Goal: Task Accomplishment & Management: Complete application form

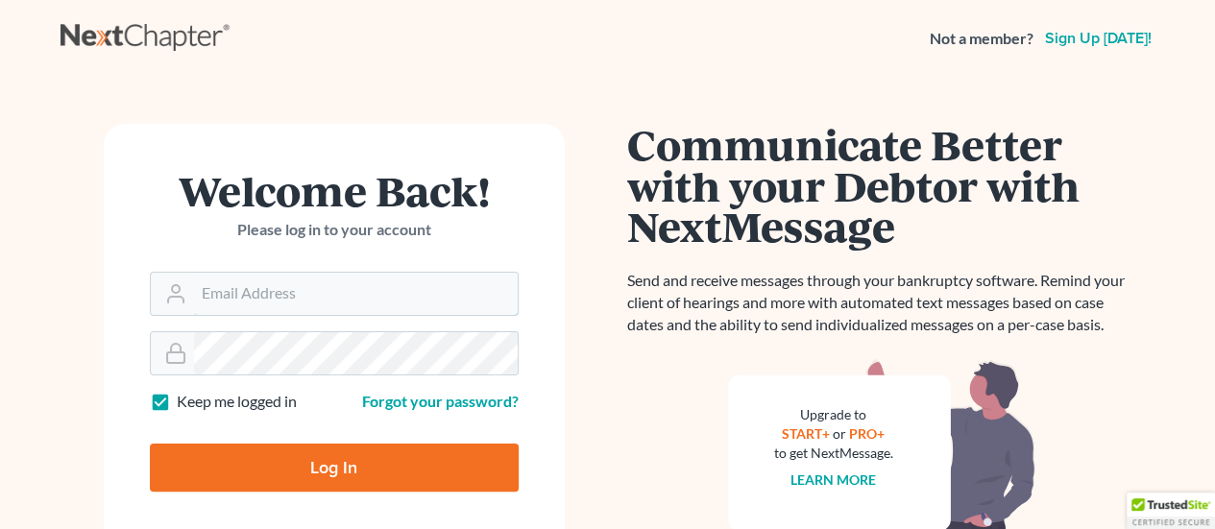
type input "[PERSON_NAME][EMAIL_ADDRESS][DOMAIN_NAME]"
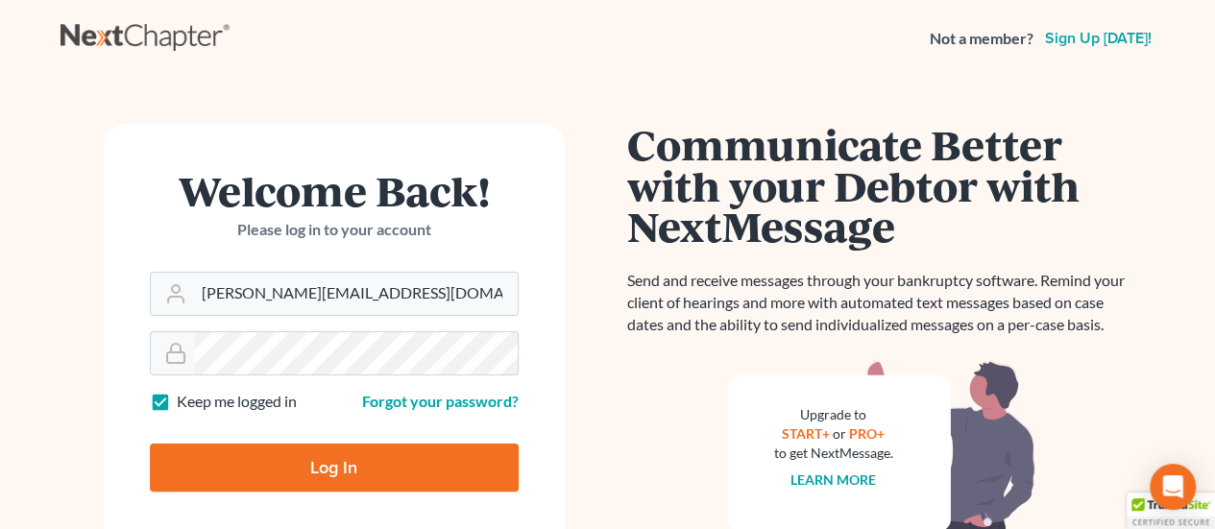
click at [358, 472] on input "Log In" at bounding box center [334, 468] width 369 height 48
type input "Thinking..."
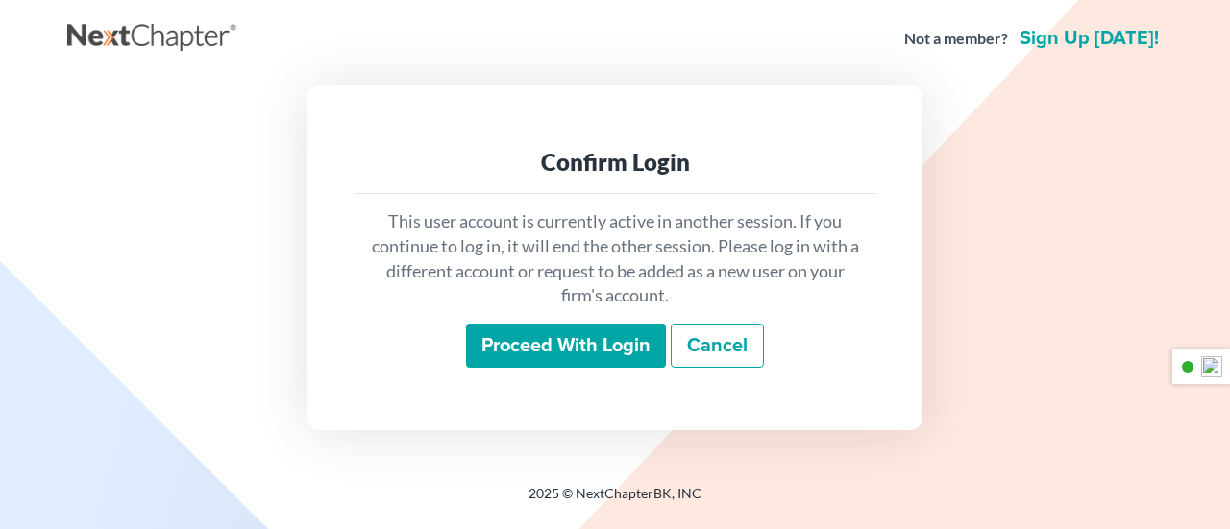
click at [575, 349] on input "Proceed with login" at bounding box center [566, 346] width 200 height 44
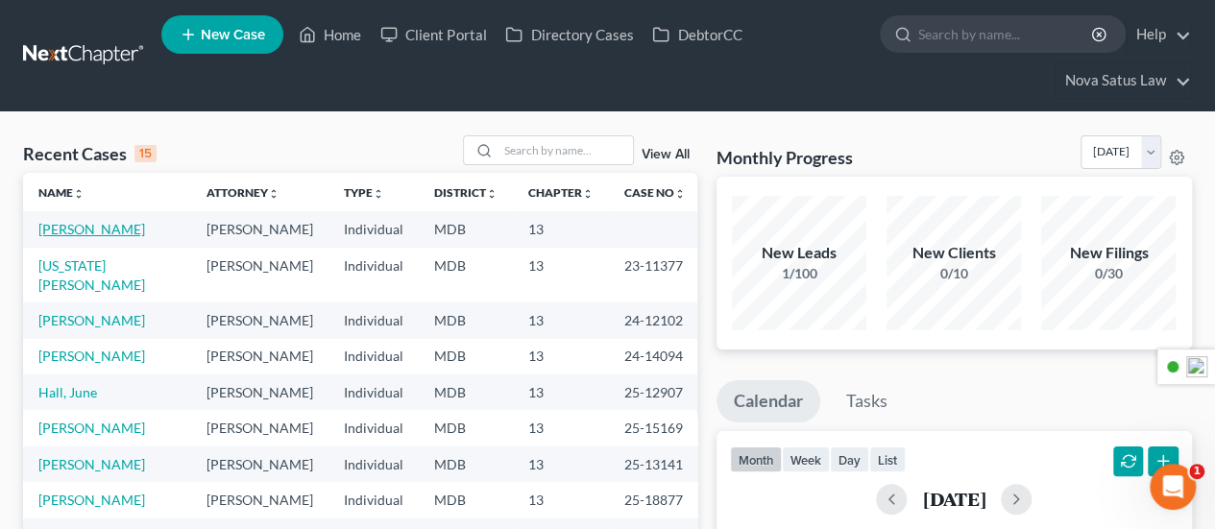
click at [86, 229] on link "[PERSON_NAME]" at bounding box center [91, 229] width 107 height 16
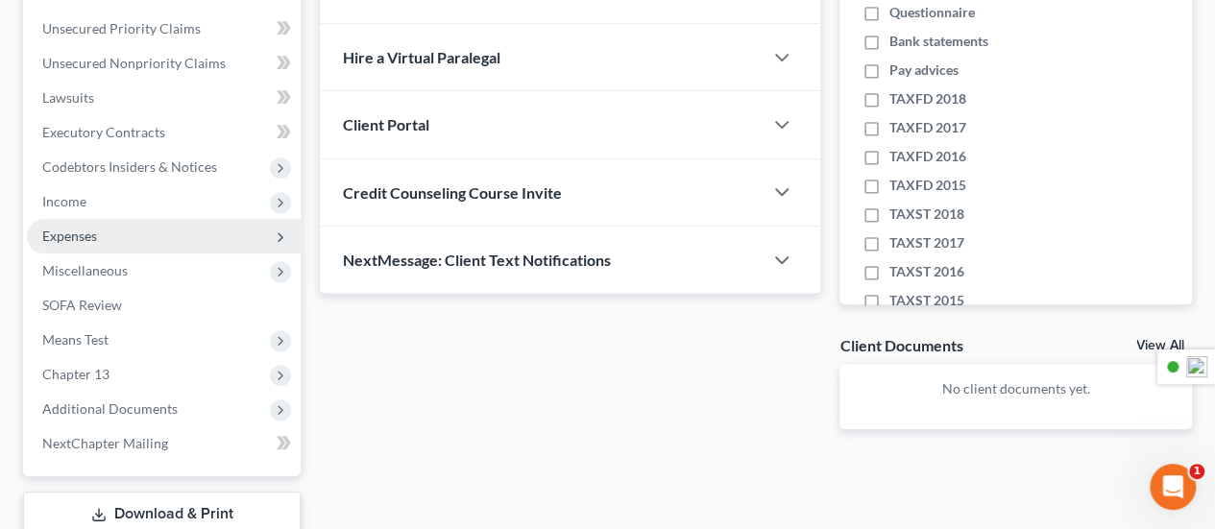
scroll to position [288, 0]
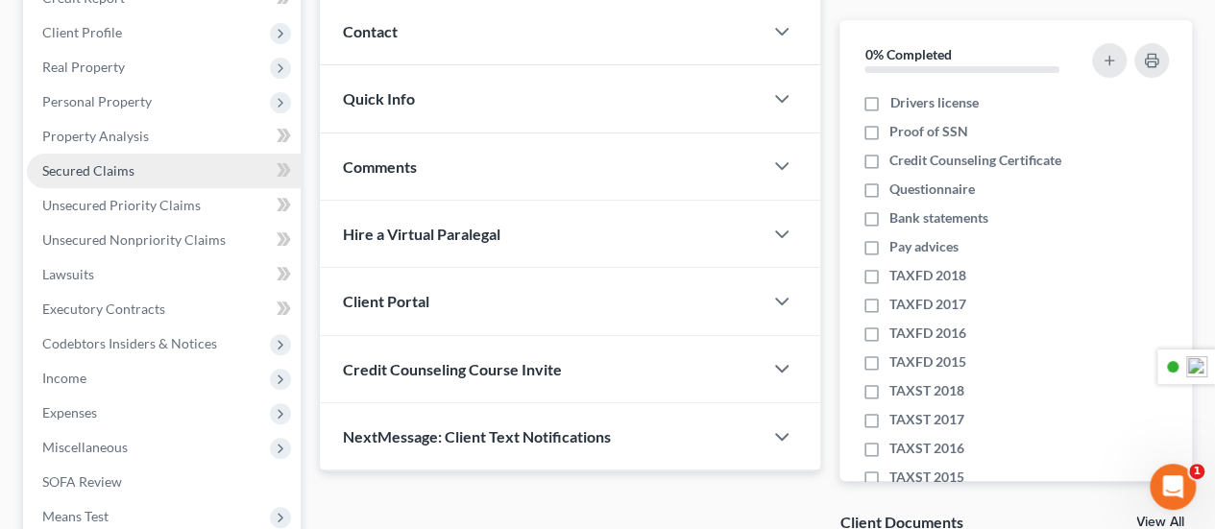
click at [117, 170] on span "Secured Claims" at bounding box center [88, 170] width 92 height 16
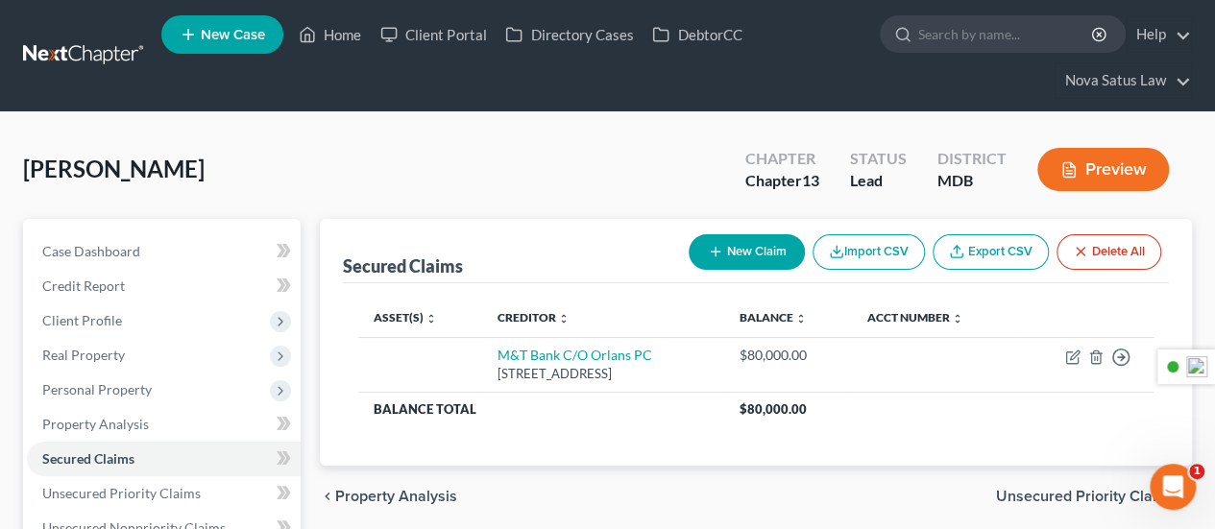
click at [728, 239] on button "New Claim" at bounding box center [747, 252] width 116 height 36
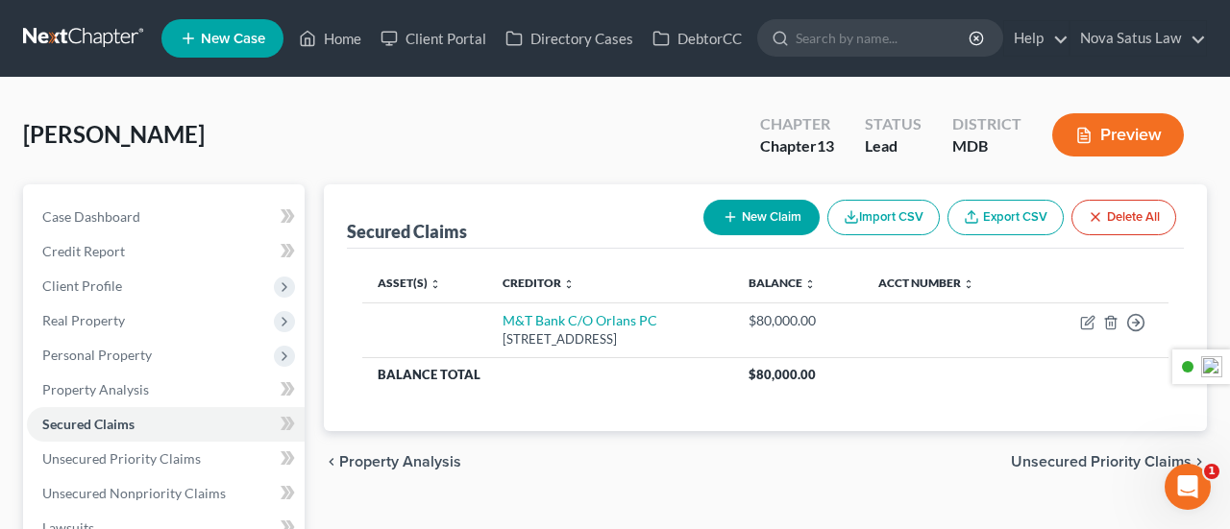
select select "0"
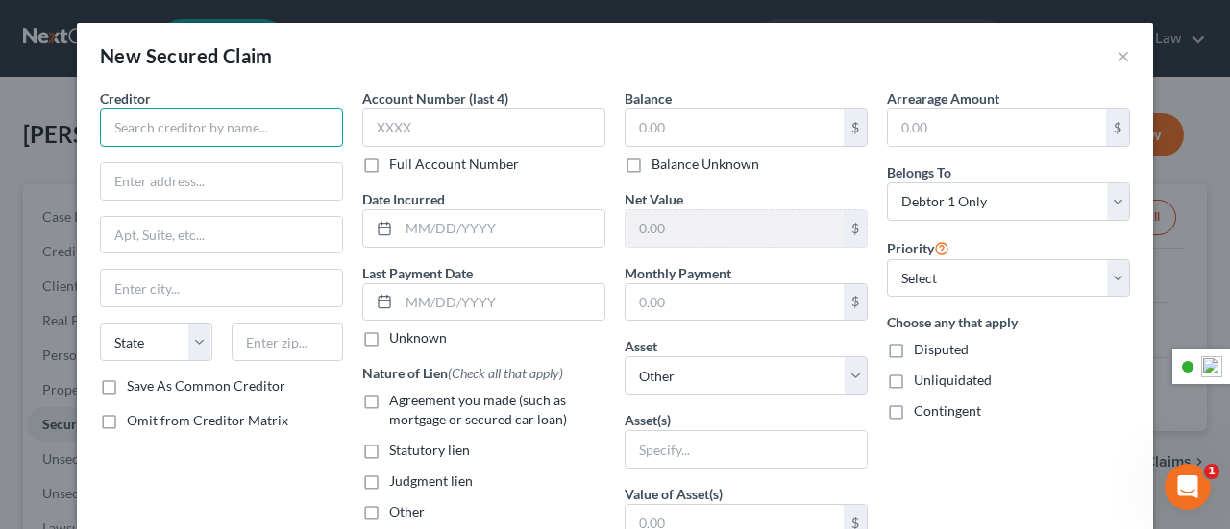
click at [257, 134] on input "text" at bounding box center [221, 128] width 243 height 38
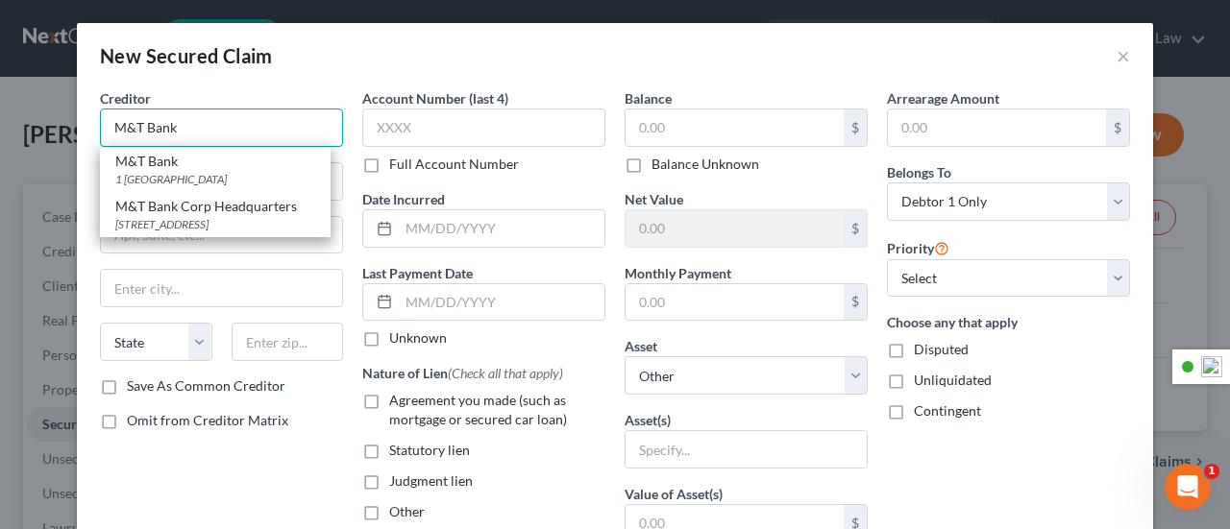
type input "M&T Bank"
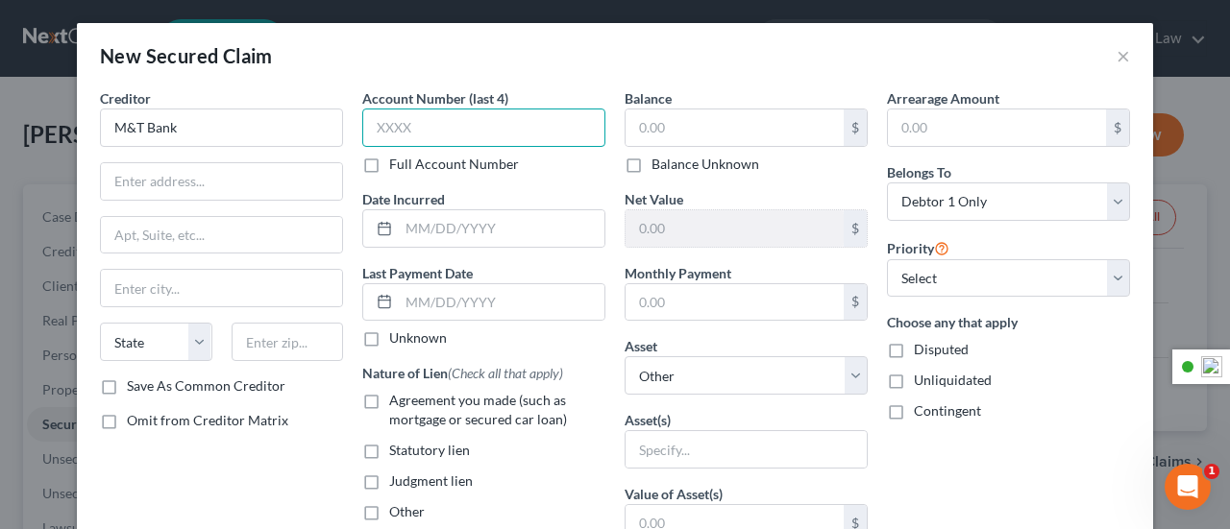
click at [449, 110] on input "text" at bounding box center [483, 128] width 243 height 38
type input "6761"
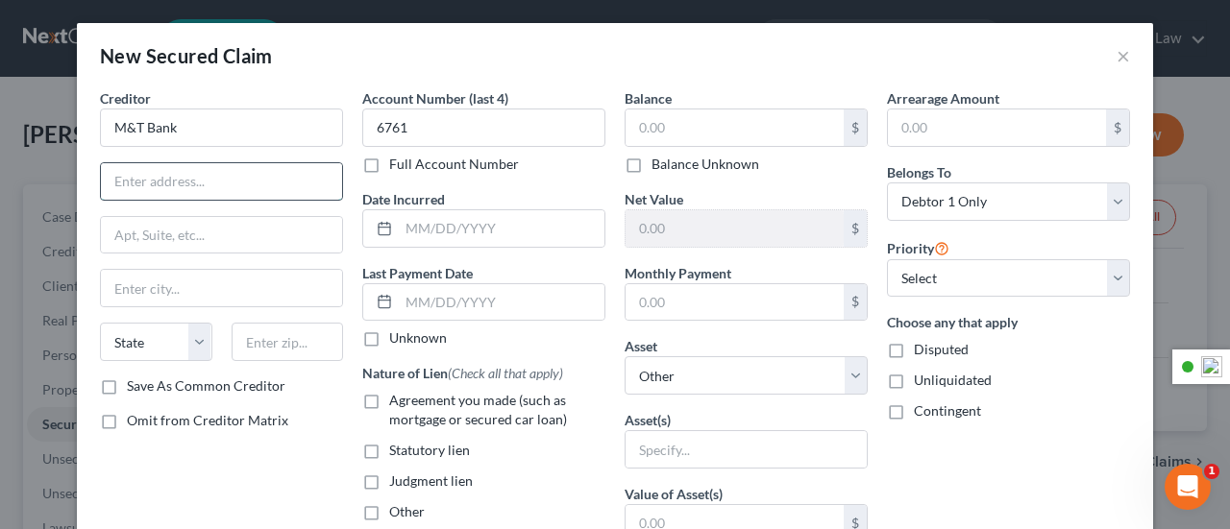
click at [204, 186] on input "text" at bounding box center [221, 181] width 241 height 37
type input "PO BOX 1288"
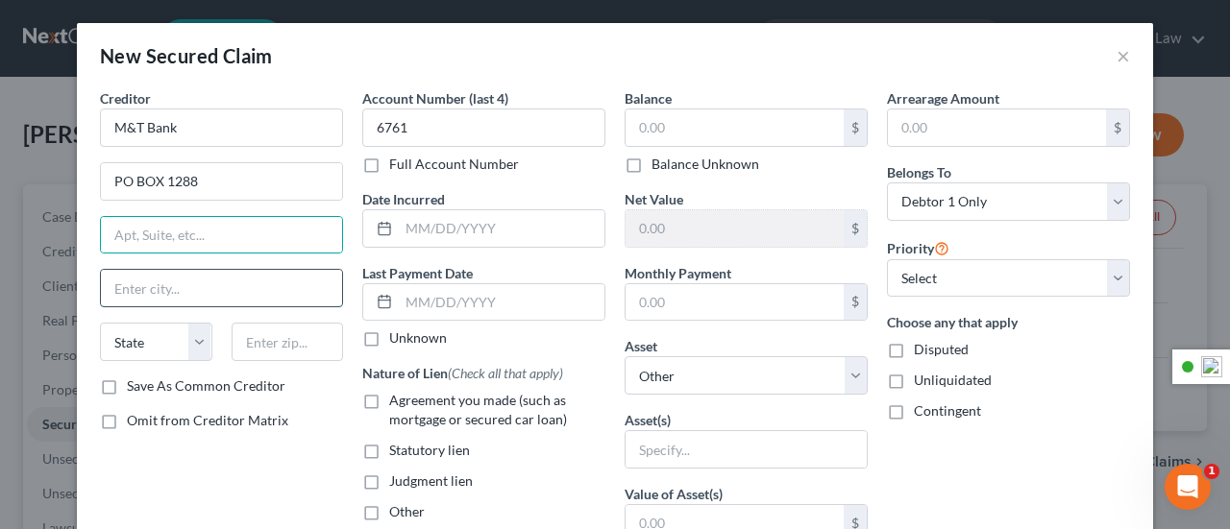
click at [280, 277] on input "text" at bounding box center [221, 288] width 241 height 37
type input "Buffalo"
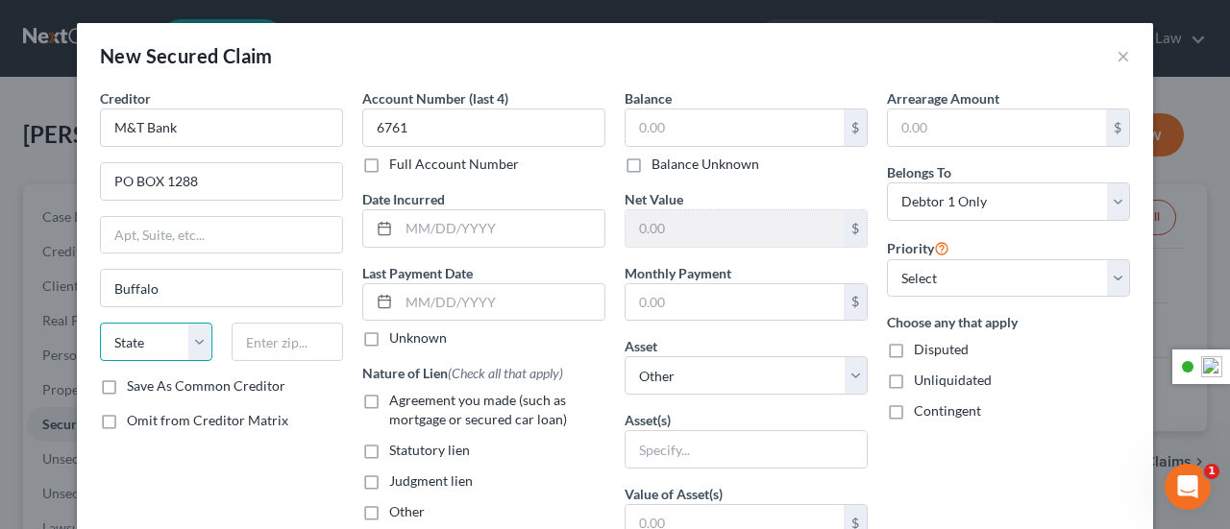
click at [168, 325] on select "State [US_STATE] AK AR AZ CA CO CT DE DC [GEOGRAPHIC_DATA] [GEOGRAPHIC_DATA] GU…" at bounding box center [156, 342] width 112 height 38
select select "35"
click at [284, 350] on input "text" at bounding box center [288, 342] width 112 height 38
drag, startPoint x: 266, startPoint y: 338, endPoint x: 246, endPoint y: 335, distance: 20.4
click at [246, 335] on input "132" at bounding box center [288, 342] width 112 height 38
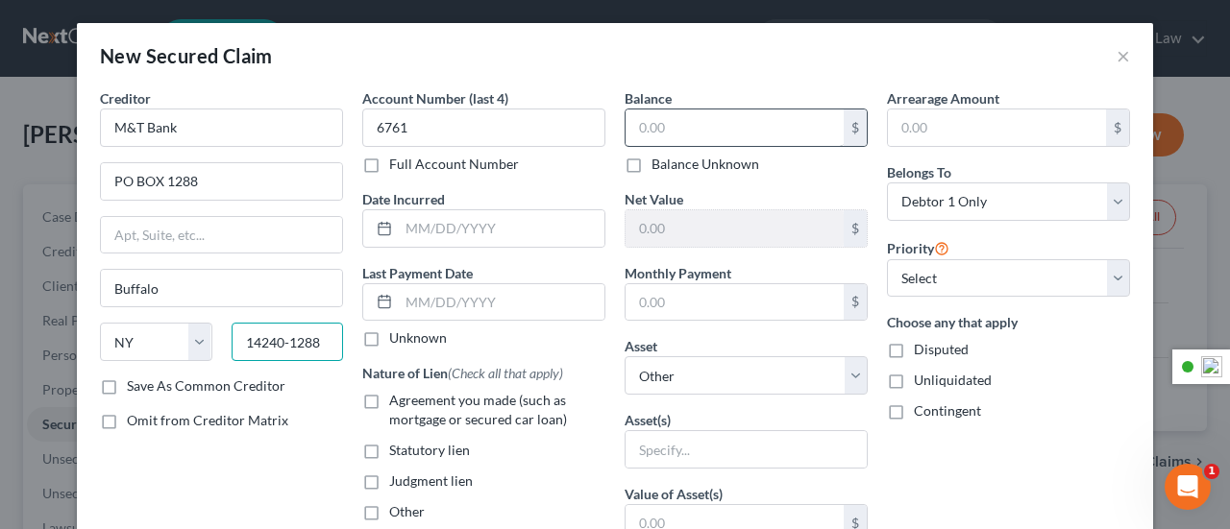
type input "14240-1288"
click at [654, 126] on input "text" at bounding box center [734, 128] width 218 height 37
type input "71,112"
click at [575, 183] on div "Account Number (last 4) 6761 Full Account Number Date Incurred Last Payment Dat…" at bounding box center [484, 516] width 262 height 857
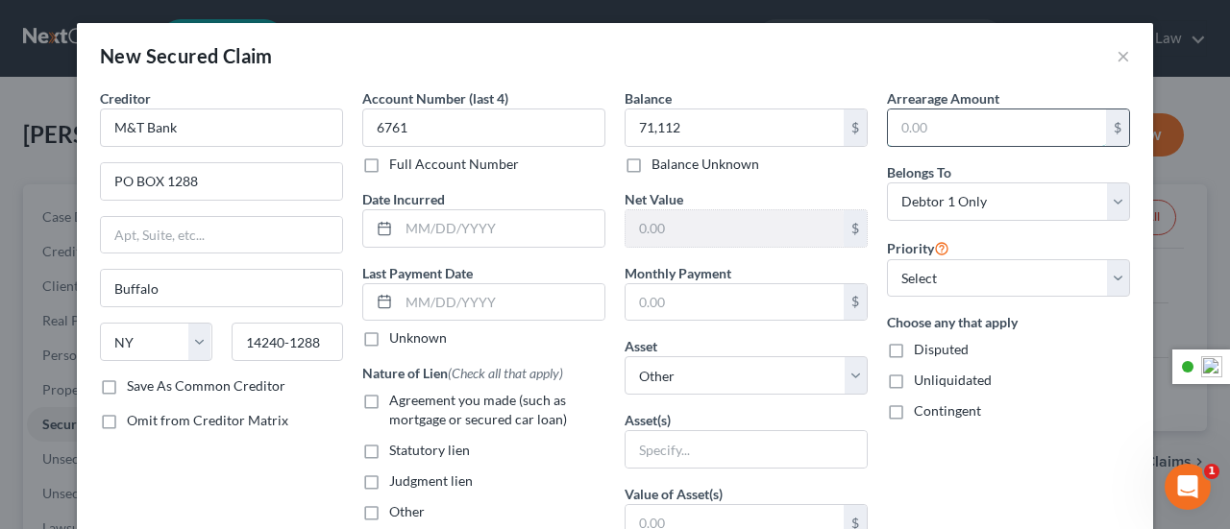
click at [901, 124] on input "text" at bounding box center [997, 128] width 218 height 37
type input "14,898"
click at [818, 174] on div "Balance 71,112.00 $ Balance Unknown Balance Undetermined 71,112 $ Balance Unkno…" at bounding box center [746, 516] width 262 height 857
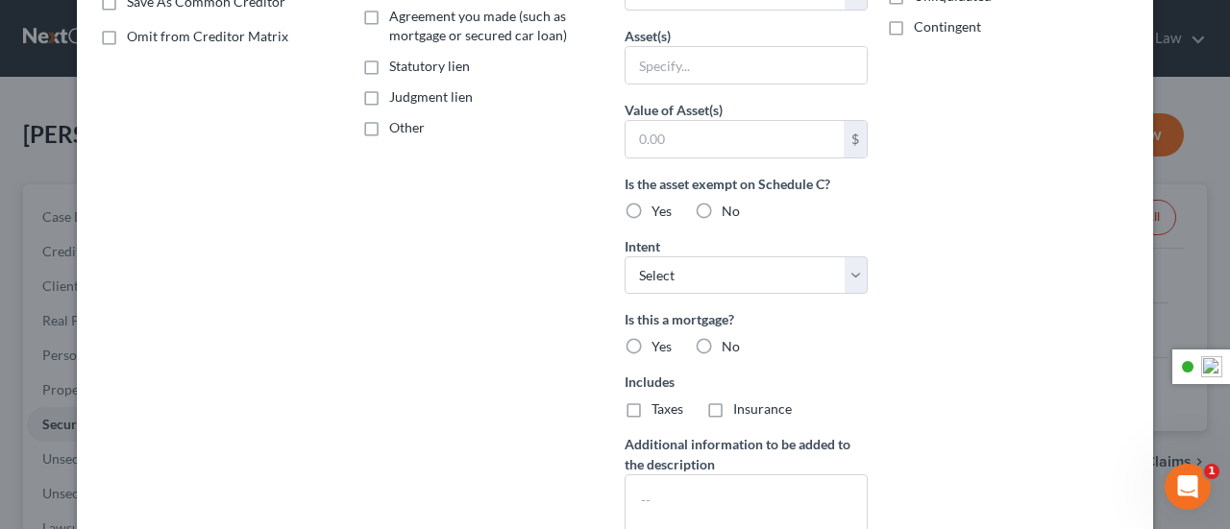
scroll to position [480, 0]
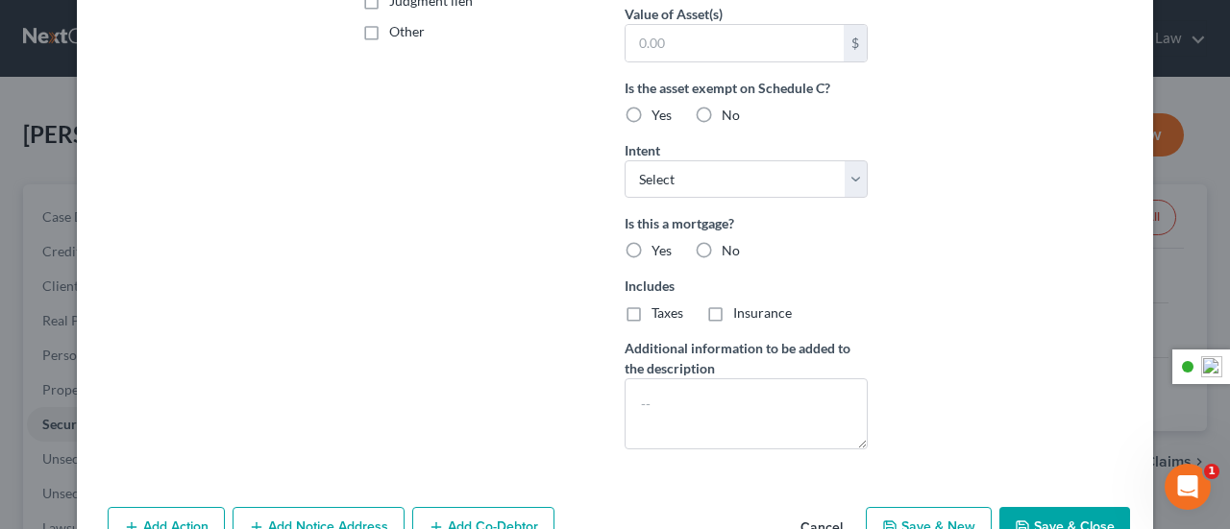
click at [651, 246] on label "Yes" at bounding box center [661, 250] width 20 height 19
click at [659, 246] on input "Yes" at bounding box center [665, 247] width 12 height 12
radio input "true"
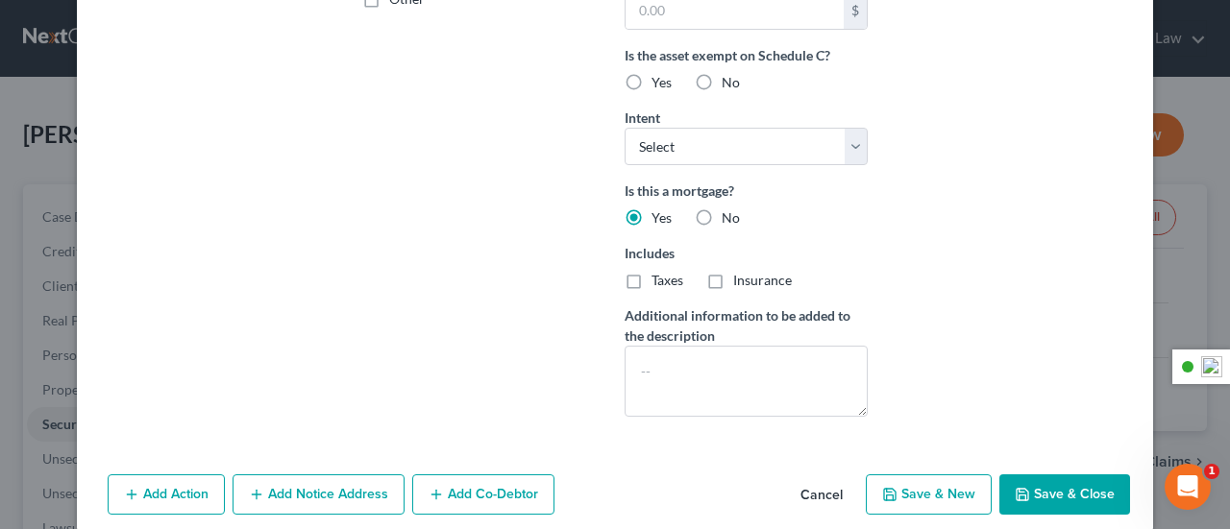
scroll to position [531, 0]
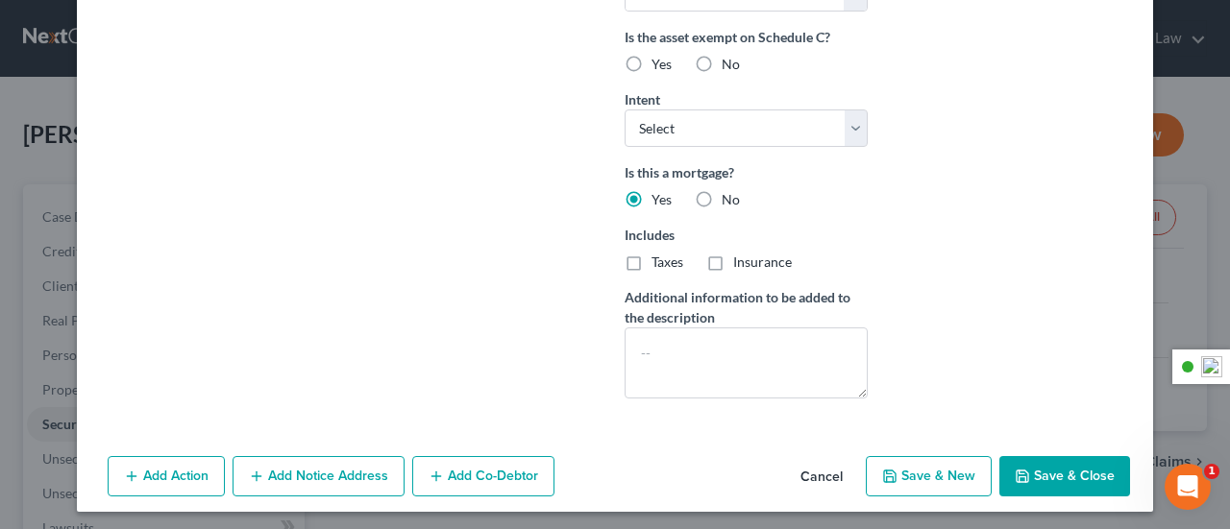
click at [1078, 481] on button "Save & Close" at bounding box center [1064, 476] width 131 height 40
select select
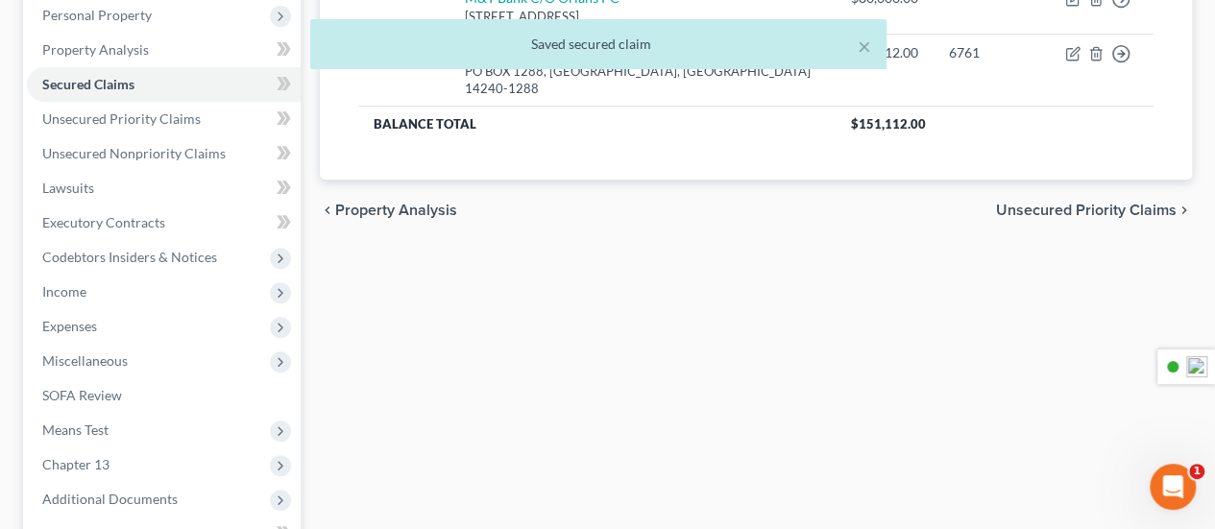
scroll to position [480, 0]
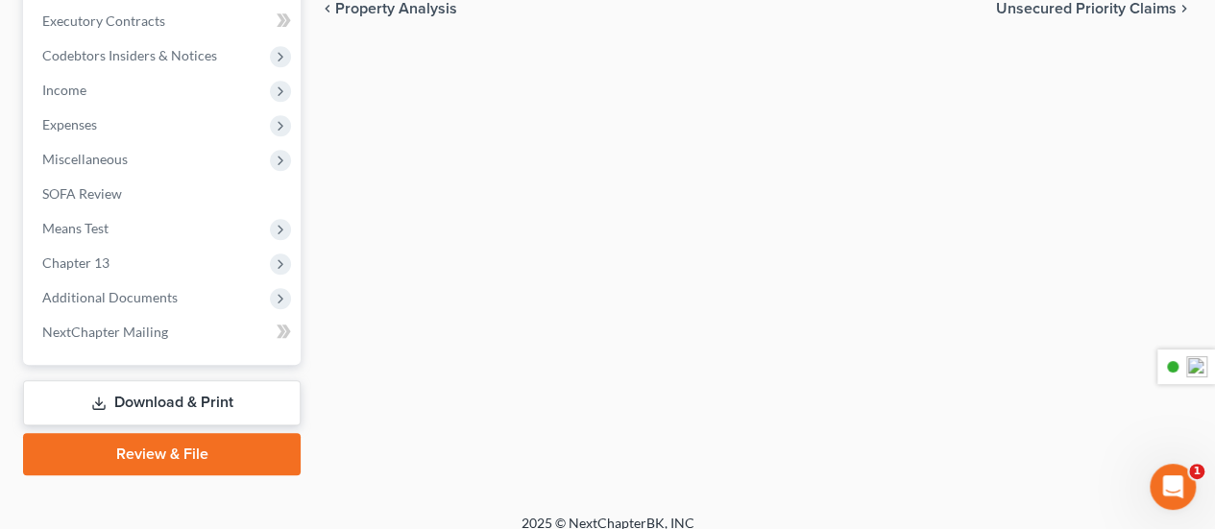
click at [183, 439] on link "Review & File" at bounding box center [162, 454] width 278 height 42
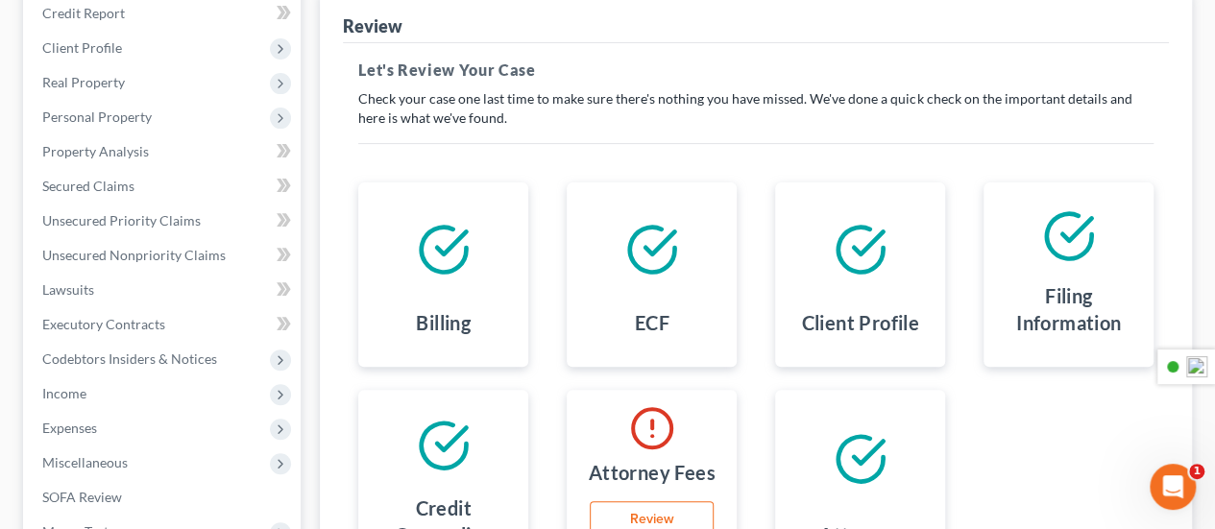
scroll to position [384, 0]
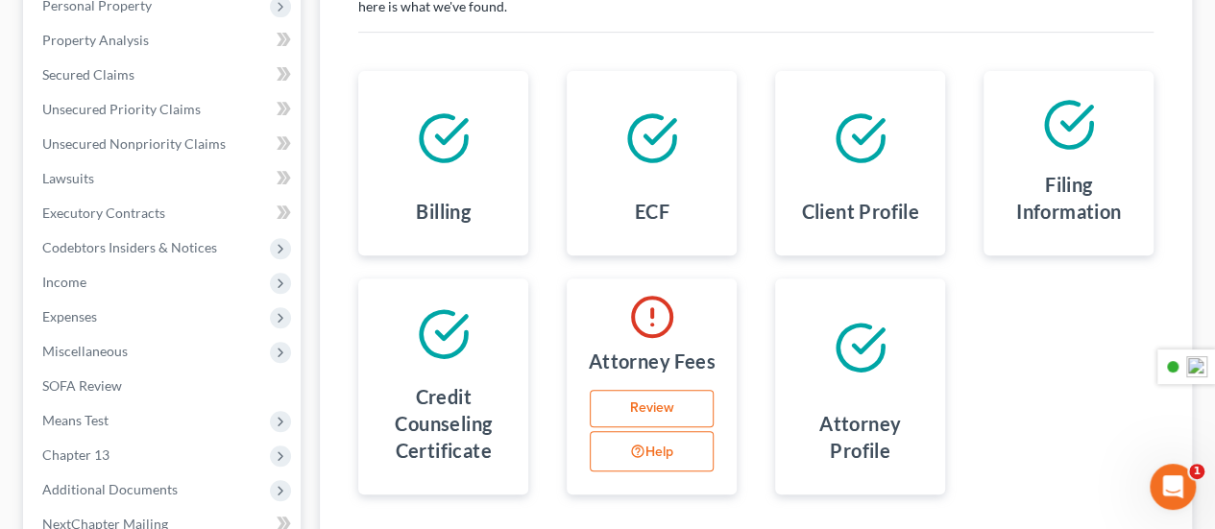
click at [641, 410] on link "Review" at bounding box center [652, 409] width 124 height 38
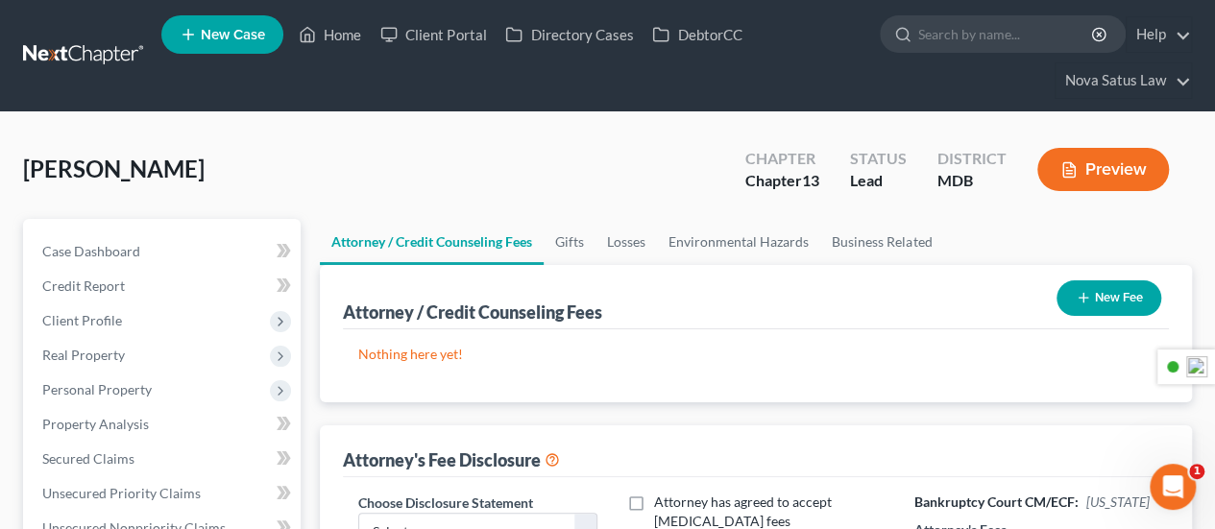
click at [1088, 296] on icon "button" at bounding box center [1083, 297] width 15 height 15
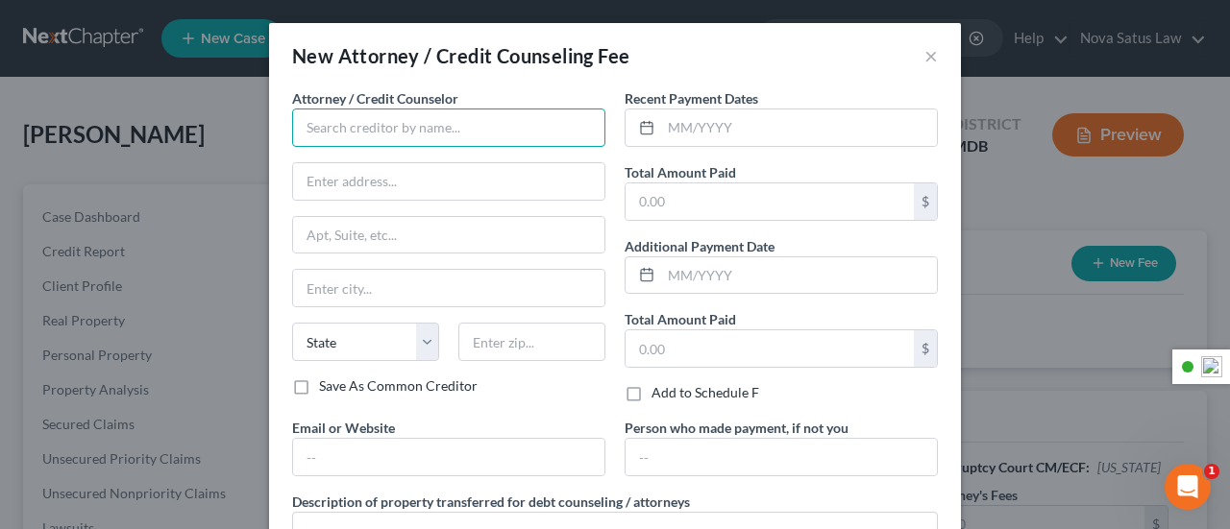
click at [442, 139] on input "text" at bounding box center [448, 128] width 313 height 38
click at [453, 132] on input "text" at bounding box center [448, 128] width 313 height 38
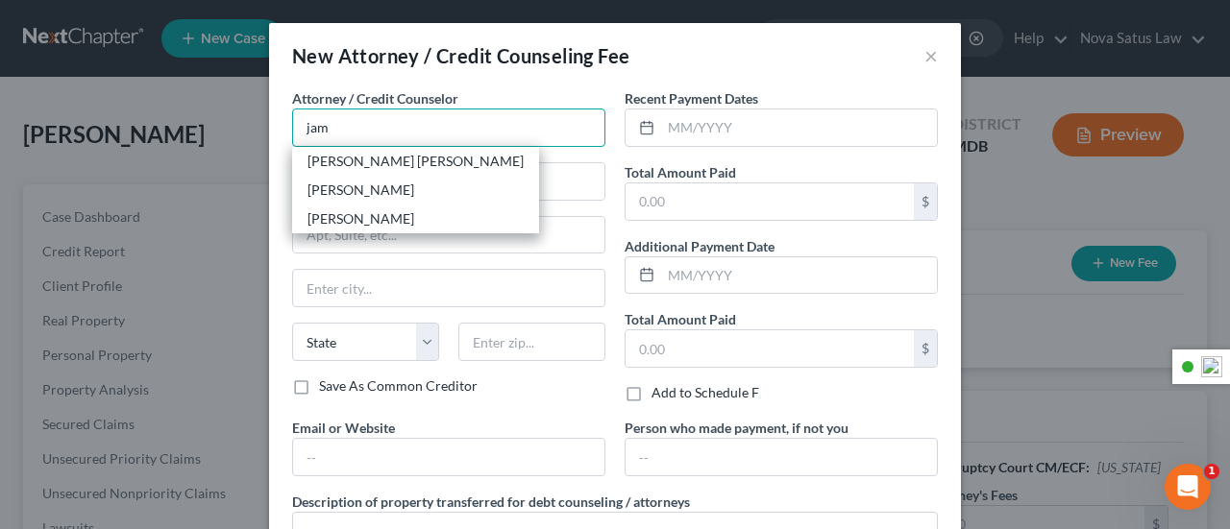
type input "jam"
click at [521, 90] on div "Attorney / Credit Counselor * jam [PERSON_NAME] [PERSON_NAME] [PERSON_NAME] [PE…" at bounding box center [448, 117] width 313 height 59
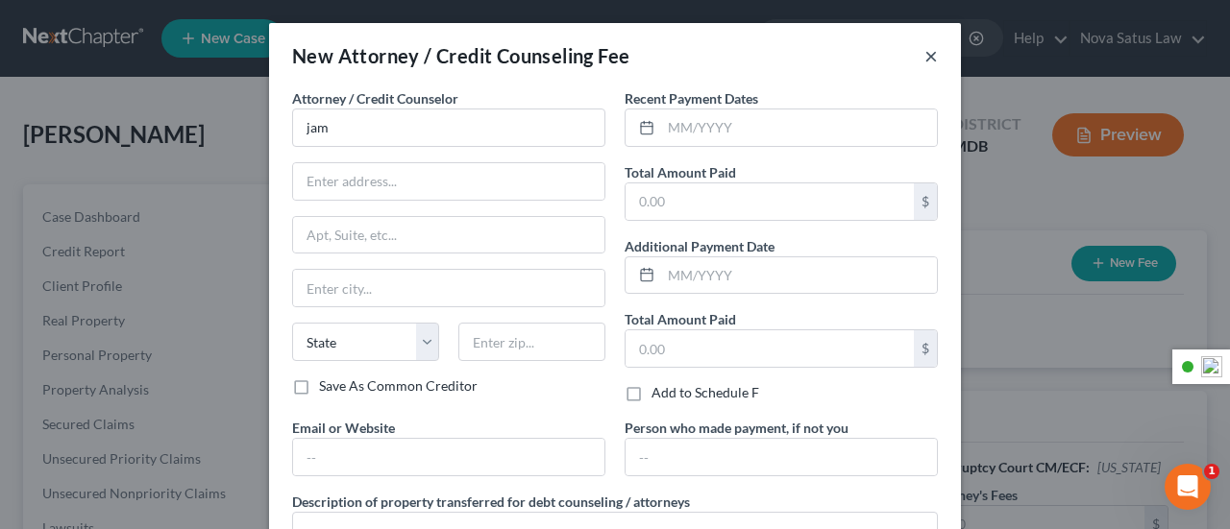
click at [924, 59] on button "×" at bounding box center [930, 55] width 13 height 23
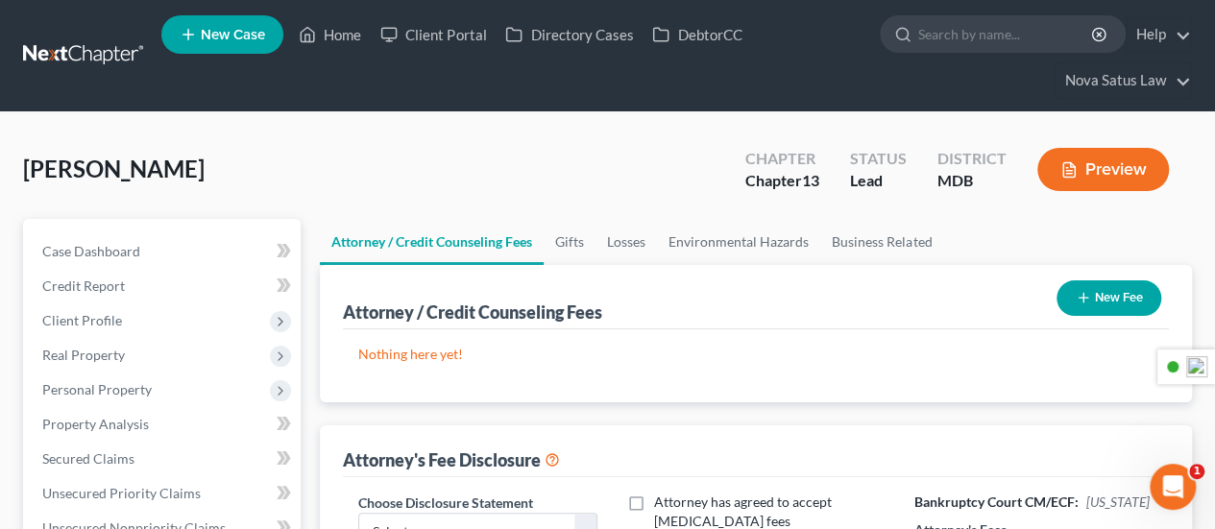
click at [1101, 302] on button "New Fee" at bounding box center [1109, 299] width 105 height 36
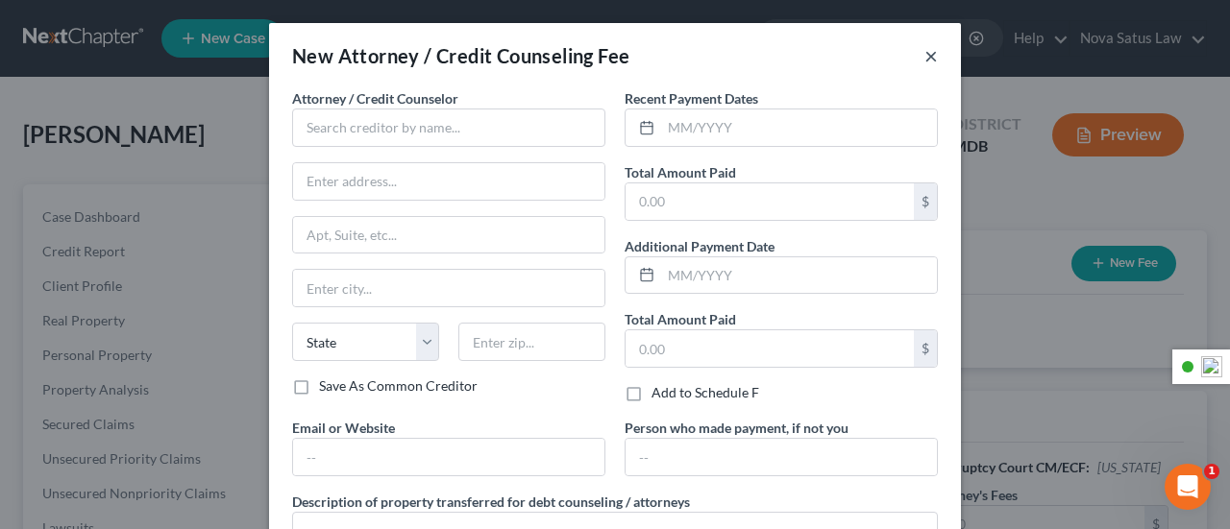
click at [924, 57] on button "×" at bounding box center [930, 55] width 13 height 23
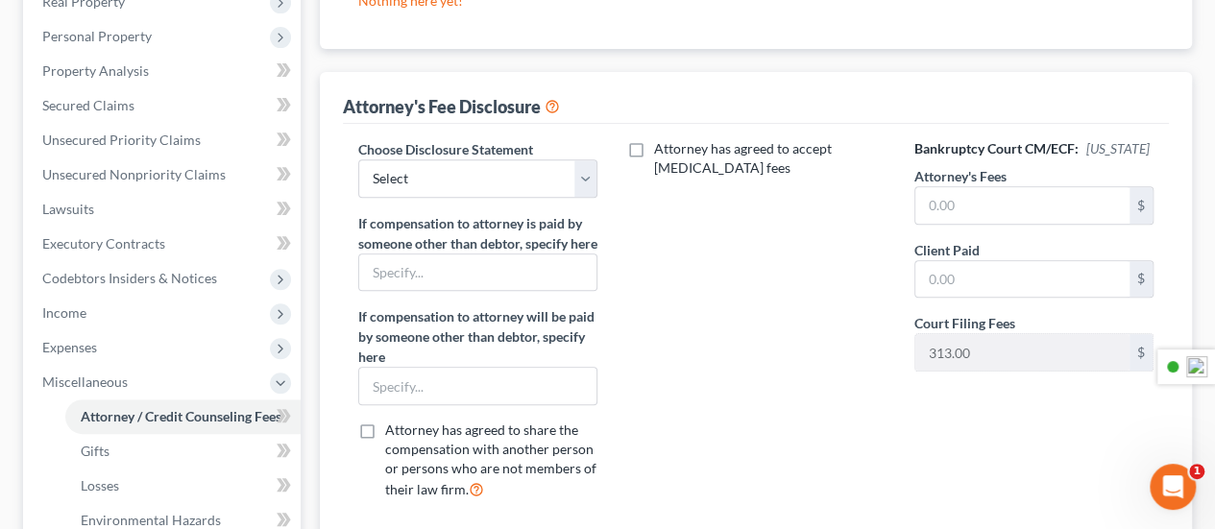
scroll to position [384, 0]
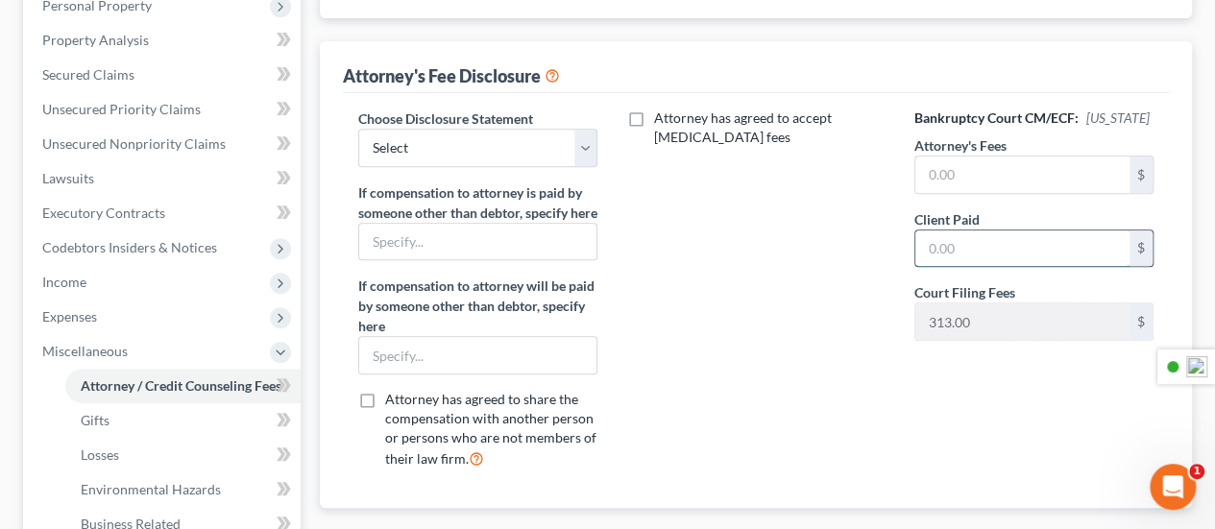
click at [943, 248] on input "text" at bounding box center [1023, 249] width 214 height 37
type input "1,500"
click at [979, 182] on input "text" at bounding box center [1023, 175] width 214 height 37
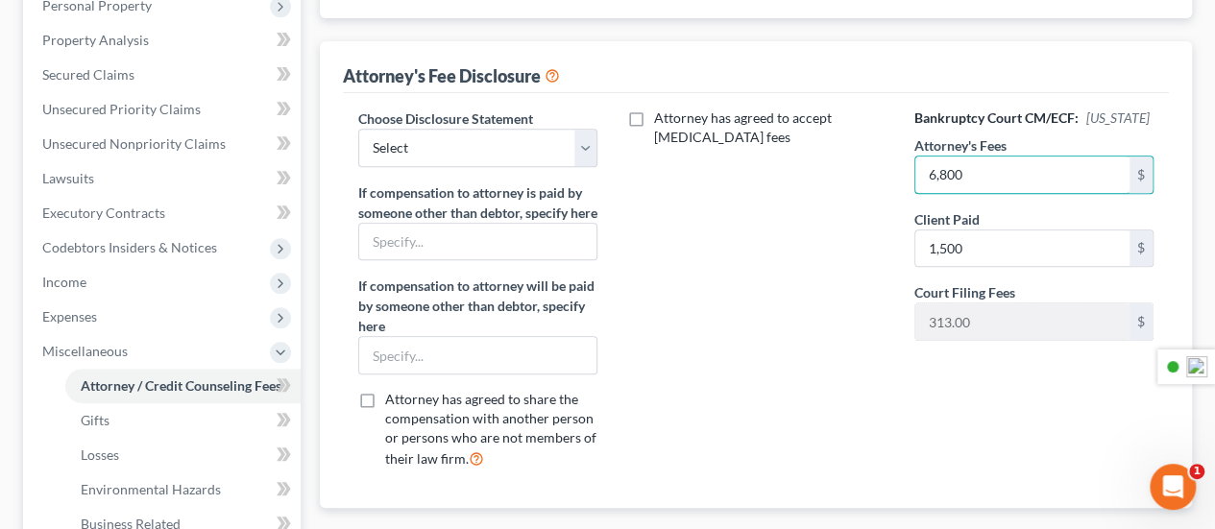
type input "6,800"
click at [860, 262] on div "Attorney has agreed to accept [MEDICAL_DATA] fees" at bounding box center [756, 297] width 278 height 377
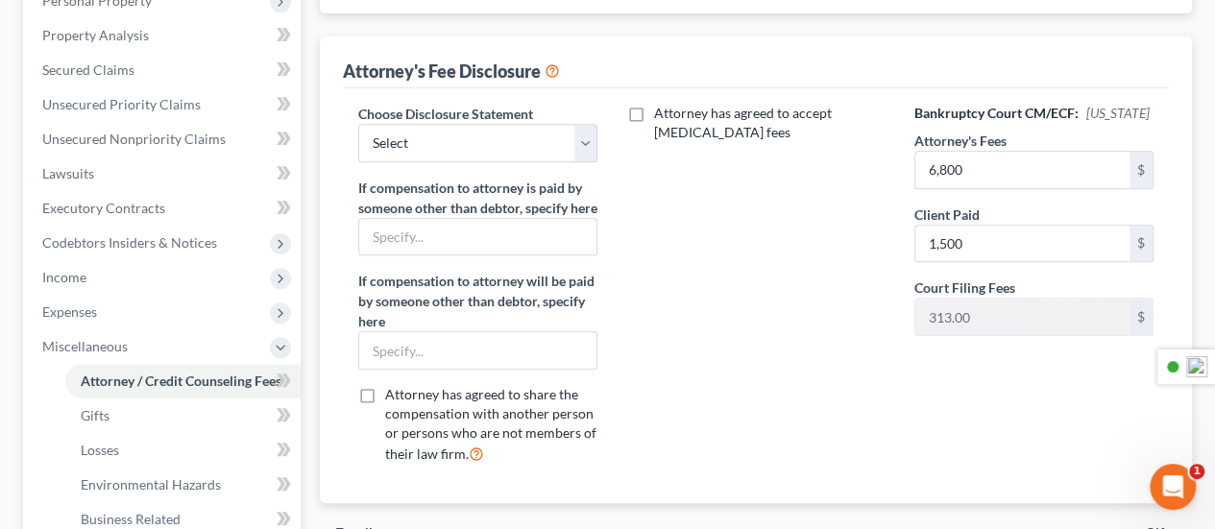
scroll to position [288, 0]
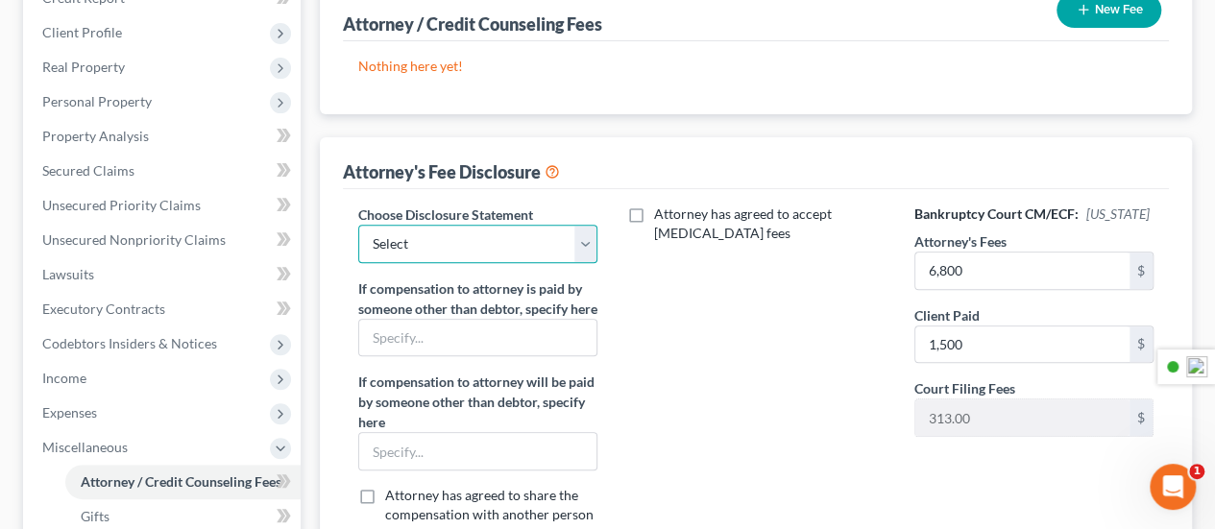
click at [560, 245] on select "Select [PERSON_NAME] Disclosure 7 Disclosure 13" at bounding box center [477, 244] width 239 height 38
select select "2"
click at [358, 225] on select "Select [PERSON_NAME] Disclosure 7 Disclosure 13" at bounding box center [477, 244] width 239 height 38
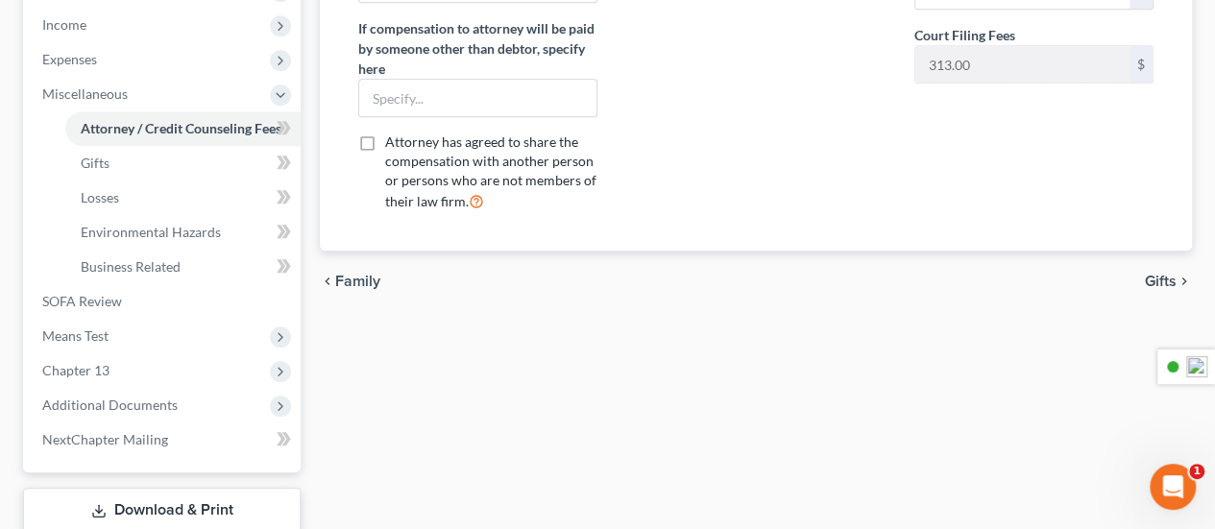
scroll to position [672, 0]
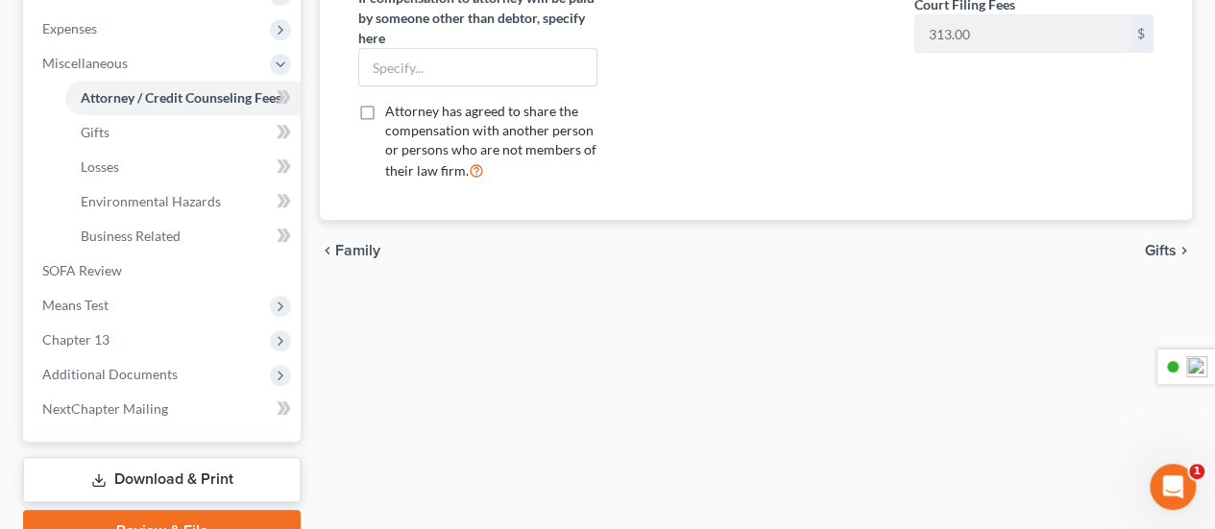
click at [885, 355] on div "Attorney / Credit Counseling Fees Gifts Losses Environmental Hazards Business R…" at bounding box center [756, 50] width 892 height 1006
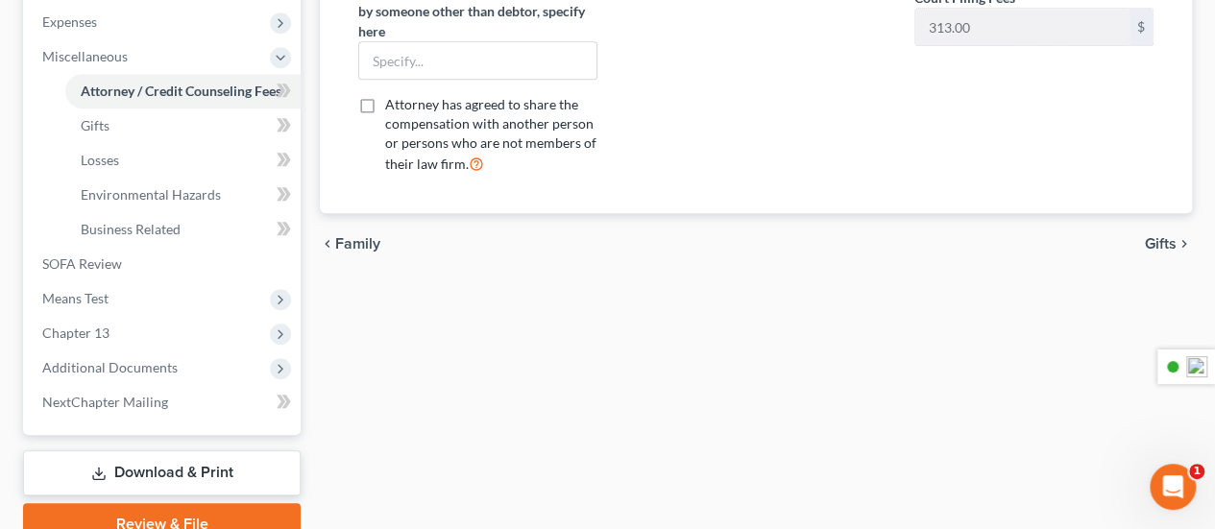
scroll to position [765, 0]
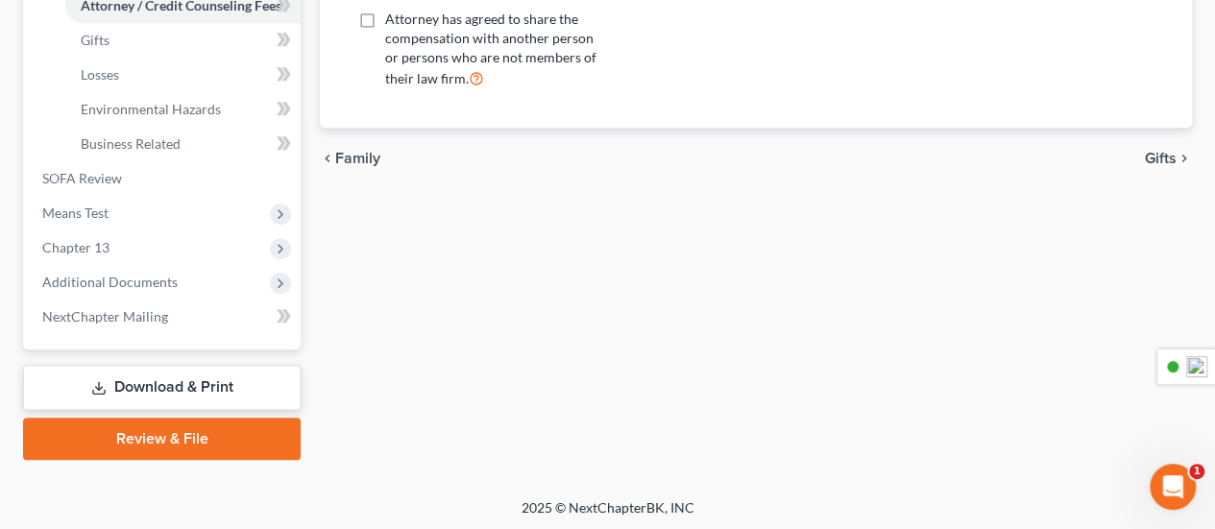
click at [1158, 166] on span "Gifts" at bounding box center [1161, 158] width 32 height 15
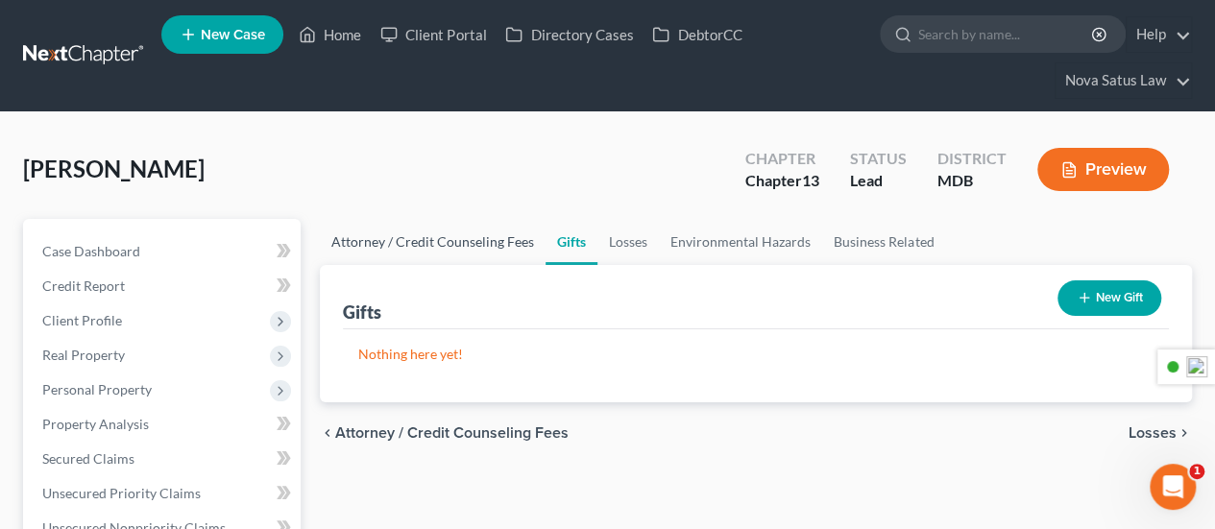
click at [436, 239] on link "Attorney / Credit Counseling Fees" at bounding box center [433, 242] width 226 height 46
select select "2"
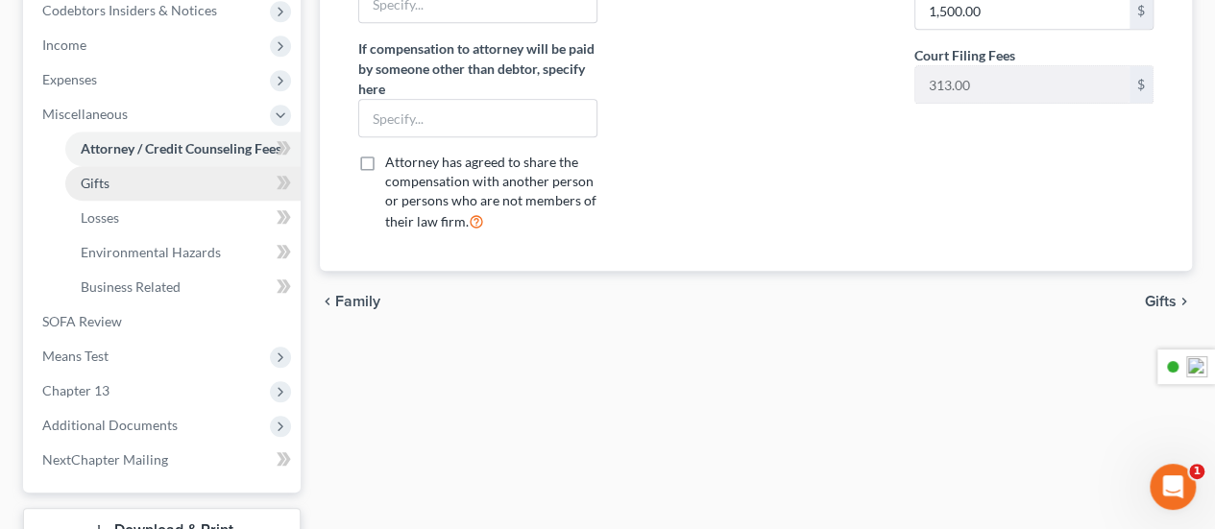
scroll to position [765, 0]
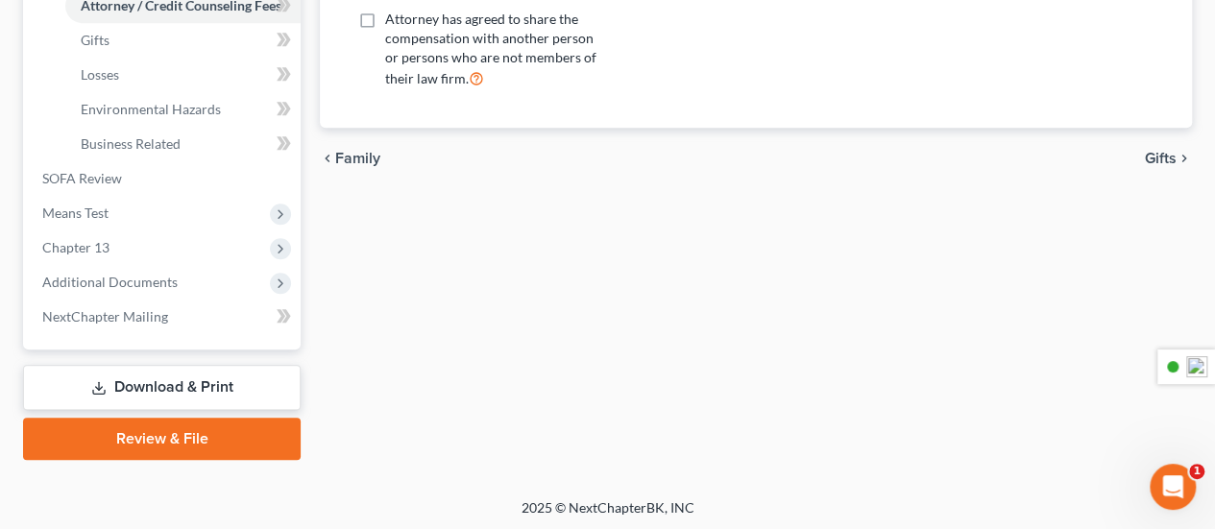
click at [198, 438] on link "Review & File" at bounding box center [162, 439] width 278 height 42
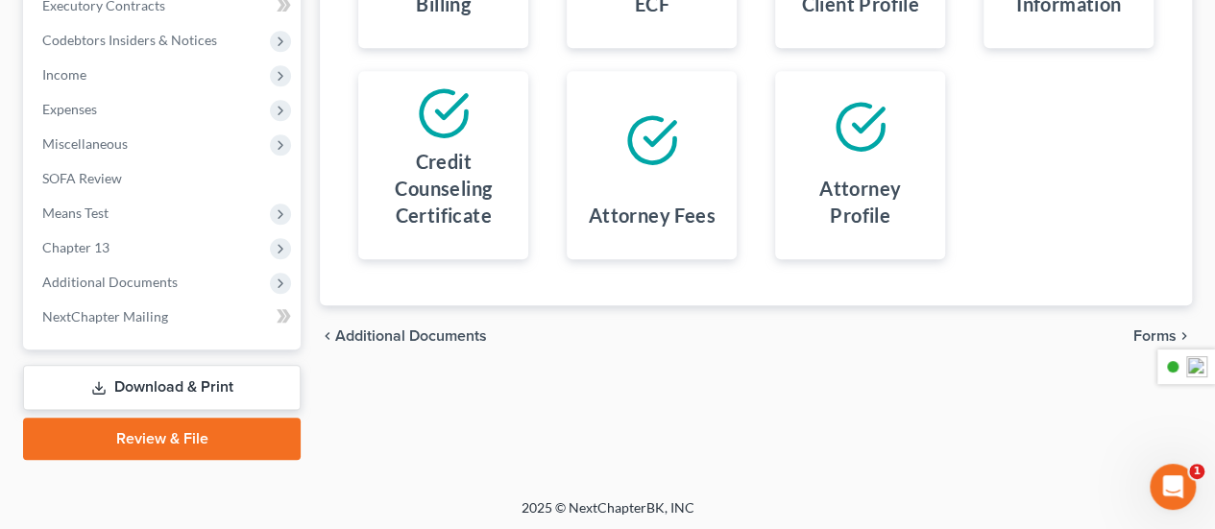
scroll to position [15, 0]
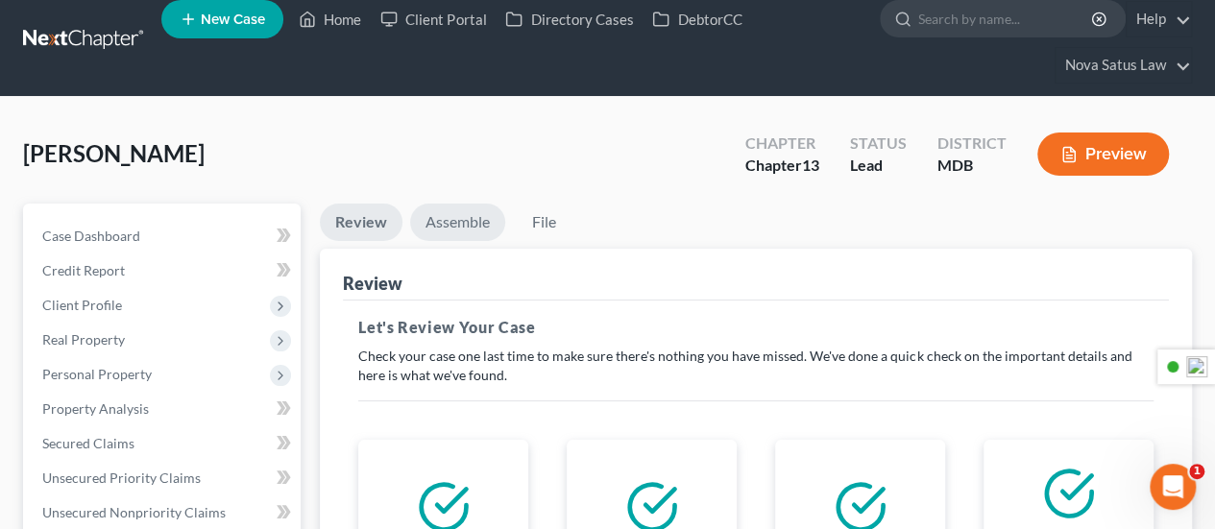
click at [469, 222] on link "Assemble" at bounding box center [457, 222] width 95 height 37
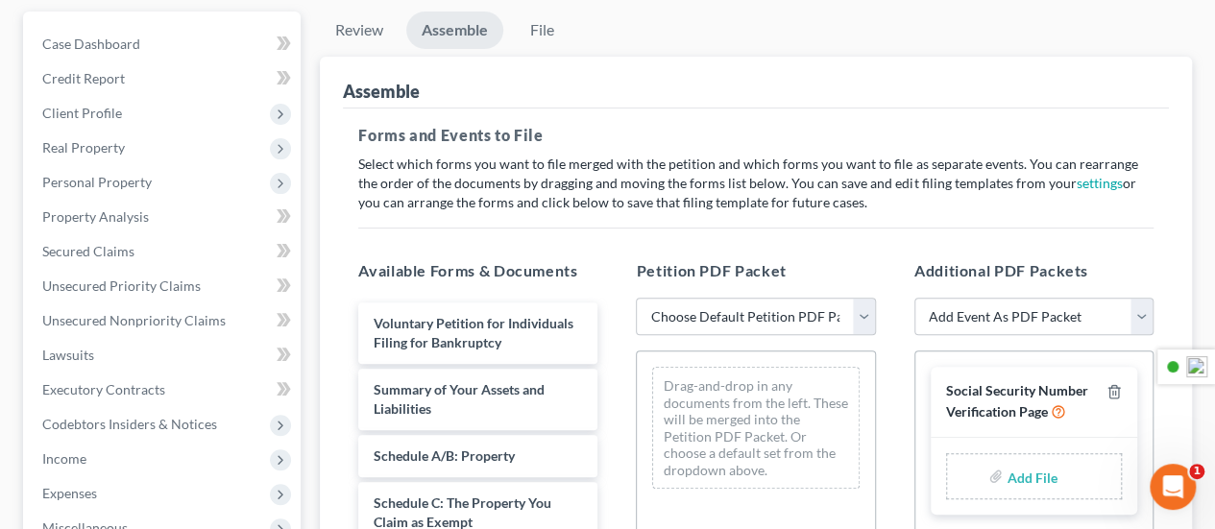
scroll to position [208, 0]
click at [863, 312] on select "Choose Default Petition PDF Packet Emergency Filing (Voluntary Petition and Cre…" at bounding box center [755, 317] width 239 height 38
select select "0"
click at [636, 298] on select "Choose Default Petition PDF Packet Emergency Filing (Voluntary Petition and Cre…" at bounding box center [755, 317] width 239 height 38
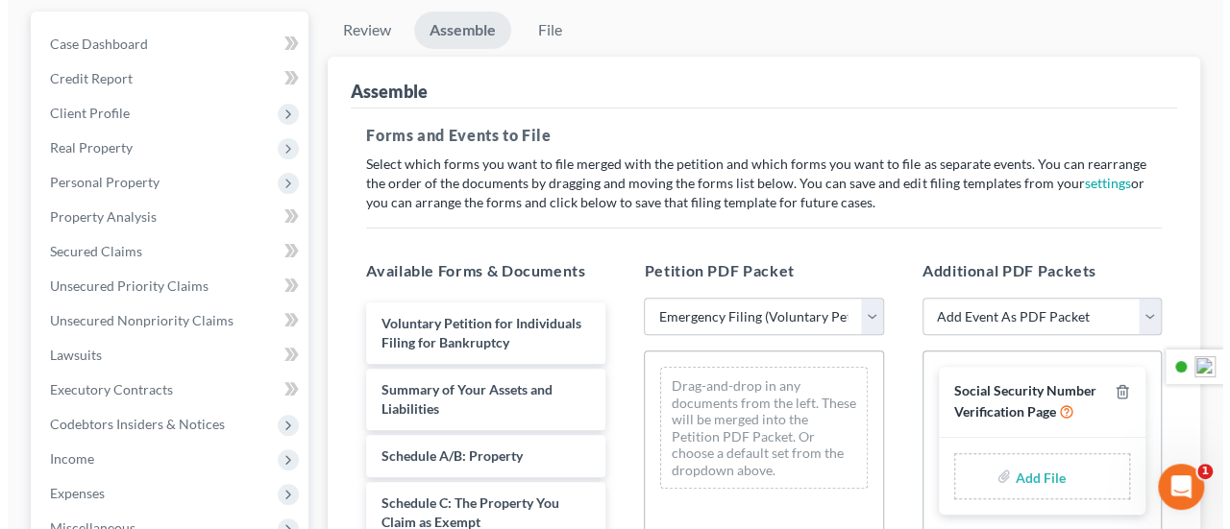
scroll to position [174, 0]
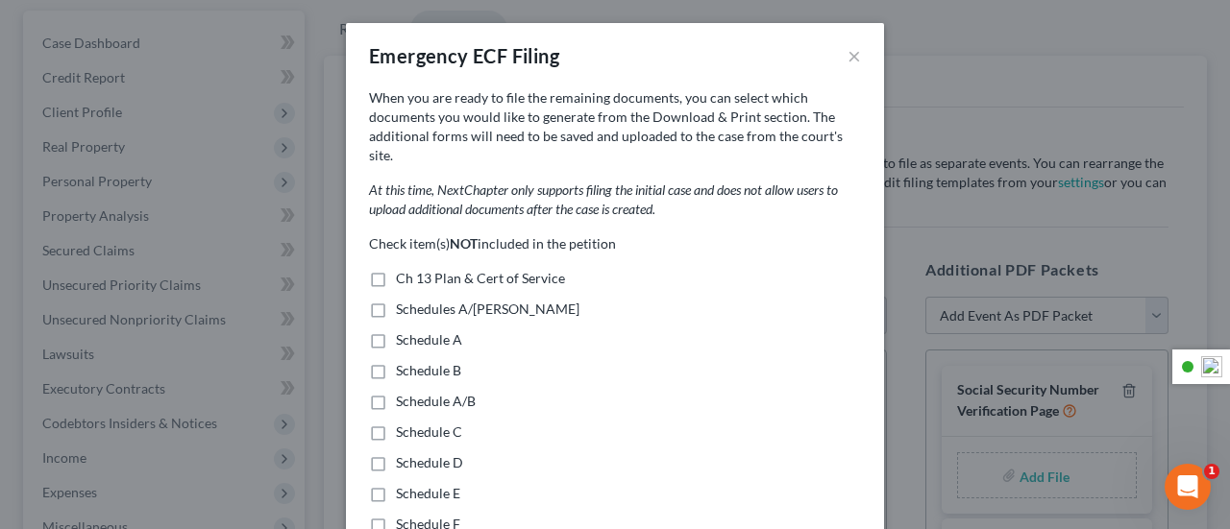
click at [396, 269] on label "Ch 13 Plan & Cert of Service" at bounding box center [480, 278] width 169 height 19
click at [403, 269] on input "Ch 13 Plan & Cert of Service" at bounding box center [409, 275] width 12 height 12
checkbox input "true"
click at [396, 300] on label "Schedules A/[PERSON_NAME]" at bounding box center [487, 309] width 183 height 19
click at [403, 300] on input "Schedules A/[PERSON_NAME]" at bounding box center [409, 306] width 12 height 12
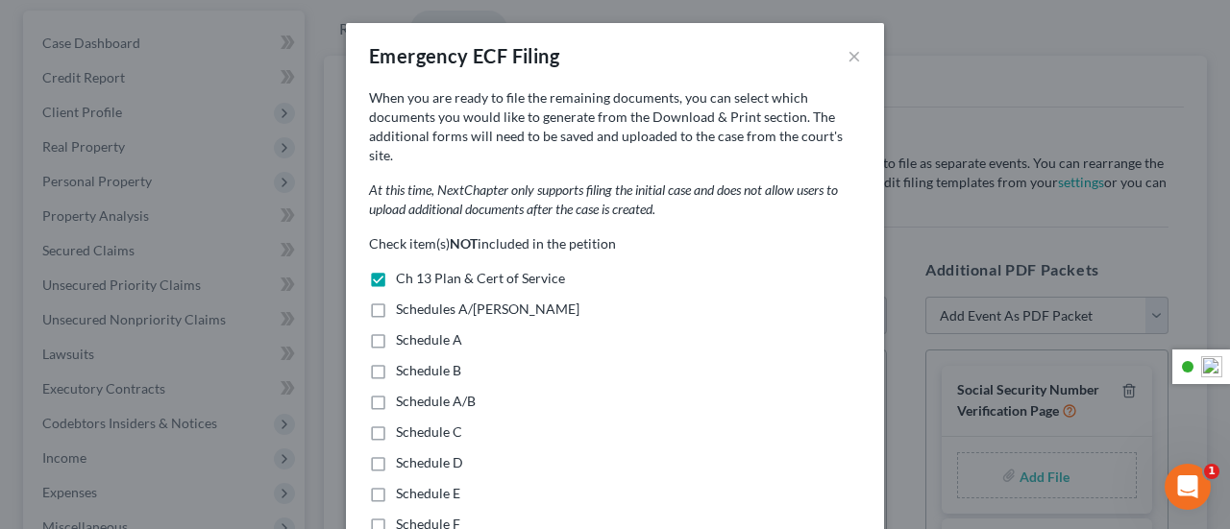
checkbox input "true"
click at [396, 330] on label "Schedule A" at bounding box center [429, 339] width 66 height 19
click at [403, 330] on input "Schedule A" at bounding box center [409, 336] width 12 height 12
checkbox input "true"
click at [396, 361] on label "Schedule B" at bounding box center [428, 370] width 65 height 19
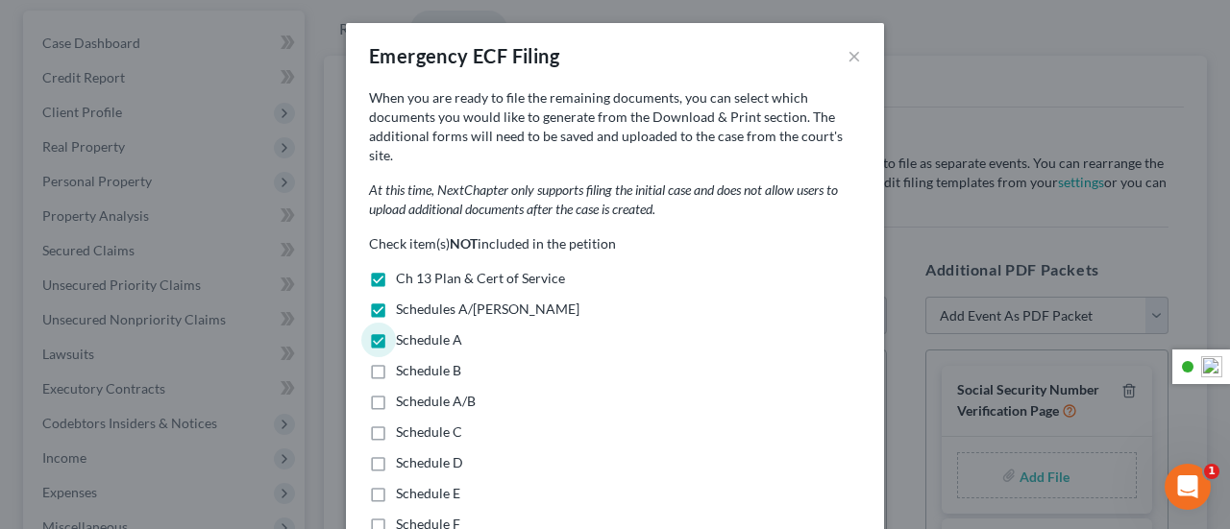
click at [403, 361] on input "Schedule B" at bounding box center [409, 367] width 12 height 12
checkbox input "true"
click at [396, 392] on label "Schedule A/B" at bounding box center [436, 401] width 80 height 19
click at [403, 392] on input "Schedule A/B" at bounding box center [409, 398] width 12 height 12
checkbox input "true"
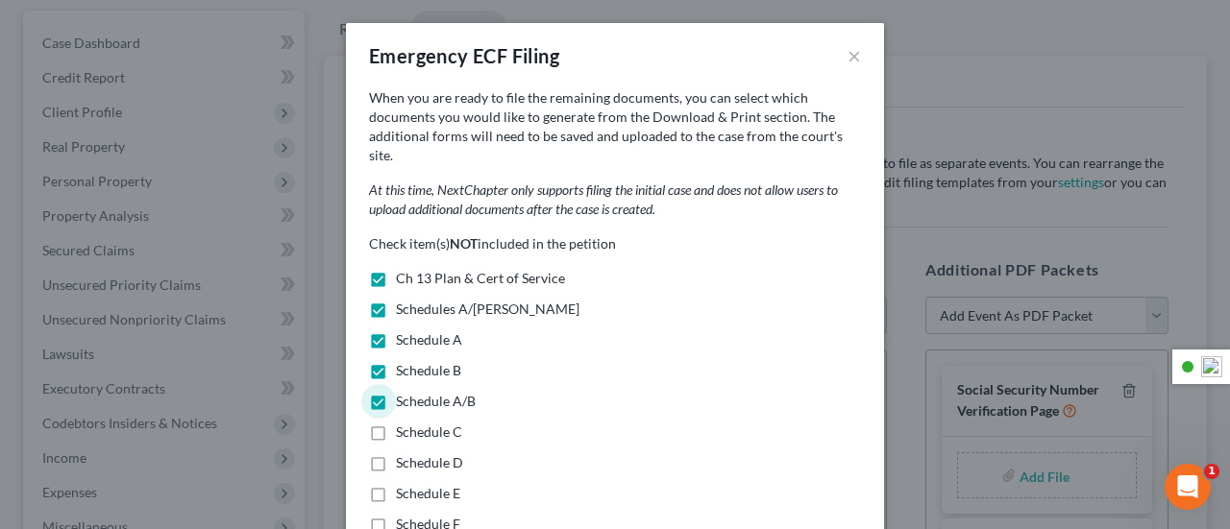
click at [396, 423] on label "Schedule C" at bounding box center [429, 432] width 66 height 19
click at [403, 423] on input "Schedule C" at bounding box center [409, 429] width 12 height 12
checkbox input "true"
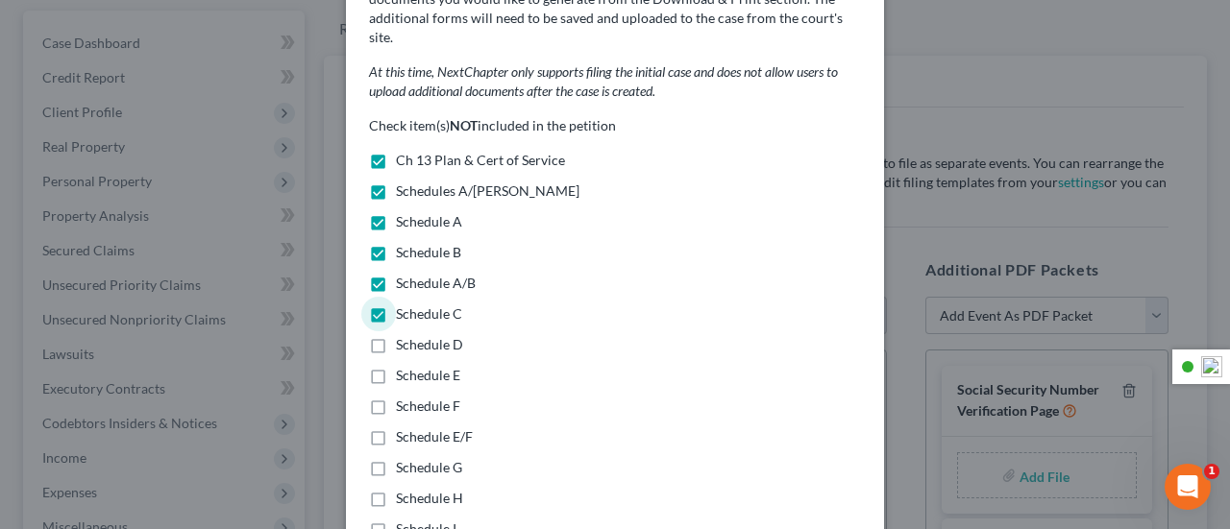
scroll to position [288, 0]
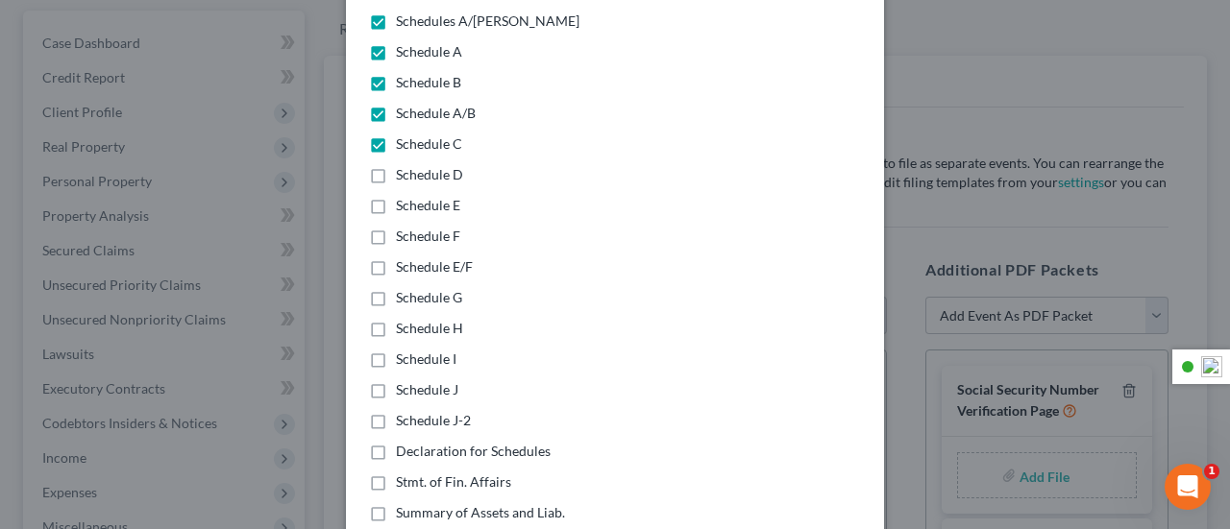
click at [396, 165] on label "Schedule D" at bounding box center [429, 174] width 67 height 19
click at [403, 165] on input "Schedule D" at bounding box center [409, 171] width 12 height 12
checkbox input "true"
click at [396, 196] on label "Schedule E" at bounding box center [428, 205] width 64 height 19
click at [403, 196] on input "Schedule E" at bounding box center [409, 202] width 12 height 12
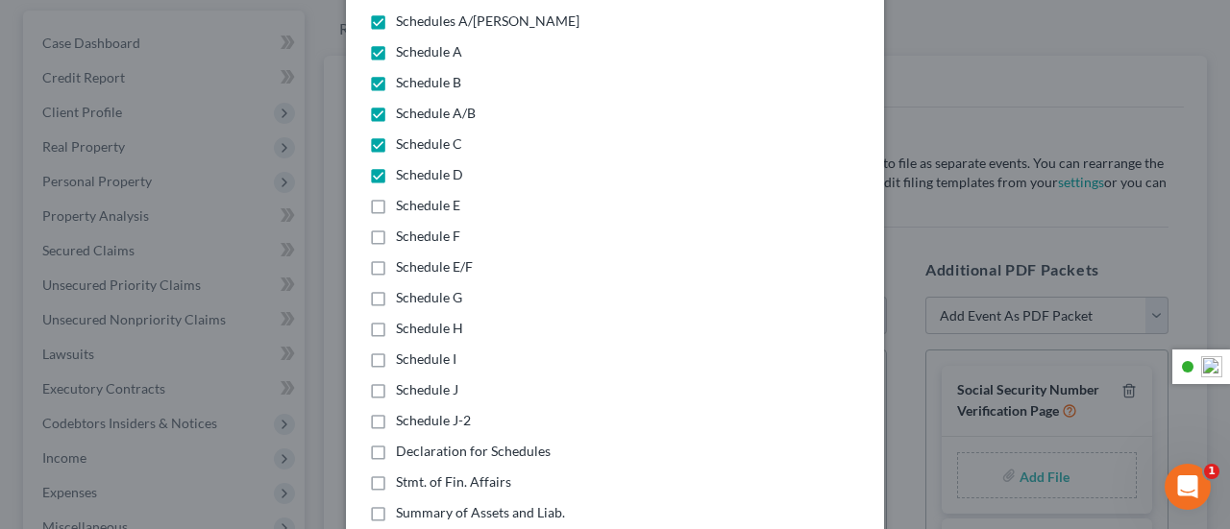
checkbox input "true"
click at [396, 227] on label "Schedule F" at bounding box center [428, 236] width 64 height 19
click at [403, 227] on input "Schedule F" at bounding box center [409, 233] width 12 height 12
checkbox input "true"
click at [396, 257] on label "Schedule E/F" at bounding box center [434, 266] width 77 height 19
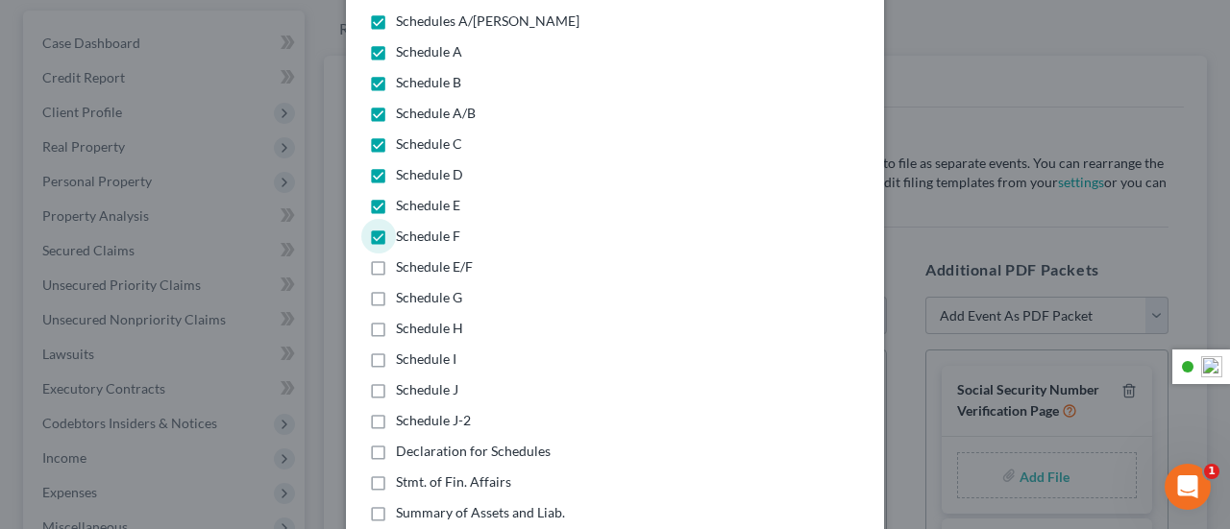
click at [403, 257] on input "Schedule E/F" at bounding box center [409, 263] width 12 height 12
checkbox input "true"
click at [396, 288] on label "Schedule G" at bounding box center [429, 297] width 66 height 19
click at [403, 288] on input "Schedule G" at bounding box center [409, 294] width 12 height 12
checkbox input "true"
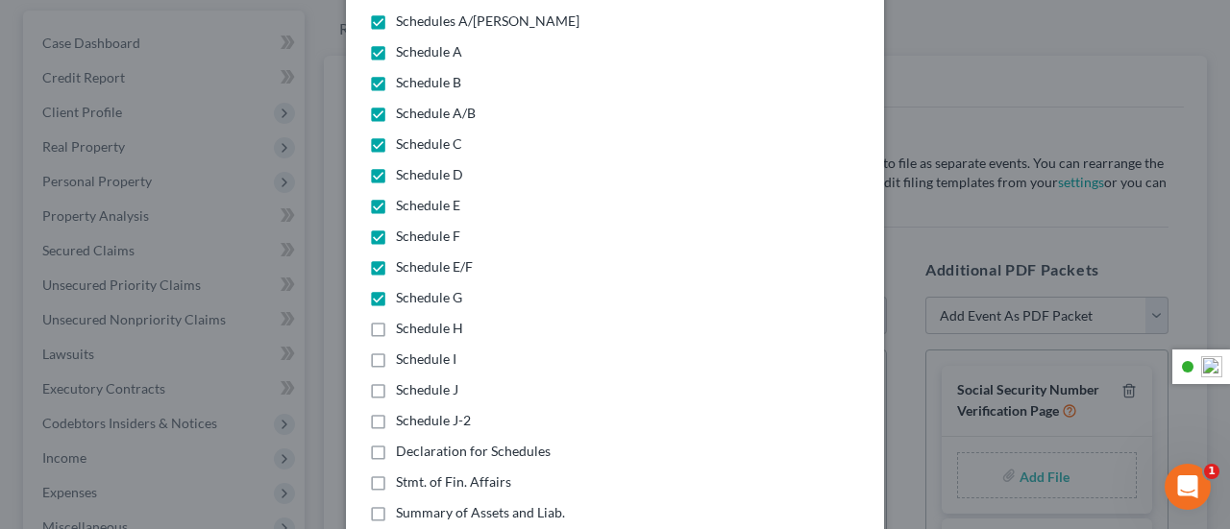
click at [396, 319] on label "Schedule H" at bounding box center [429, 328] width 67 height 19
click at [403, 319] on input "Schedule H" at bounding box center [409, 325] width 12 height 12
checkbox input "true"
click at [396, 350] on label "Schedule I" at bounding box center [426, 359] width 61 height 19
click at [403, 350] on input "Schedule I" at bounding box center [409, 356] width 12 height 12
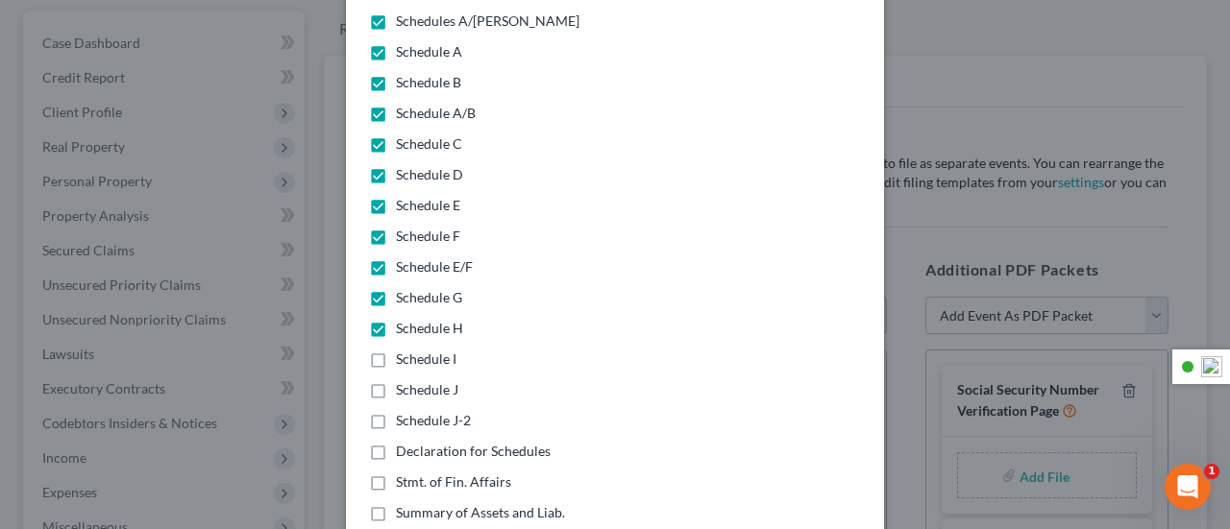
checkbox input "true"
click at [396, 380] on label "Schedule J" at bounding box center [427, 389] width 62 height 19
click at [403, 380] on input "Schedule J" at bounding box center [409, 386] width 12 height 12
checkbox input "true"
click at [396, 411] on label "Schedule J-2" at bounding box center [433, 420] width 75 height 19
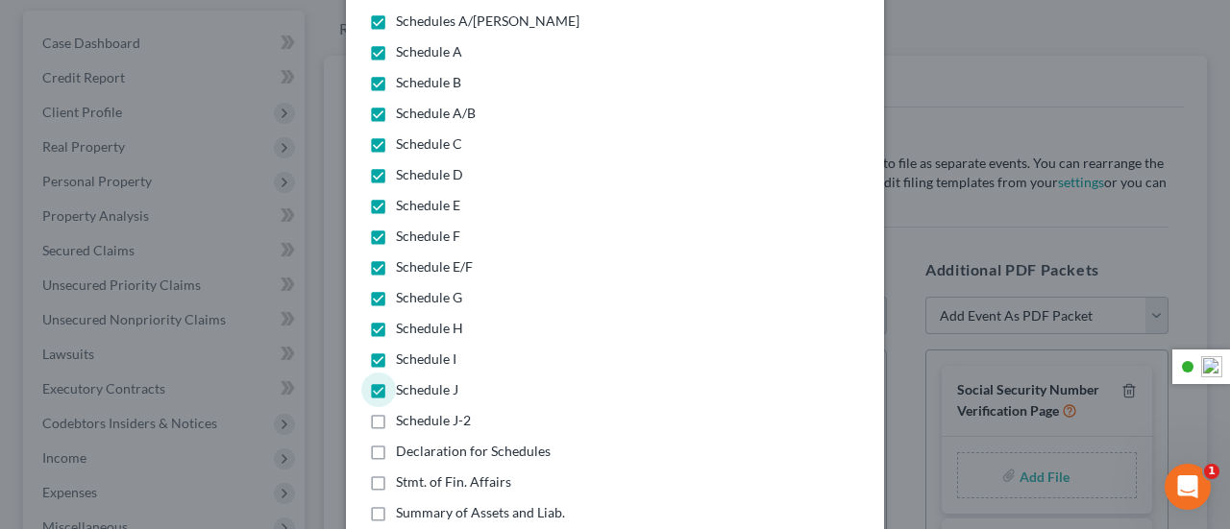
click at [403, 411] on input "Schedule J-2" at bounding box center [409, 417] width 12 height 12
checkbox input "true"
click at [396, 442] on label "Declaration for Schedules" at bounding box center [473, 451] width 155 height 19
click at [403, 442] on input "Declaration for Schedules" at bounding box center [409, 448] width 12 height 12
checkbox input "true"
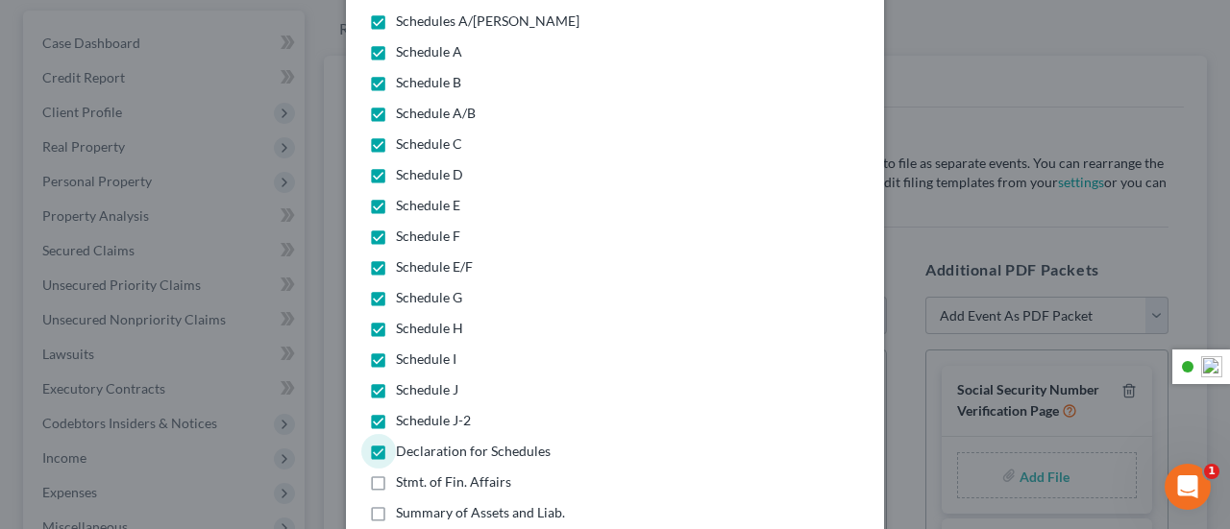
scroll to position [480, 0]
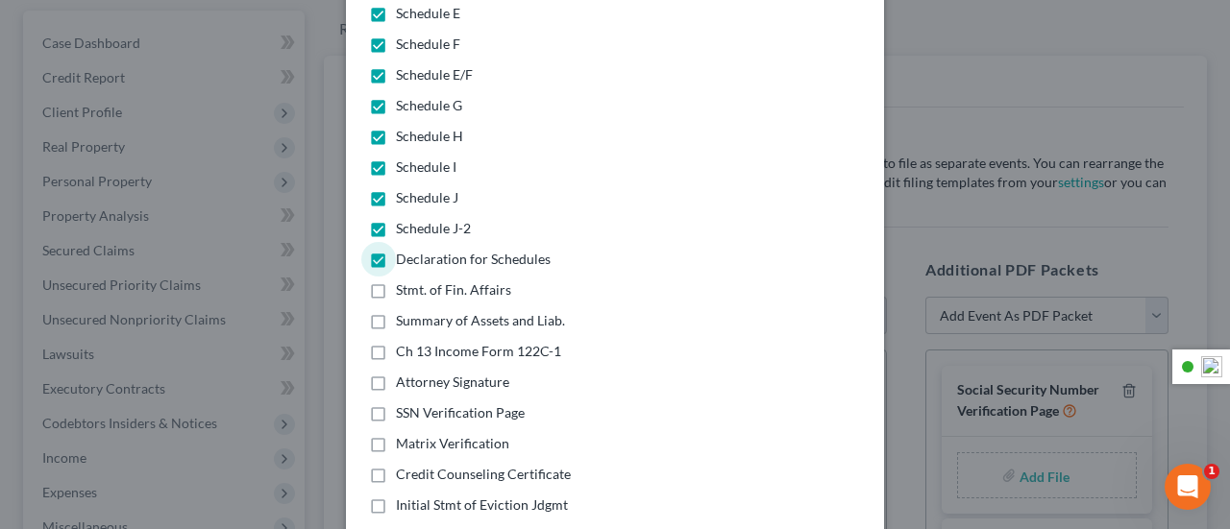
click at [396, 281] on label "Stmt. of Fin. Affairs" at bounding box center [453, 290] width 115 height 19
click at [403, 281] on input "Stmt. of Fin. Affairs" at bounding box center [409, 287] width 12 height 12
checkbox input "true"
click at [396, 342] on label "Ch 13 Income Form 122C-1" at bounding box center [478, 351] width 165 height 19
click at [403, 342] on input "Ch 13 Income Form 122C-1" at bounding box center [409, 348] width 12 height 12
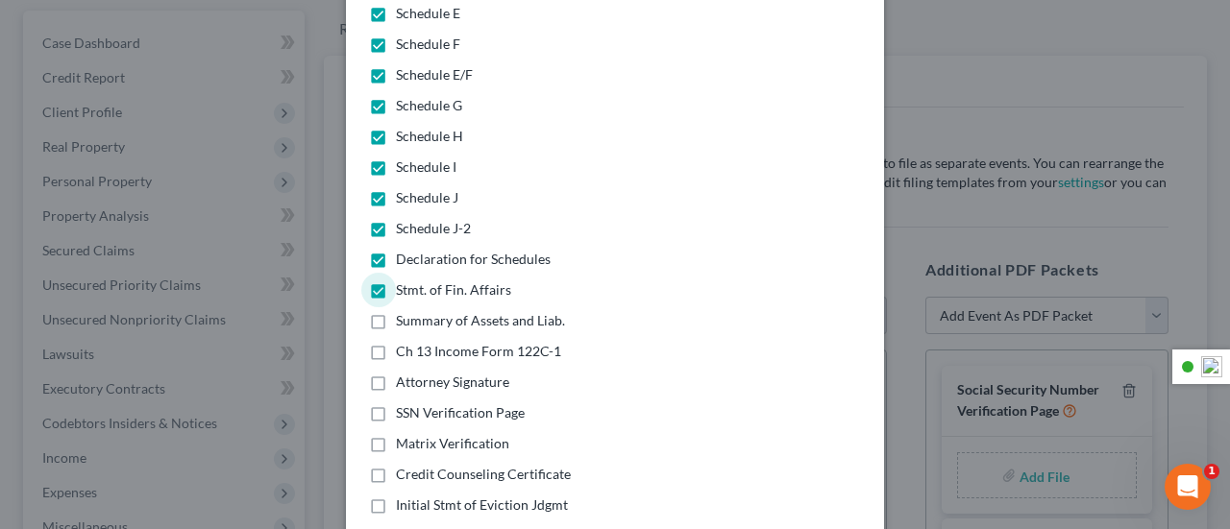
checkbox input "true"
click at [396, 311] on label "Summary of Assets and Liab." at bounding box center [480, 320] width 169 height 19
click at [403, 311] on input "Summary of Assets and Liab." at bounding box center [409, 317] width 12 height 12
checkbox input "true"
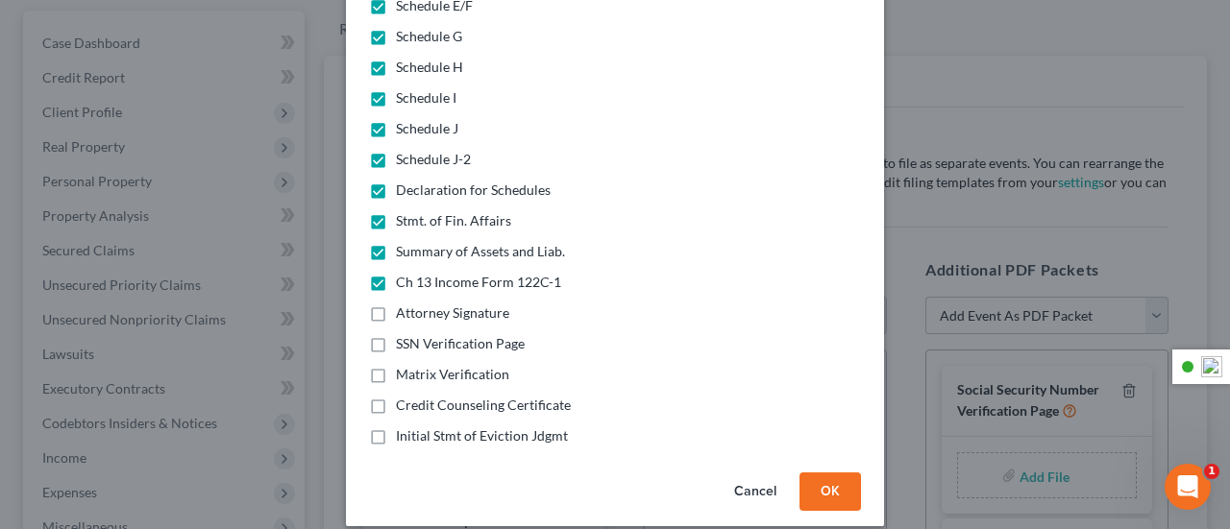
click at [396, 427] on label "Initial Stmt of Eviction Jdgmt" at bounding box center [482, 436] width 172 height 19
click at [403, 427] on input "Initial Stmt of Eviction Jdgmt" at bounding box center [409, 433] width 12 height 12
checkbox input "true"
click at [813, 477] on button "OK" at bounding box center [829, 492] width 61 height 38
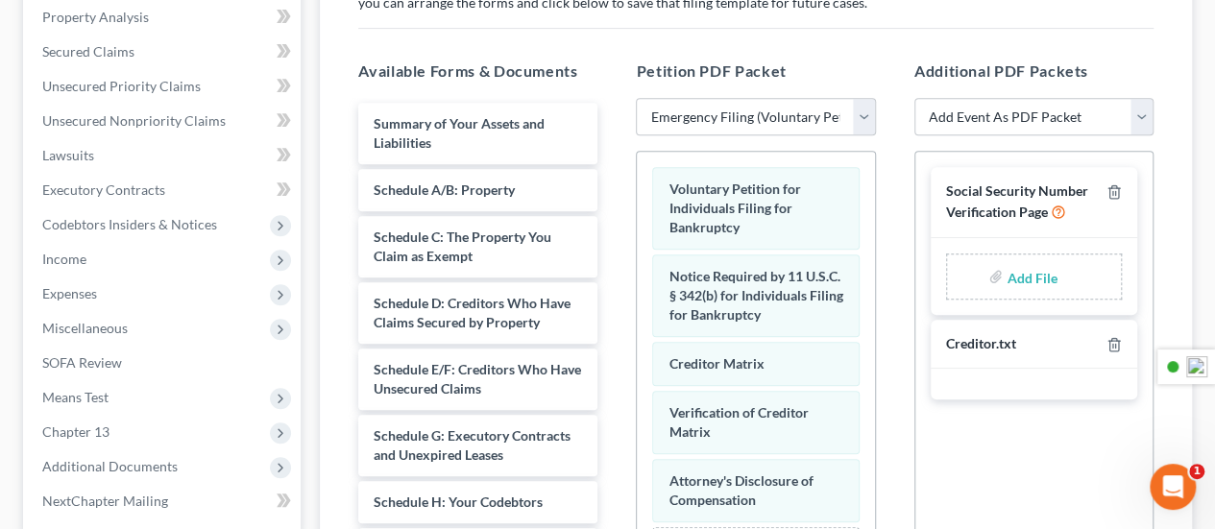
scroll to position [400, 0]
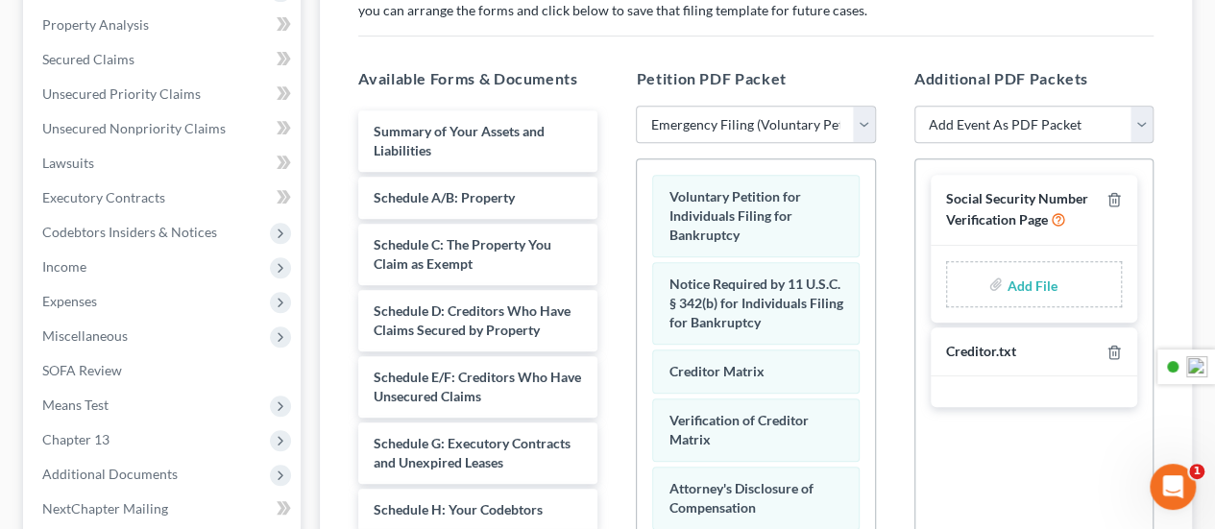
click at [1009, 284] on input "file" at bounding box center [1030, 284] width 46 height 35
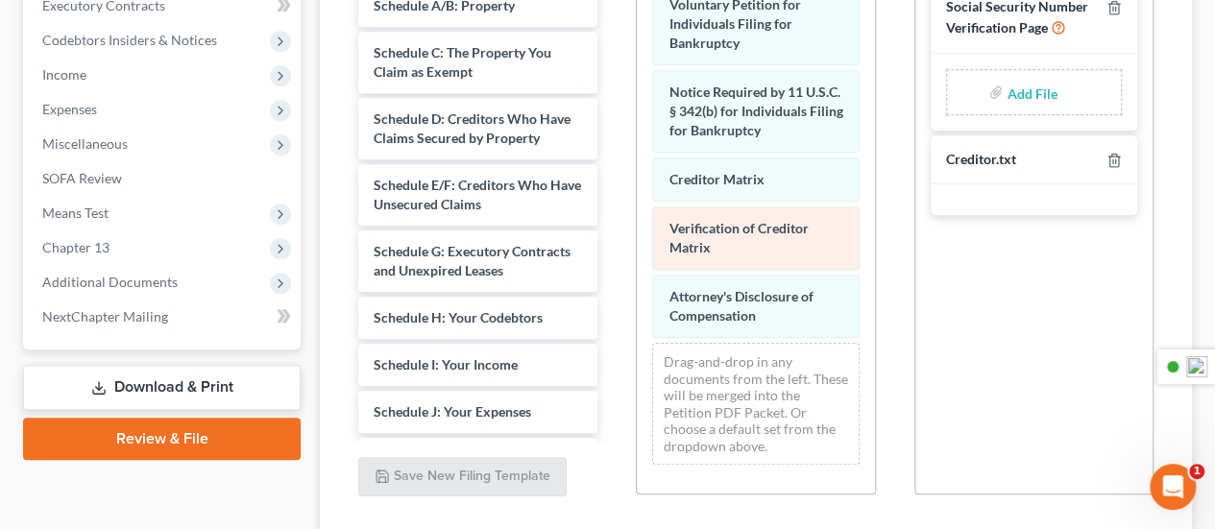
scroll to position [727, 0]
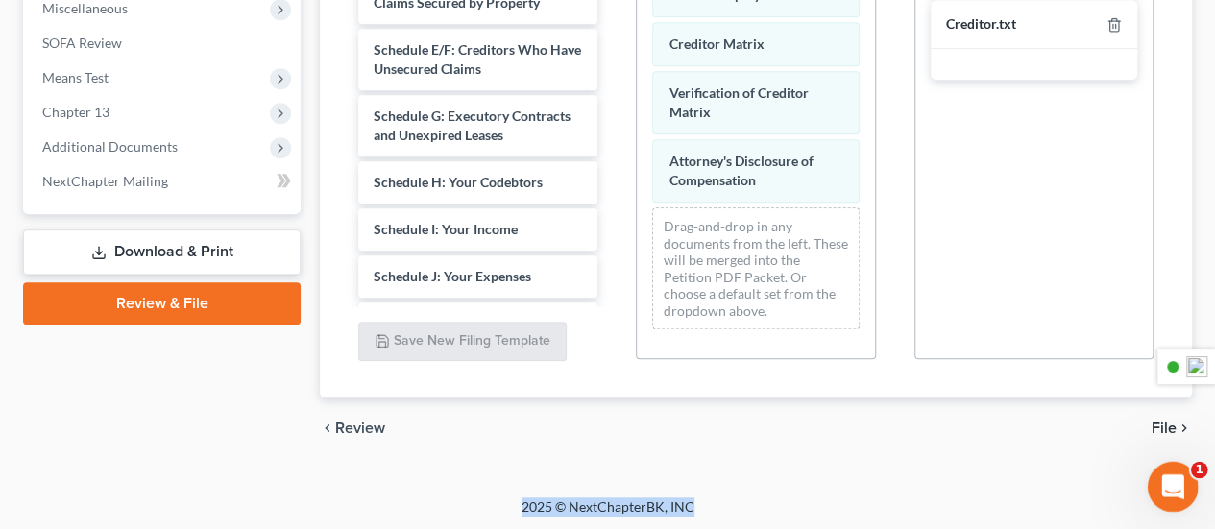
drag, startPoint x: 1176, startPoint y: 520, endPoint x: 1198, endPoint y: 469, distance: 55.5
click at [1169, 425] on span "File" at bounding box center [1164, 428] width 25 height 15
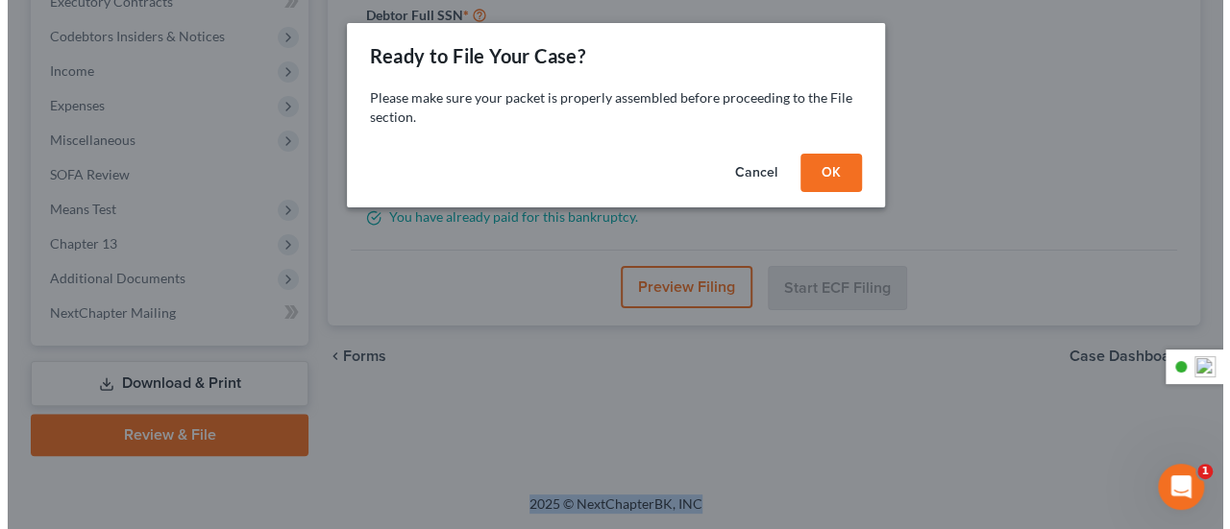
scroll to position [558, 0]
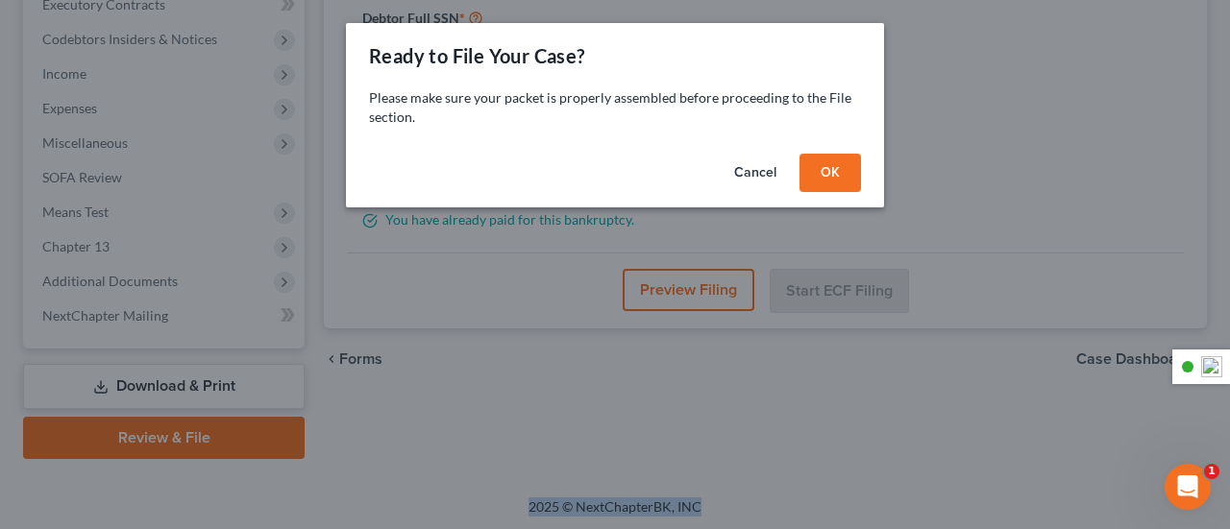
click at [813, 175] on button "OK" at bounding box center [829, 173] width 61 height 38
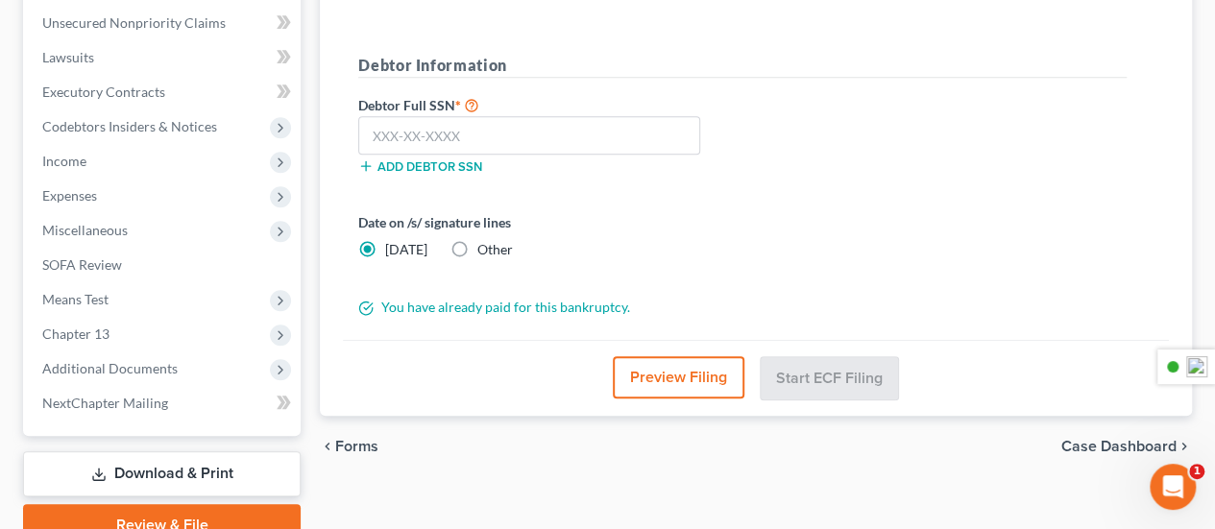
scroll to position [400, 0]
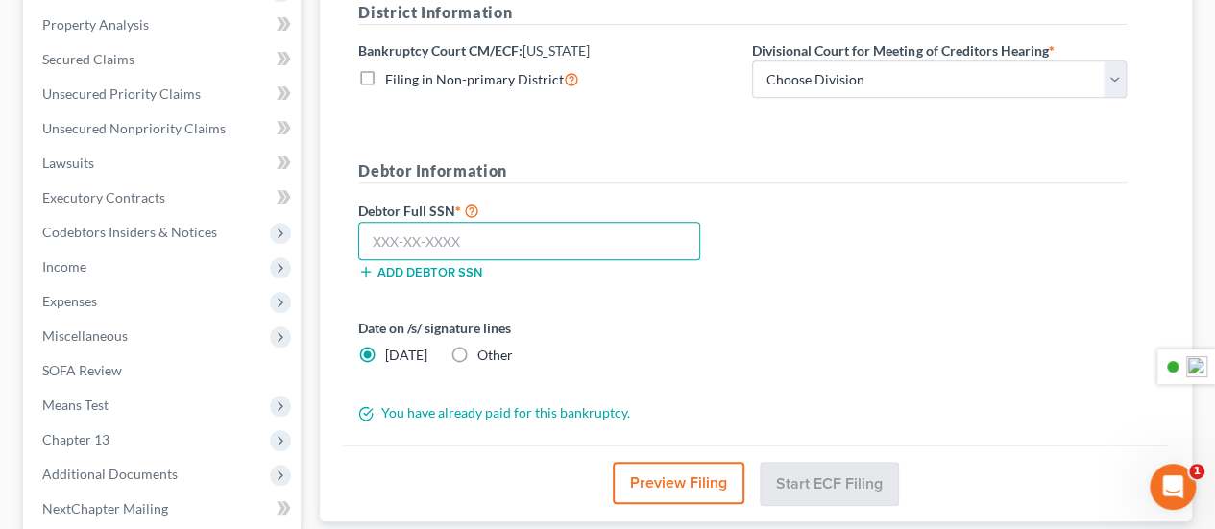
click at [518, 251] on input "text" at bounding box center [529, 241] width 342 height 38
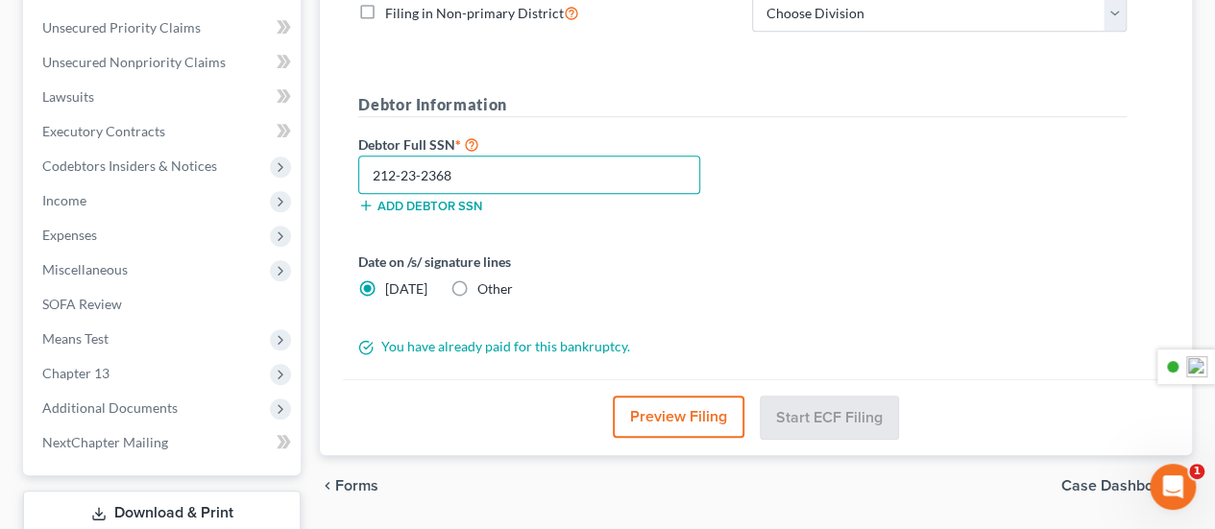
scroll to position [496, 0]
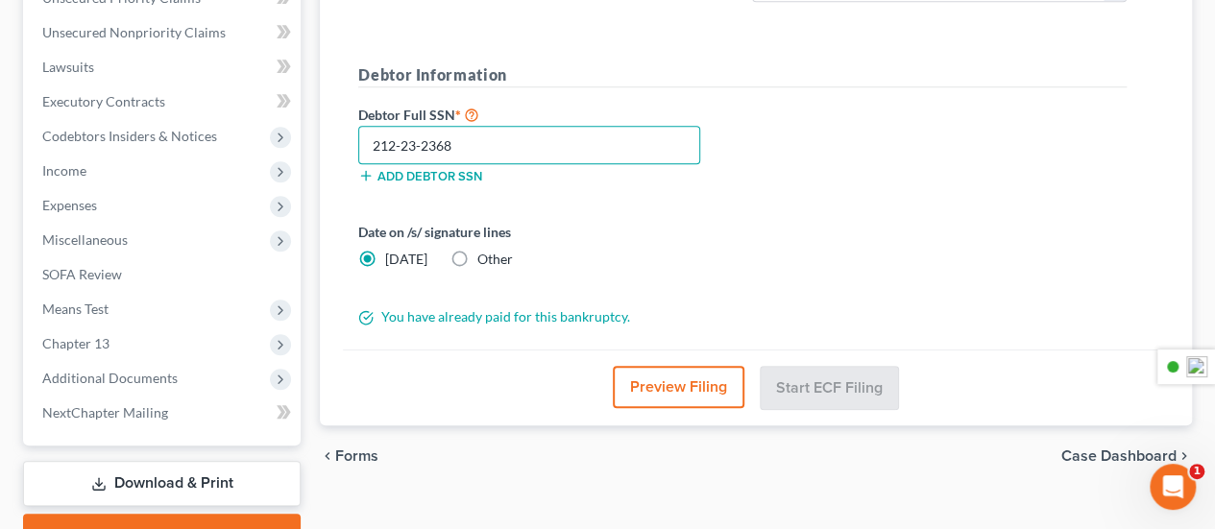
type input "212-23-2368"
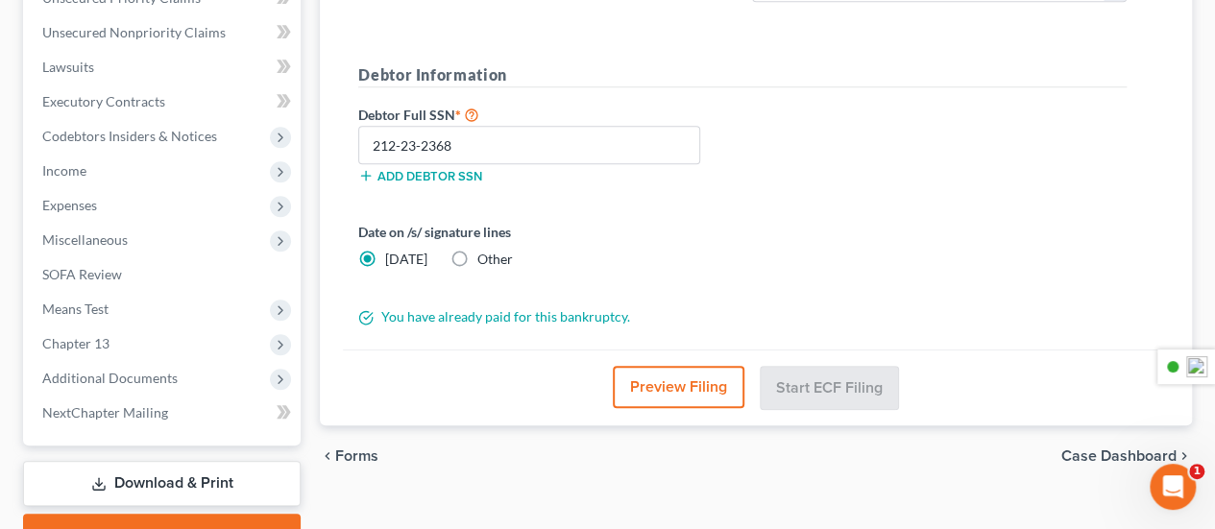
click at [666, 376] on button "Preview Filing" at bounding box center [679, 387] width 132 height 42
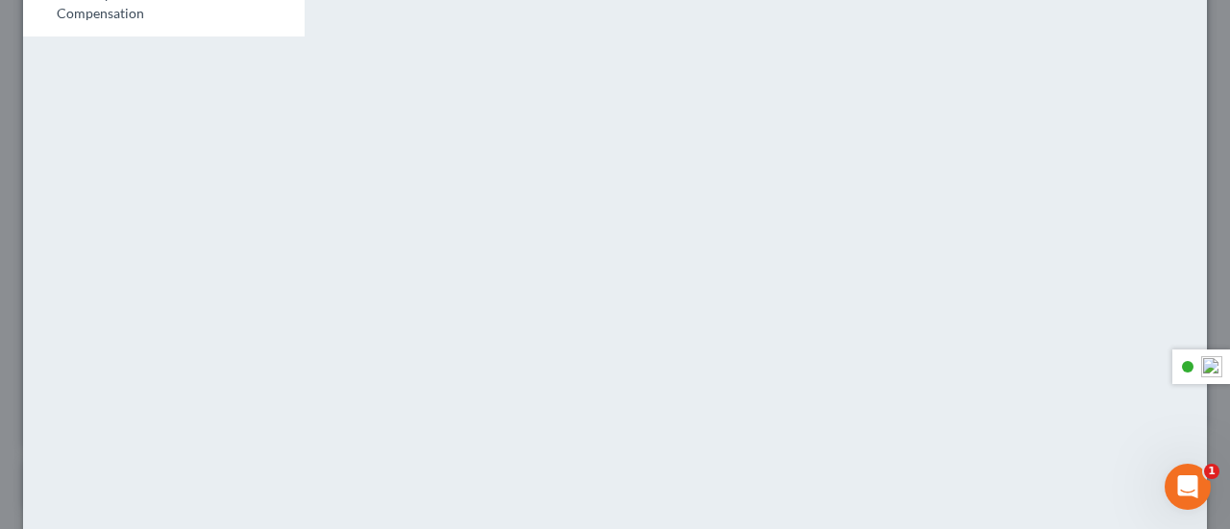
scroll to position [0, 0]
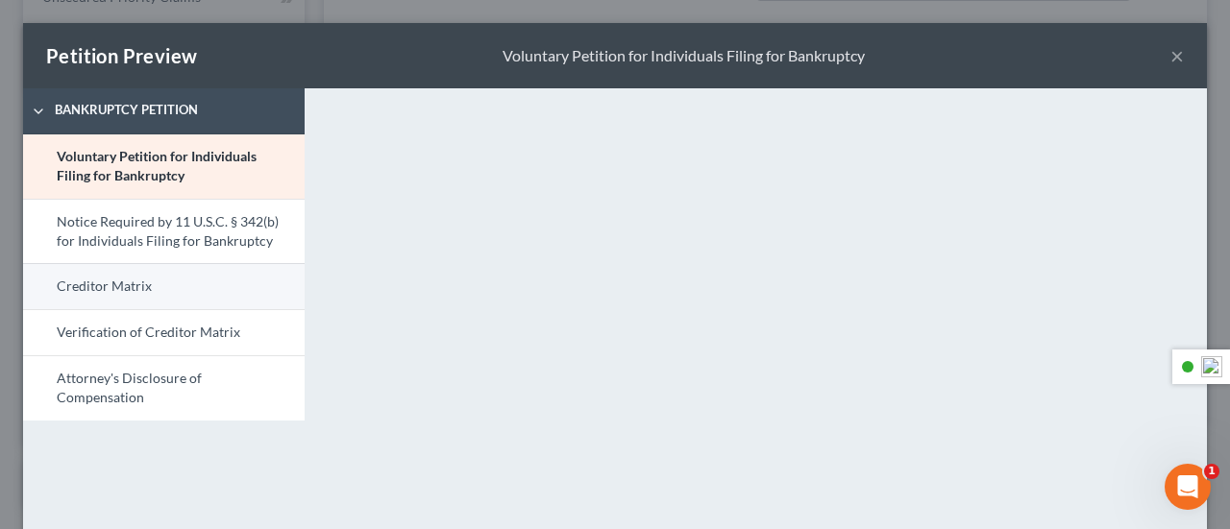
click at [159, 285] on link "Creditor Matrix" at bounding box center [163, 286] width 281 height 46
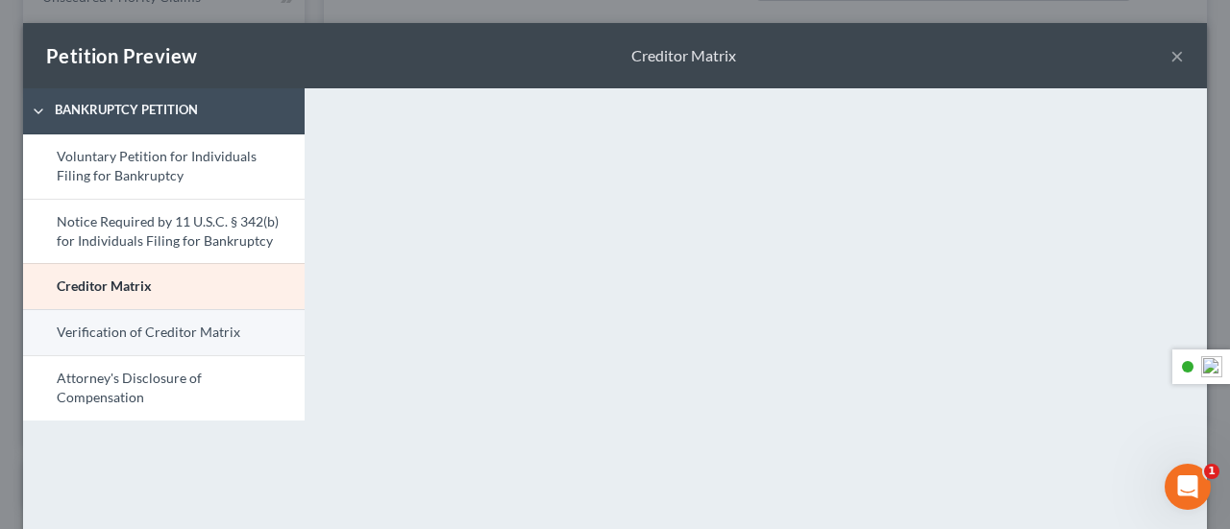
click at [94, 326] on link "Verification of Creditor Matrix" at bounding box center [163, 332] width 281 height 46
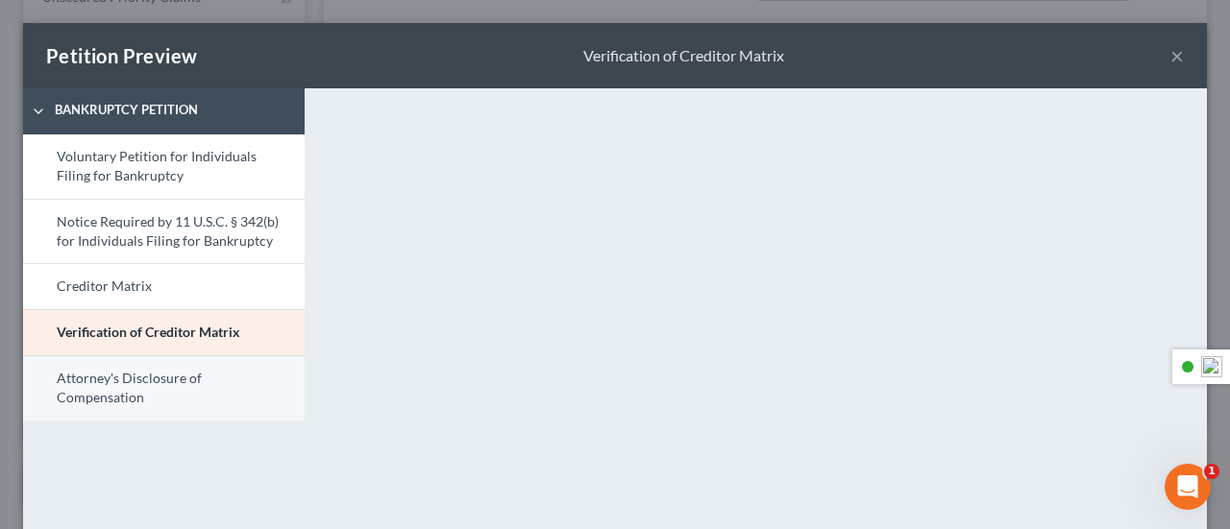
click at [113, 403] on link "Attorney's Disclosure of Compensation" at bounding box center [163, 387] width 281 height 65
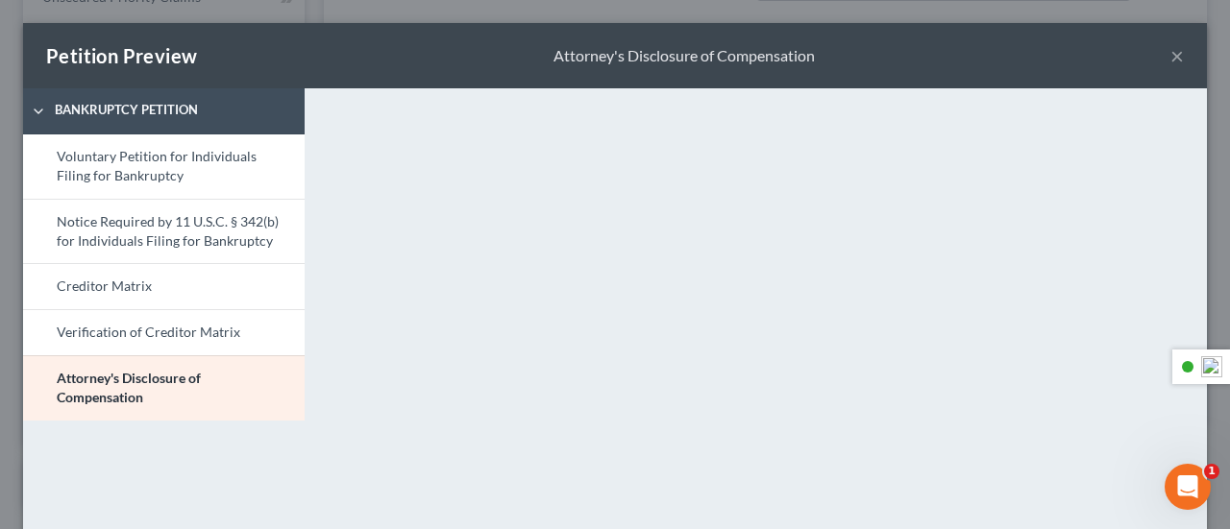
click at [1170, 55] on button "×" at bounding box center [1176, 55] width 13 height 23
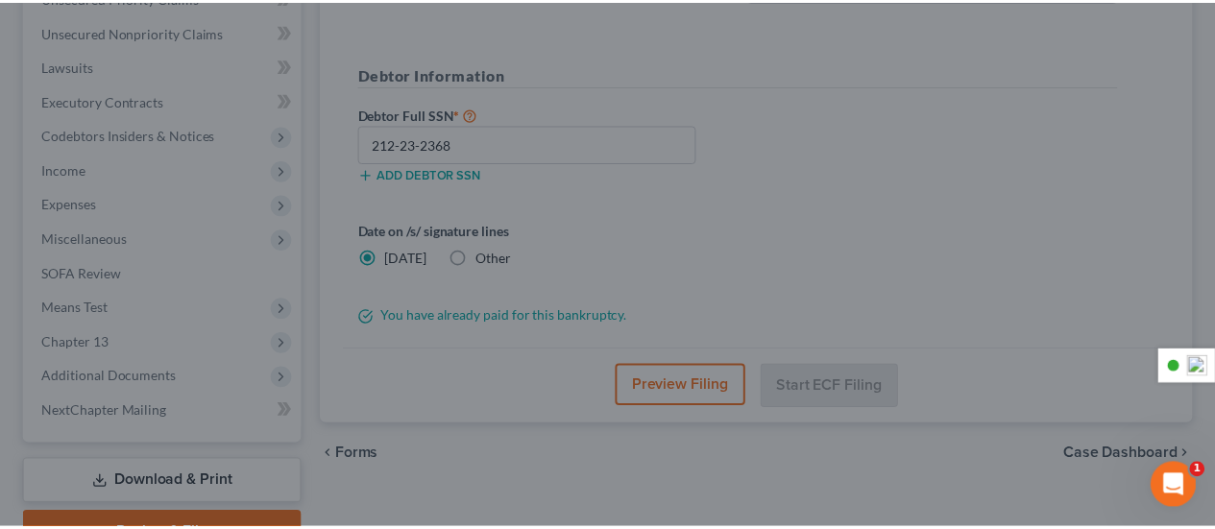
scroll to position [496, 0]
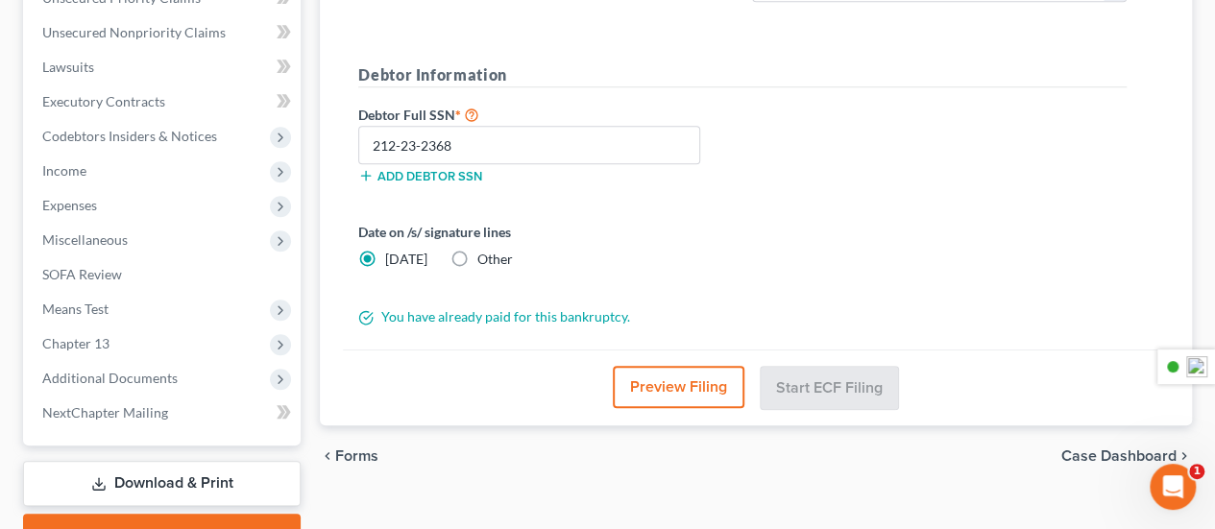
click at [648, 387] on button "Preview Filing" at bounding box center [679, 387] width 132 height 42
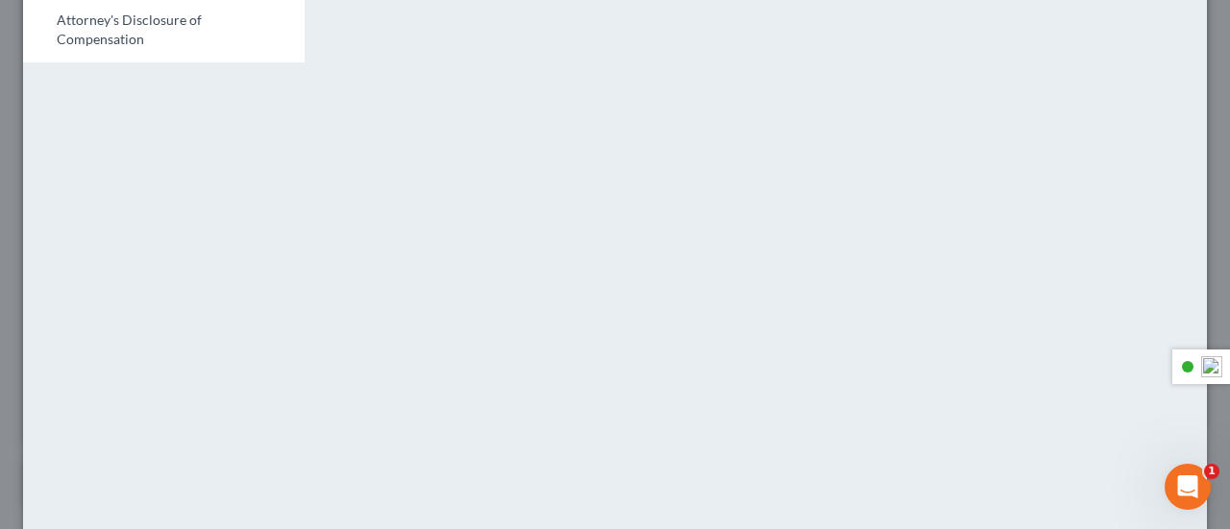
scroll to position [447, 0]
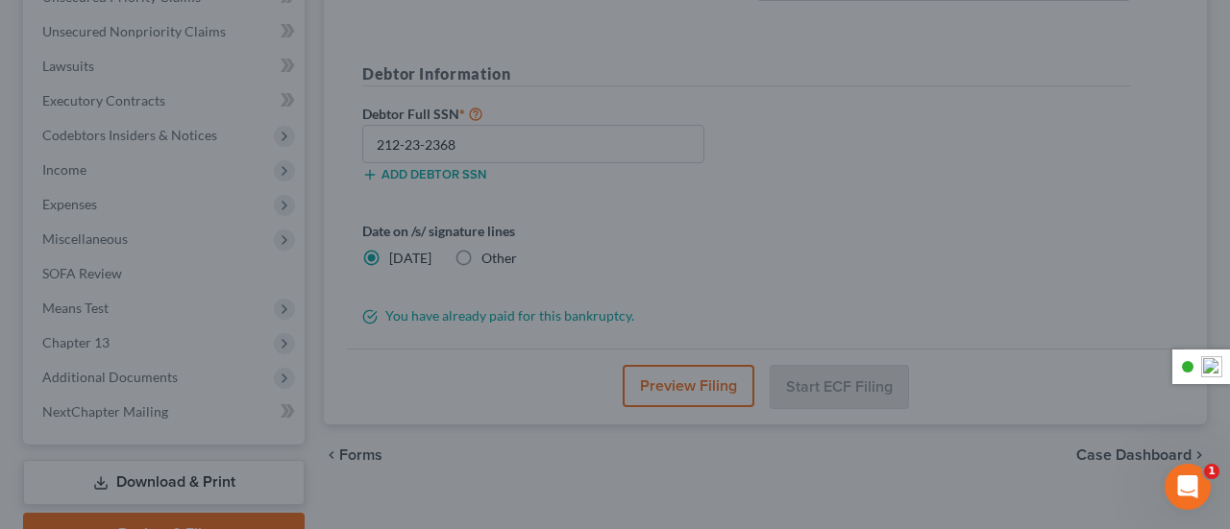
click at [228, 518] on div "Petition Preview Voluntary Petition for Individuals Filing for Bankruptcy × Ban…" at bounding box center [615, 264] width 1230 height 529
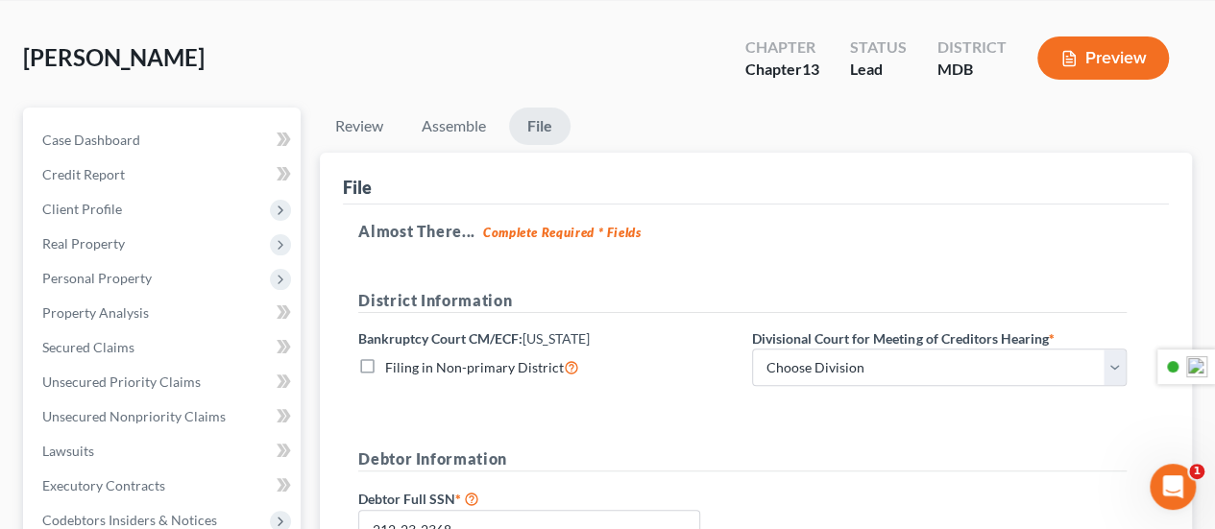
scroll to position [208, 0]
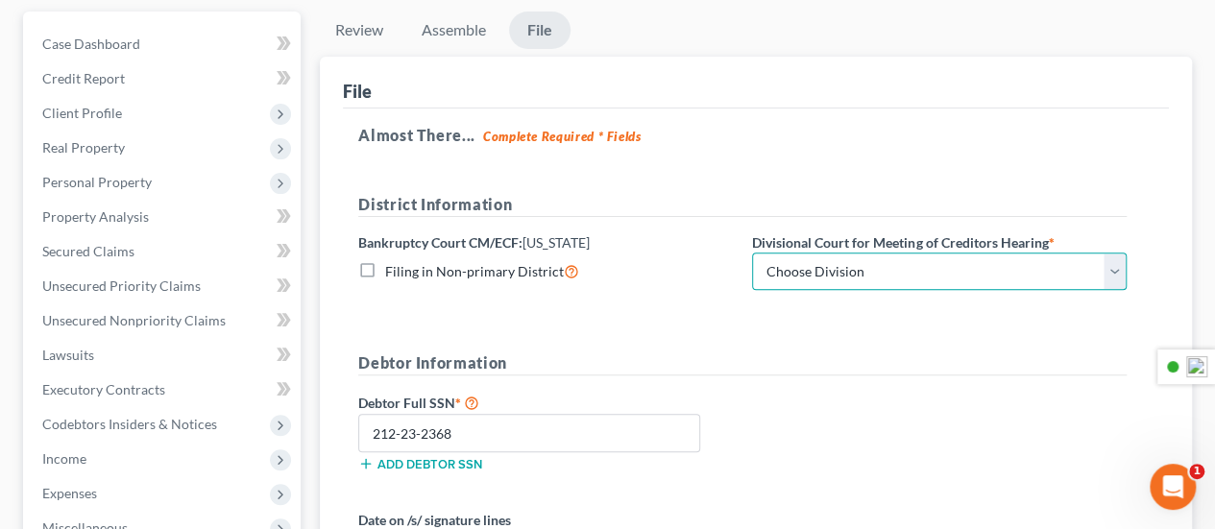
click at [923, 264] on select "Choose Division Baltimore Greenbelt" at bounding box center [939, 272] width 375 height 38
select select "0"
click at [752, 253] on select "Choose Division Baltimore Greenbelt" at bounding box center [939, 272] width 375 height 38
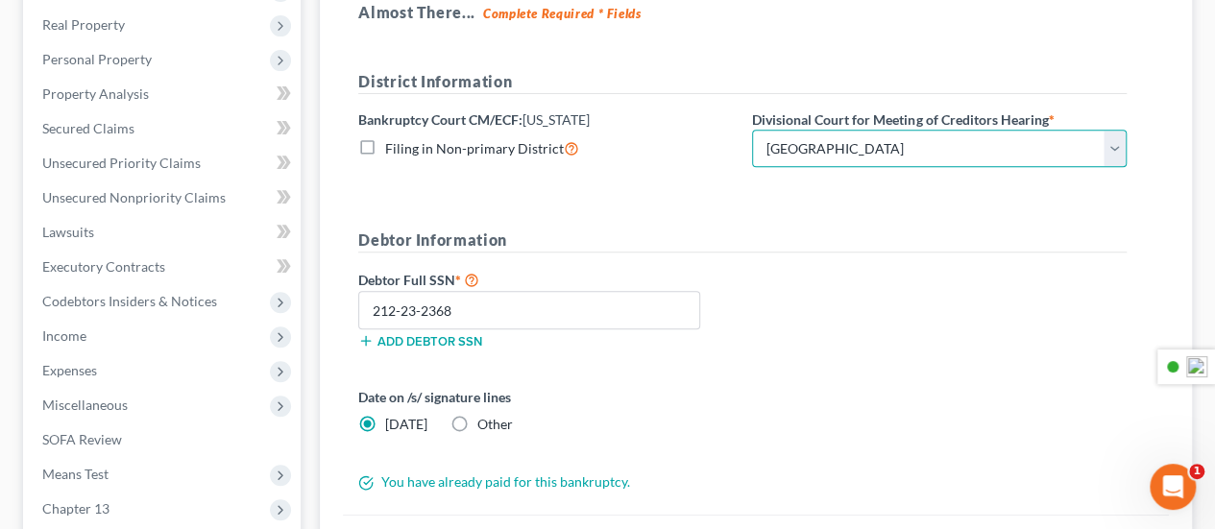
scroll to position [400, 0]
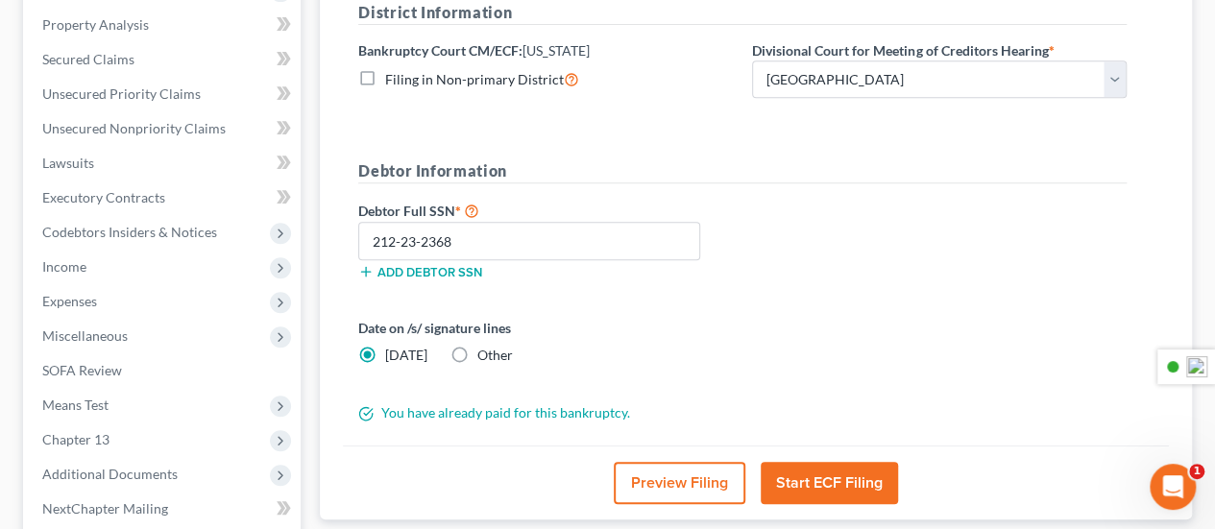
click at [835, 470] on button "Start ECF Filing" at bounding box center [829, 483] width 137 height 42
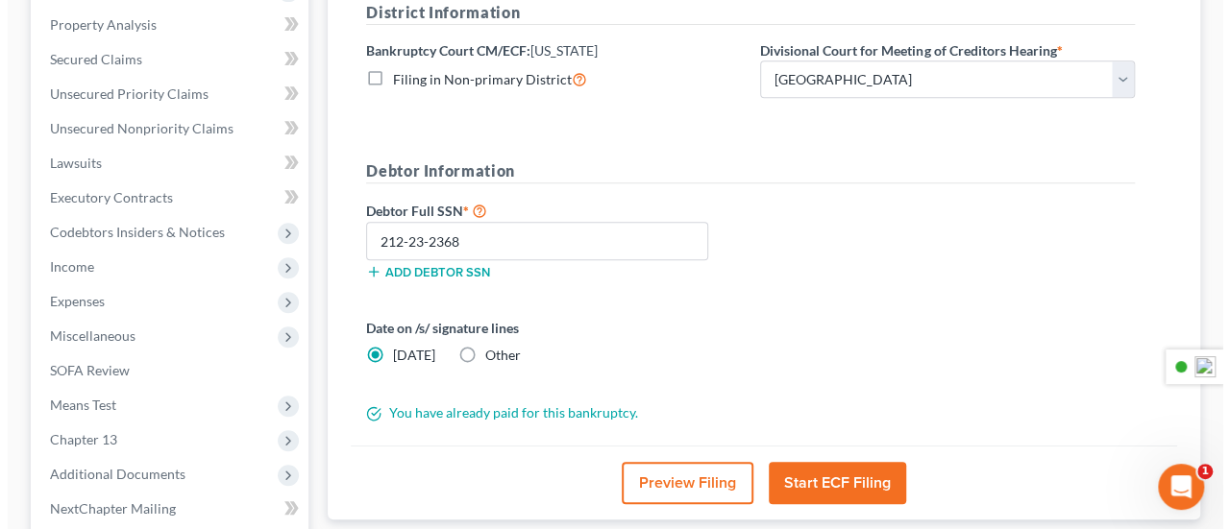
scroll to position [366, 0]
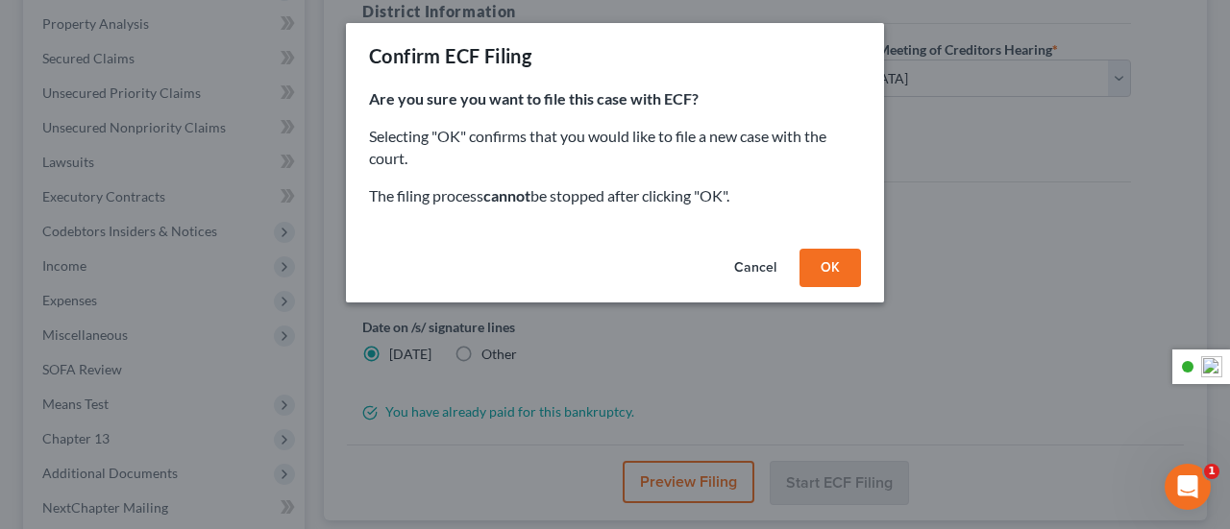
click at [832, 272] on button "OK" at bounding box center [829, 268] width 61 height 38
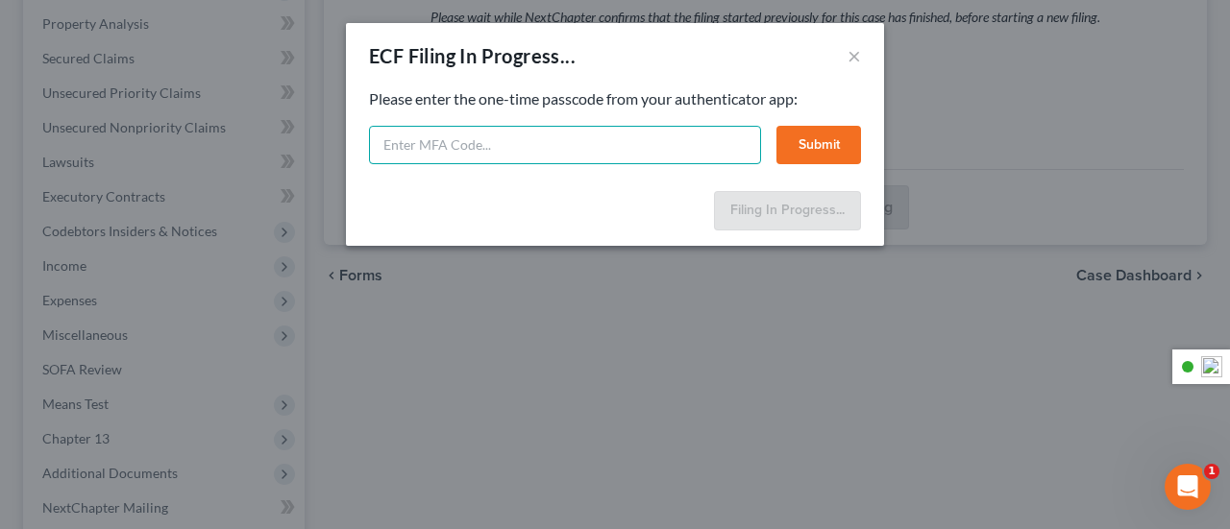
click at [627, 159] on input "text" at bounding box center [565, 145] width 392 height 38
type input "607768"
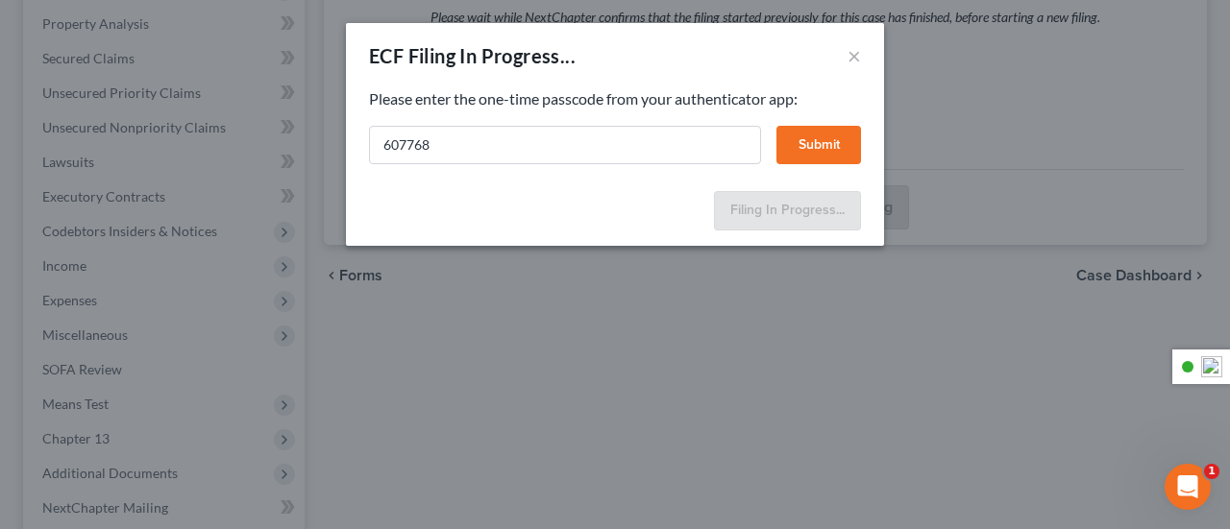
click at [826, 149] on button "Submit" at bounding box center [818, 145] width 85 height 38
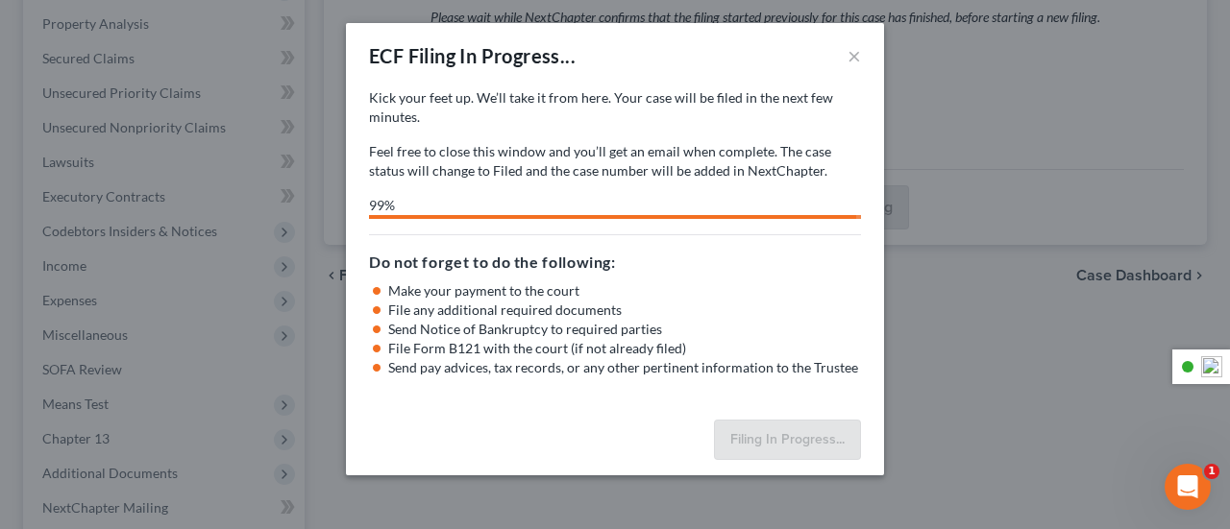
select select "0"
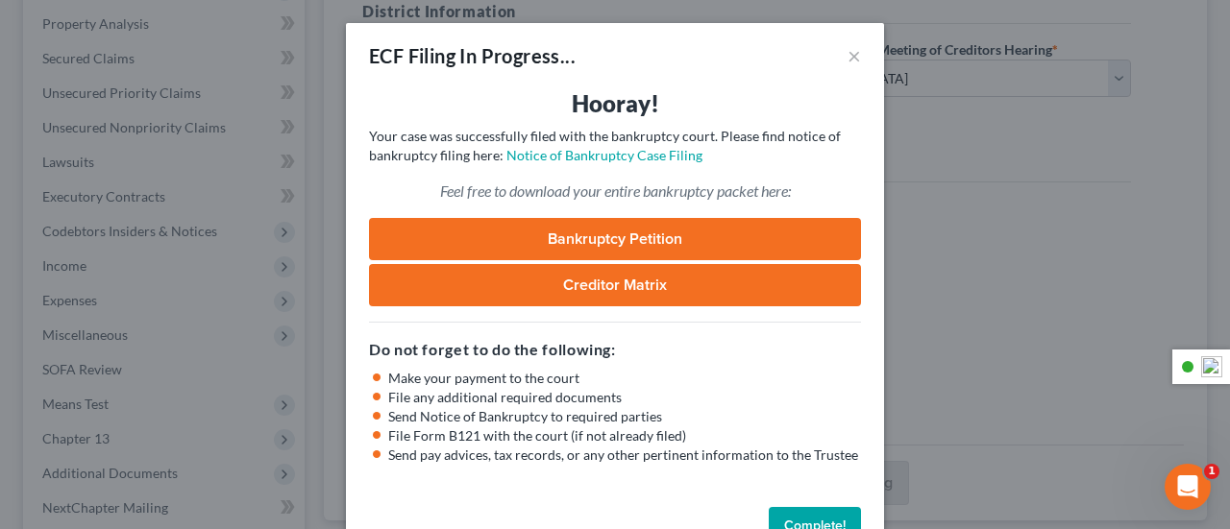
click at [822, 518] on button "Complete!" at bounding box center [815, 526] width 92 height 38
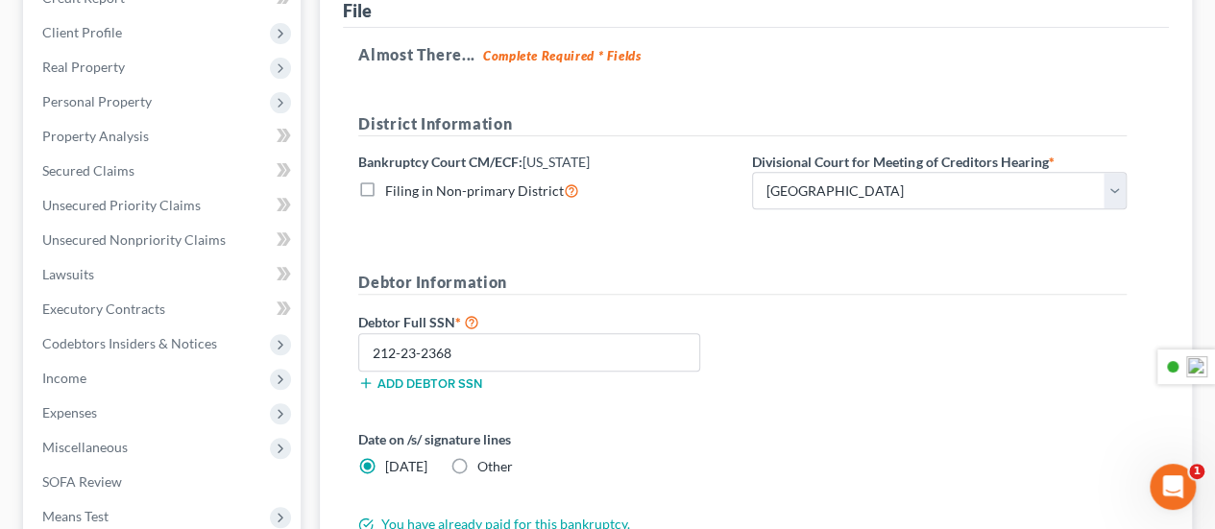
scroll to position [480, 0]
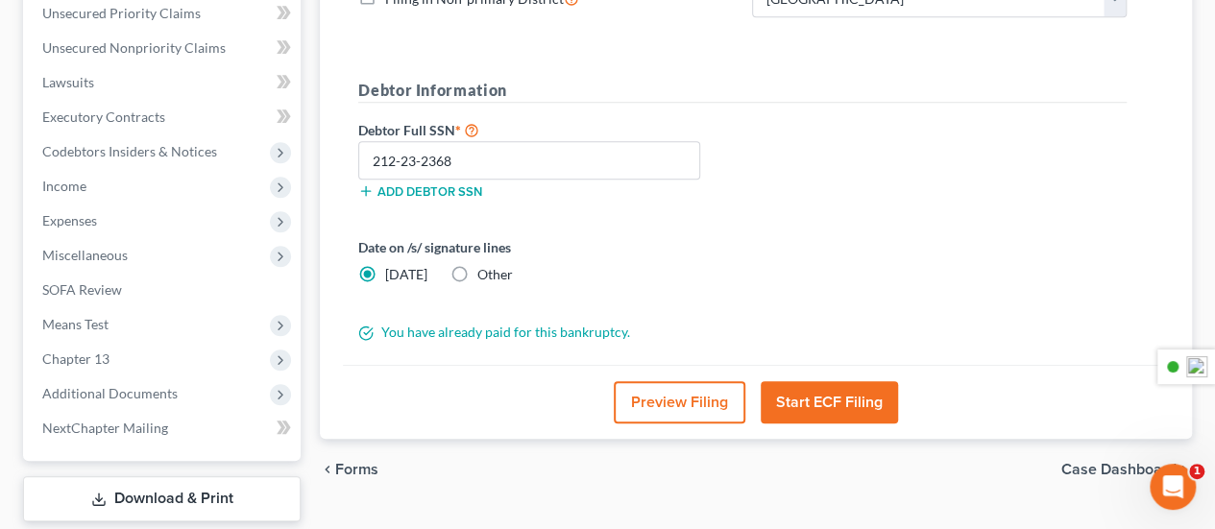
click at [237, 478] on link "Download & Print" at bounding box center [162, 499] width 278 height 45
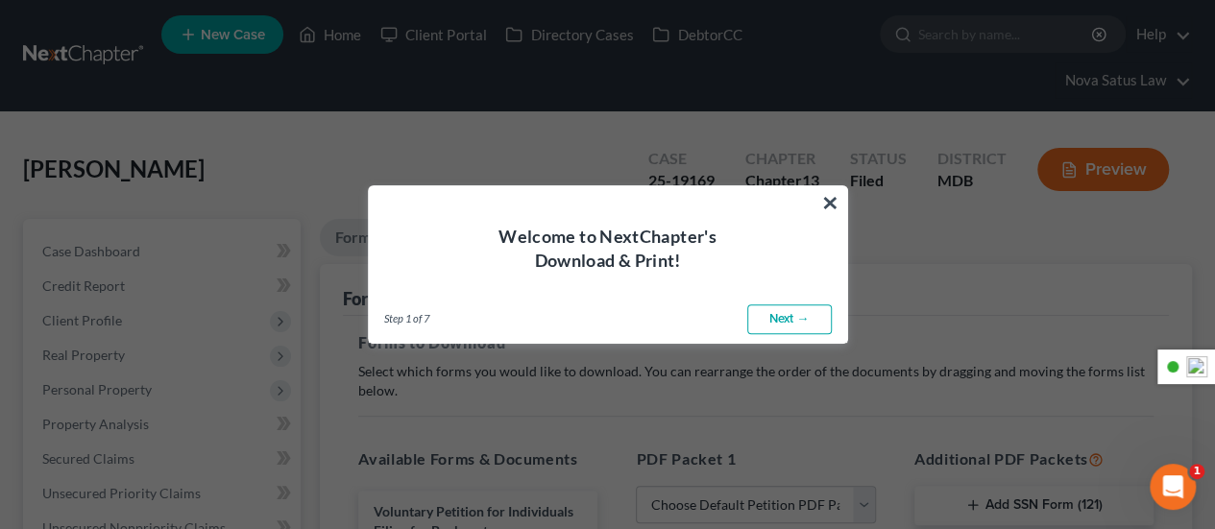
click at [792, 306] on link "Next →" at bounding box center [789, 320] width 85 height 31
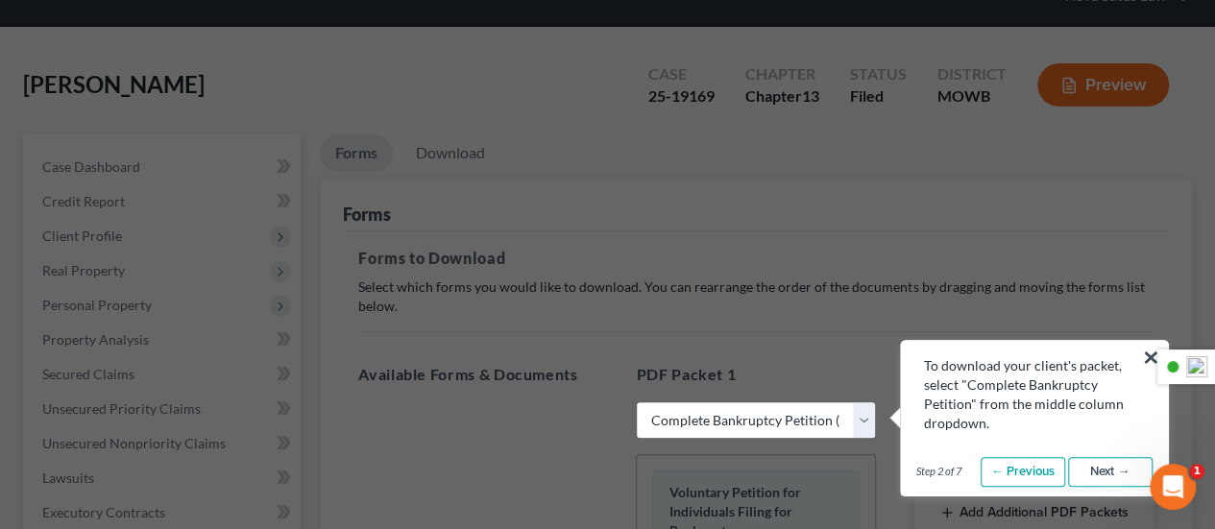
scroll to position [192, 0]
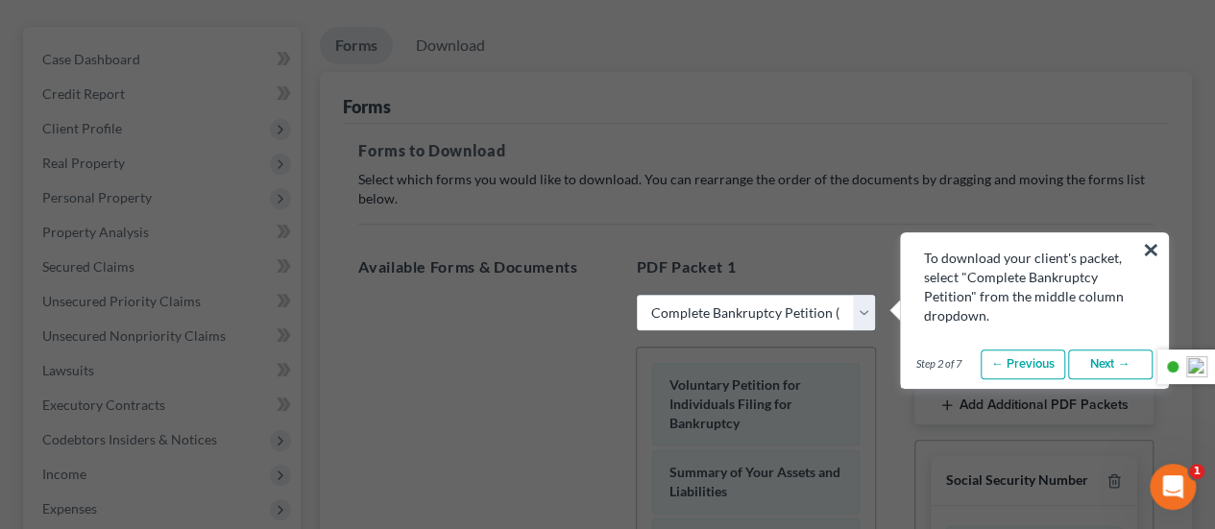
click at [1079, 361] on link "Next →" at bounding box center [1110, 365] width 85 height 31
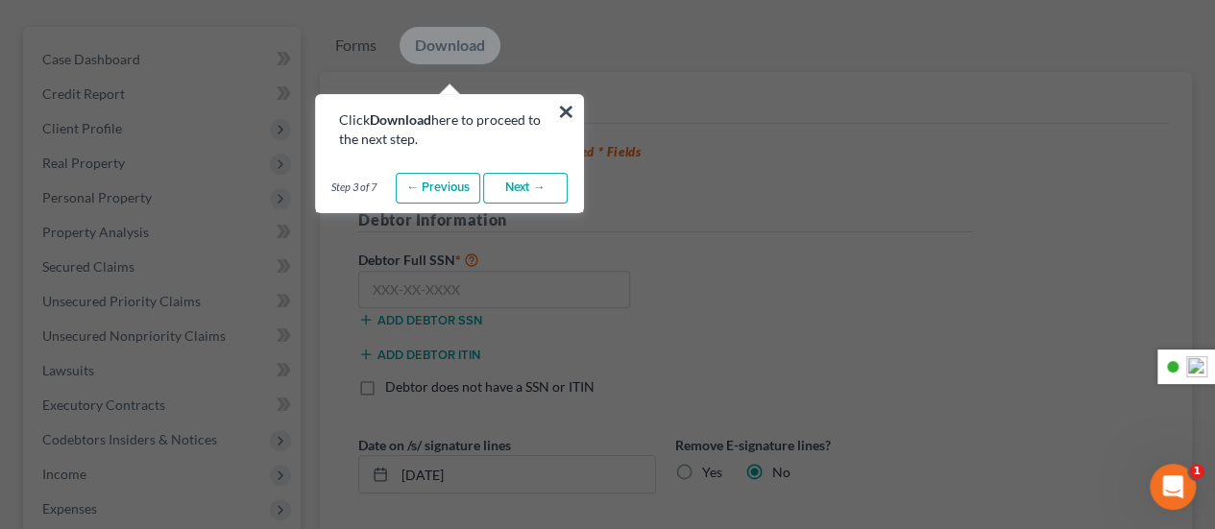
click at [523, 195] on link "Next →" at bounding box center [525, 188] width 85 height 31
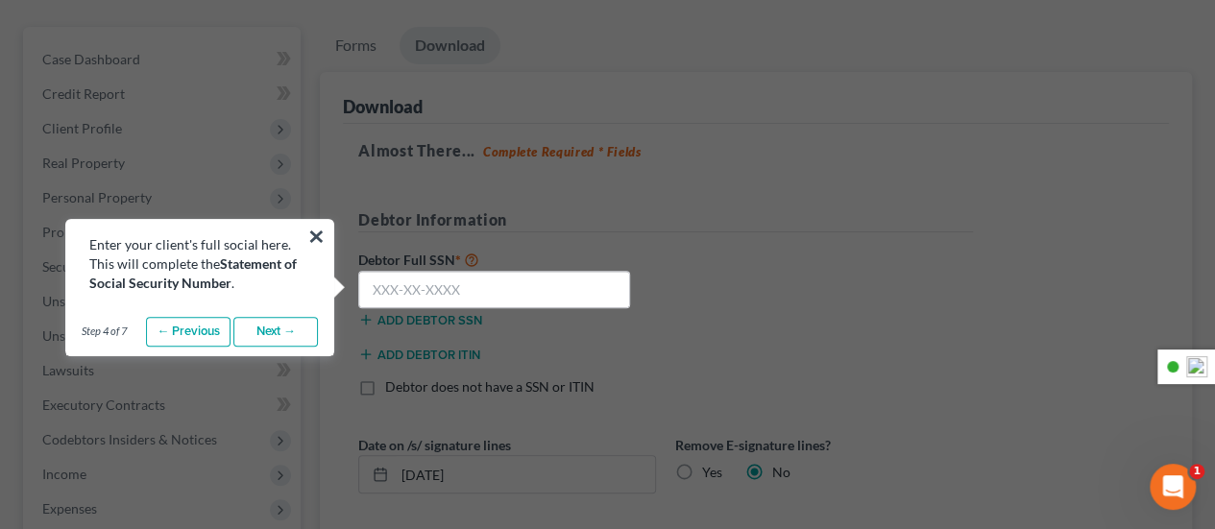
click at [302, 339] on link "Next →" at bounding box center [275, 332] width 85 height 31
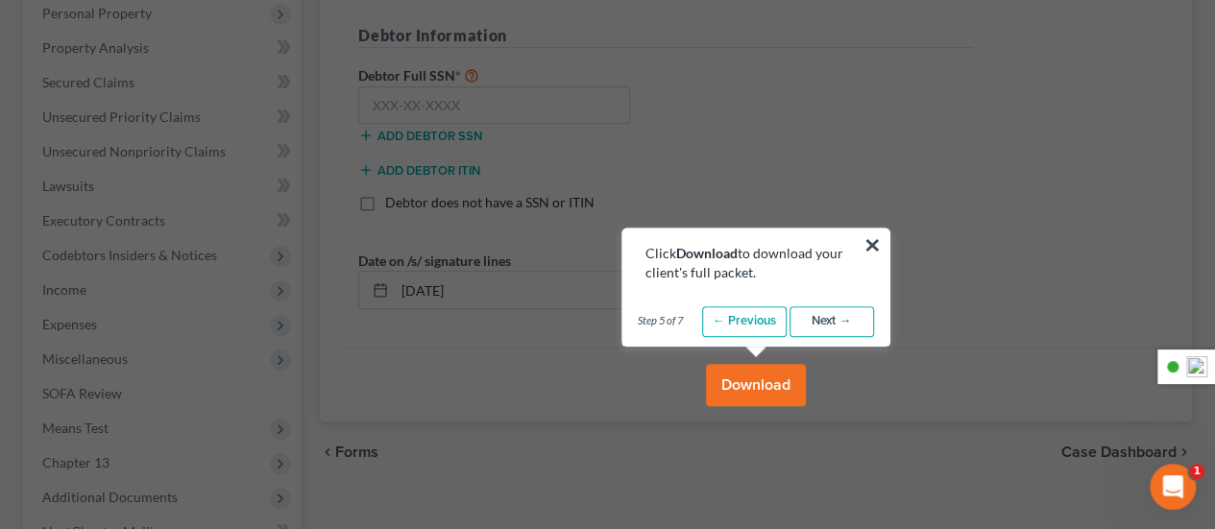
scroll to position [384, 0]
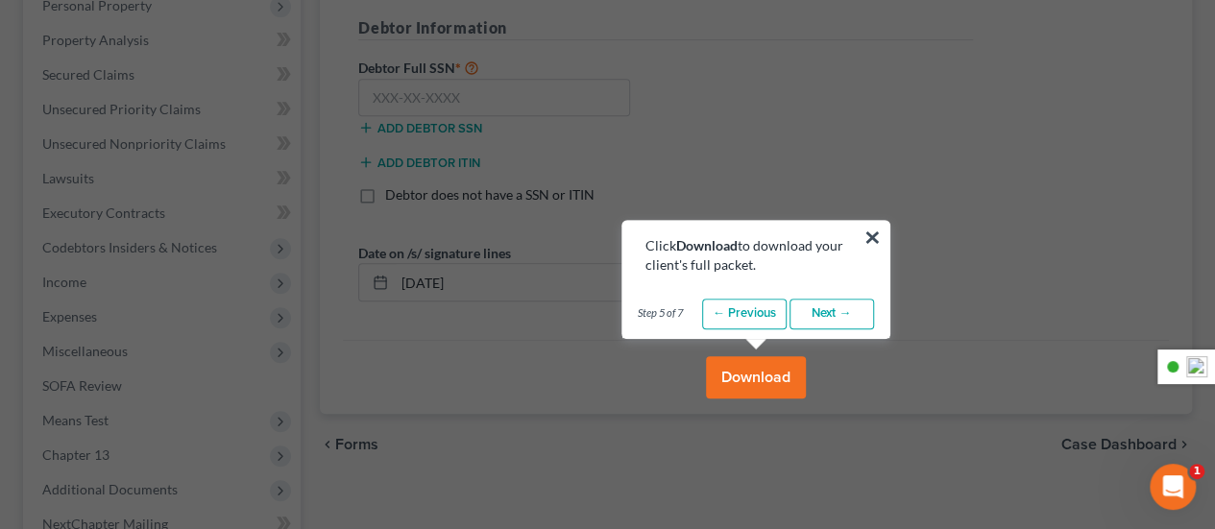
click at [816, 303] on link "Next →" at bounding box center [832, 314] width 85 height 31
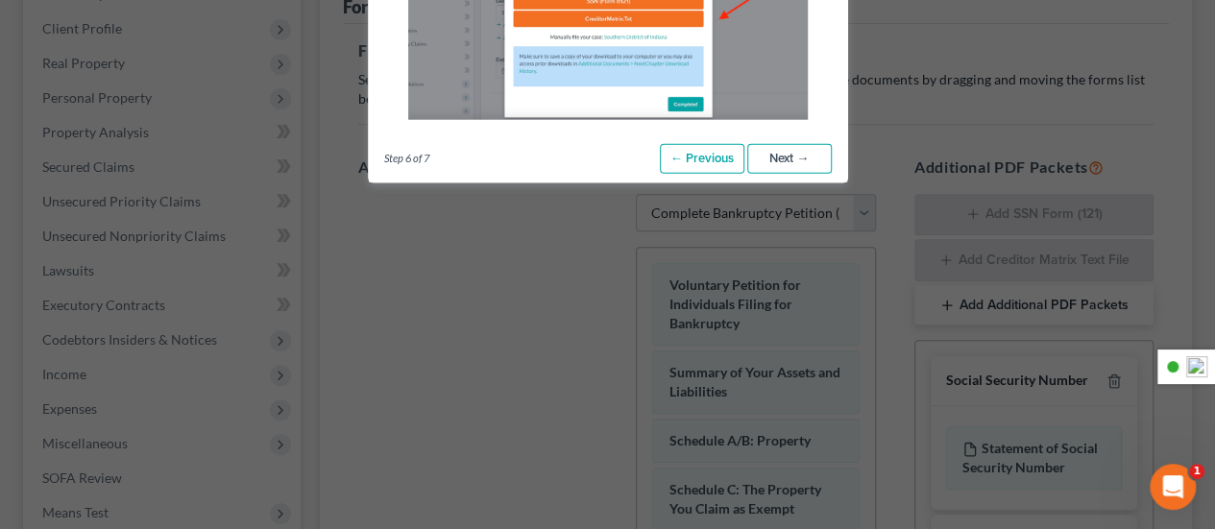
scroll to position [192, 0]
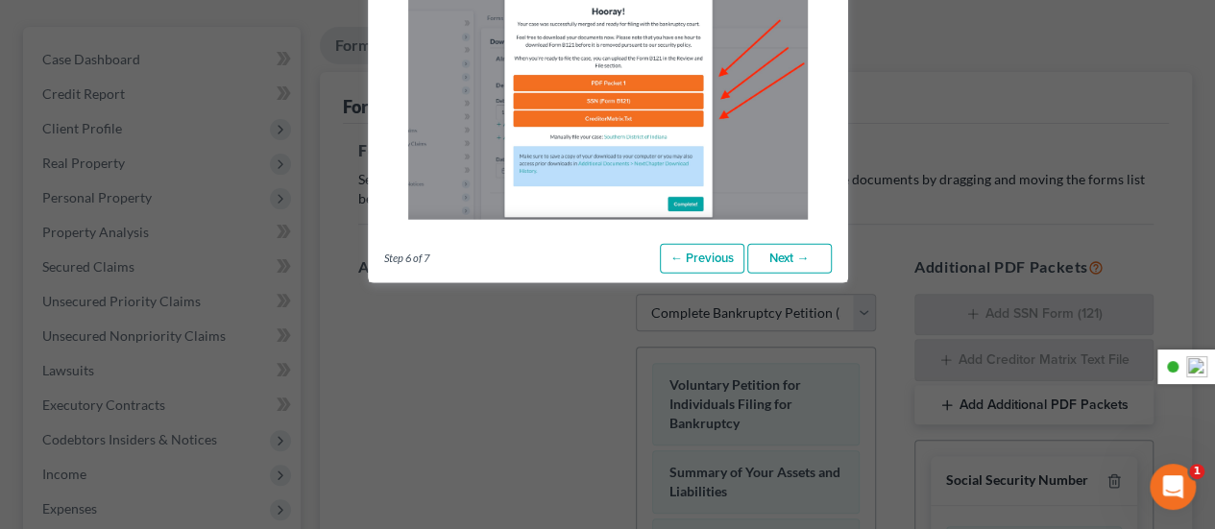
click at [789, 254] on link "Next →" at bounding box center [789, 258] width 85 height 31
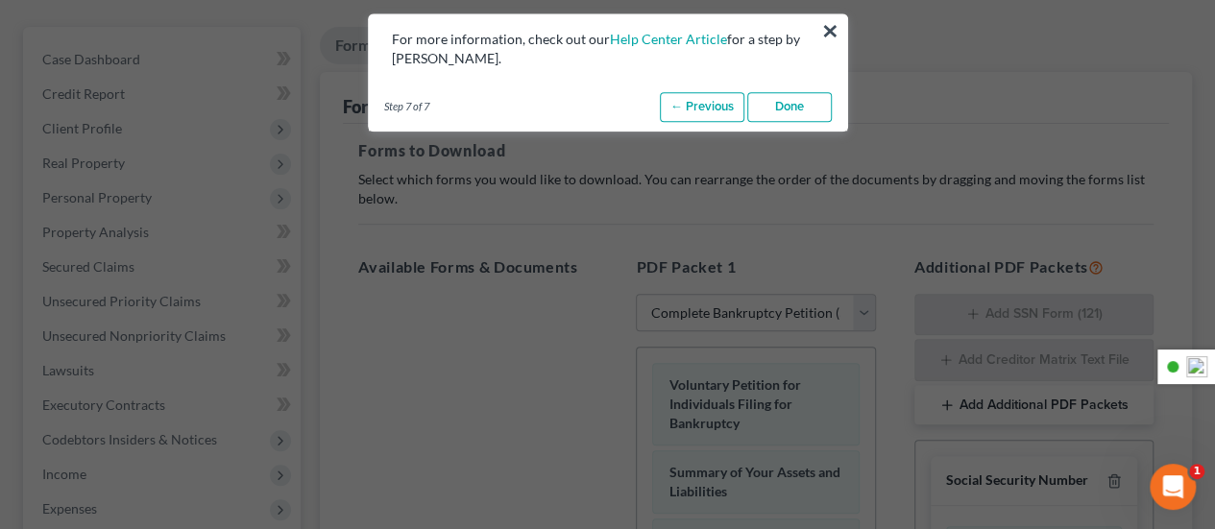
click at [799, 116] on link "Done" at bounding box center [789, 107] width 85 height 31
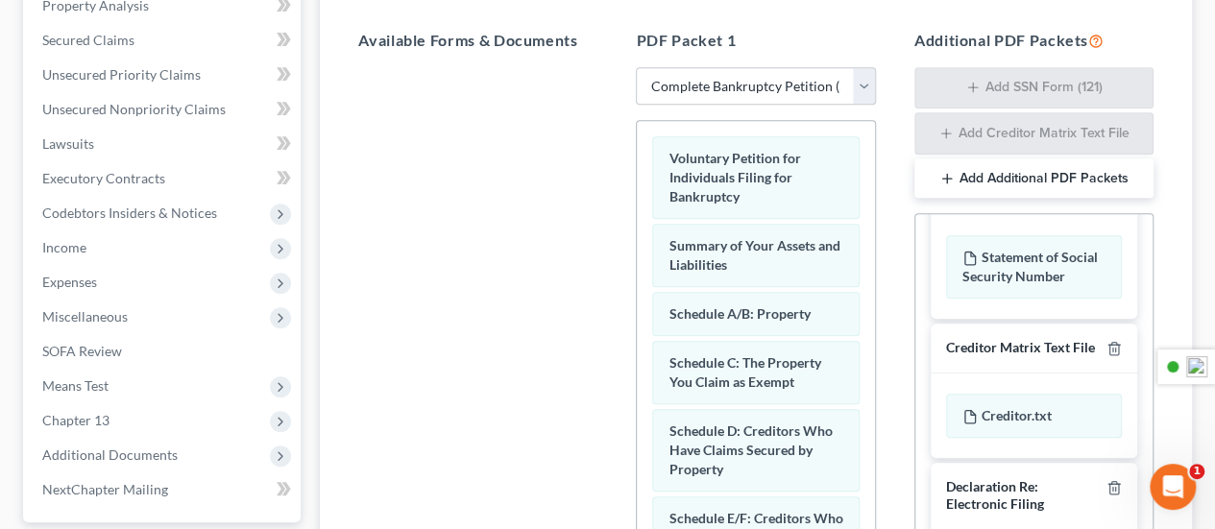
scroll to position [288, 0]
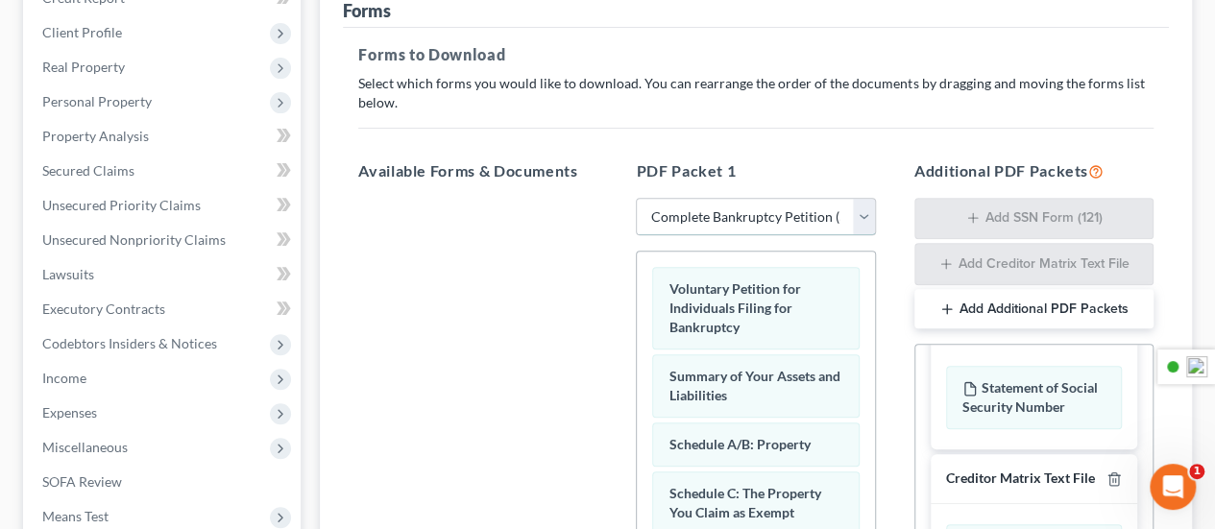
click at [712, 205] on select "Choose Default Petition PDF Packet Complete Bankruptcy Petition (all forms and …" at bounding box center [755, 217] width 239 height 38
select select "1"
click at [636, 198] on select "Choose Default Petition PDF Packet Complete Bankruptcy Petition (all forms and …" at bounding box center [755, 217] width 239 height 38
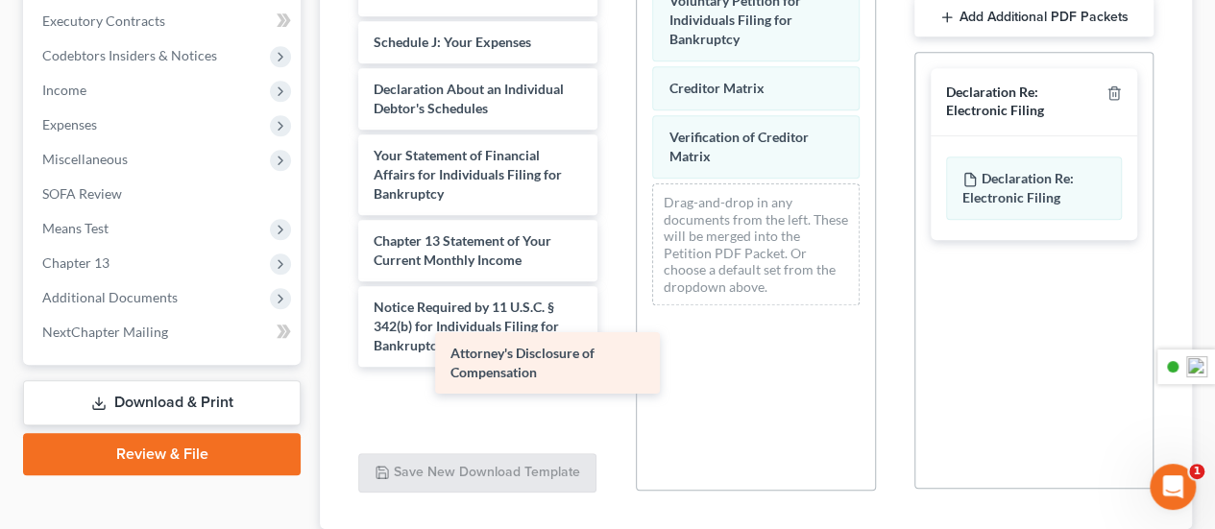
scroll to position [319, 0]
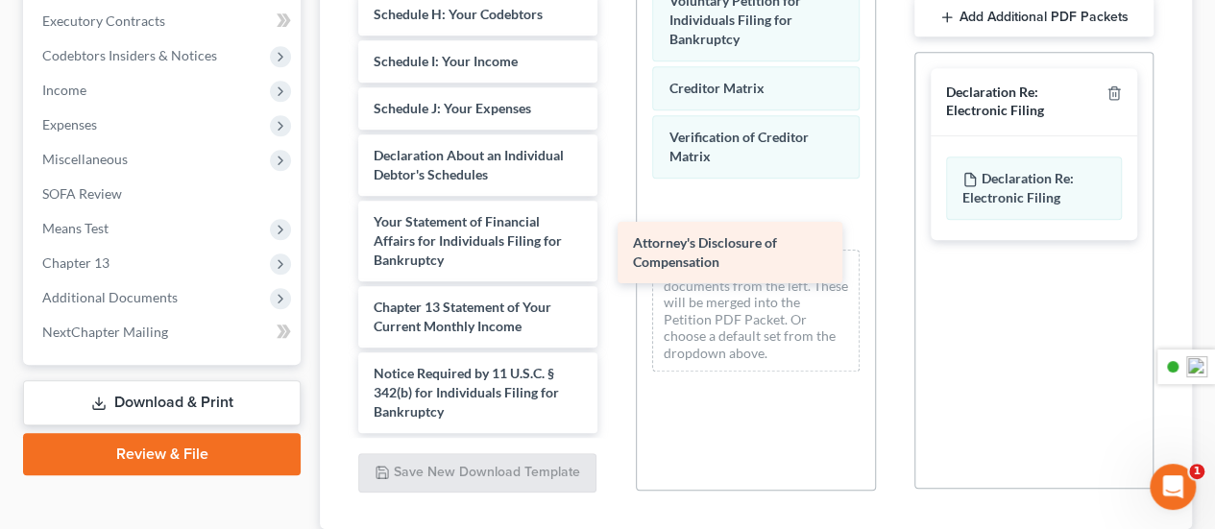
drag, startPoint x: 457, startPoint y: 396, endPoint x: 717, endPoint y: 249, distance: 298.1
click at [613, 249] on div "Attorney's Disclosure of Compensation Summary of Your Assets and Liabilities Sc…" at bounding box center [478, 24] width 270 height 819
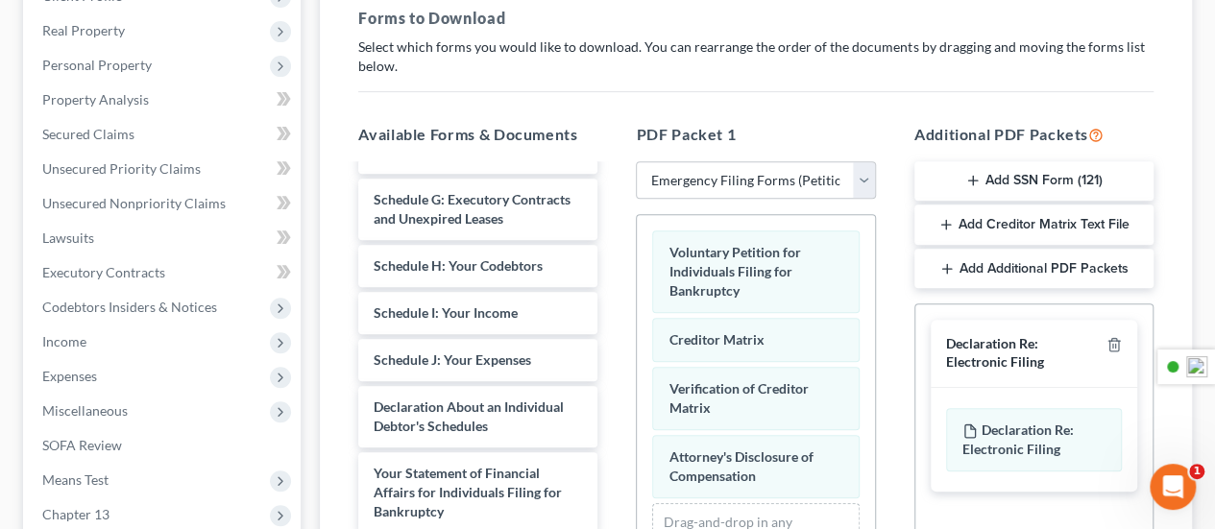
scroll to position [288, 0]
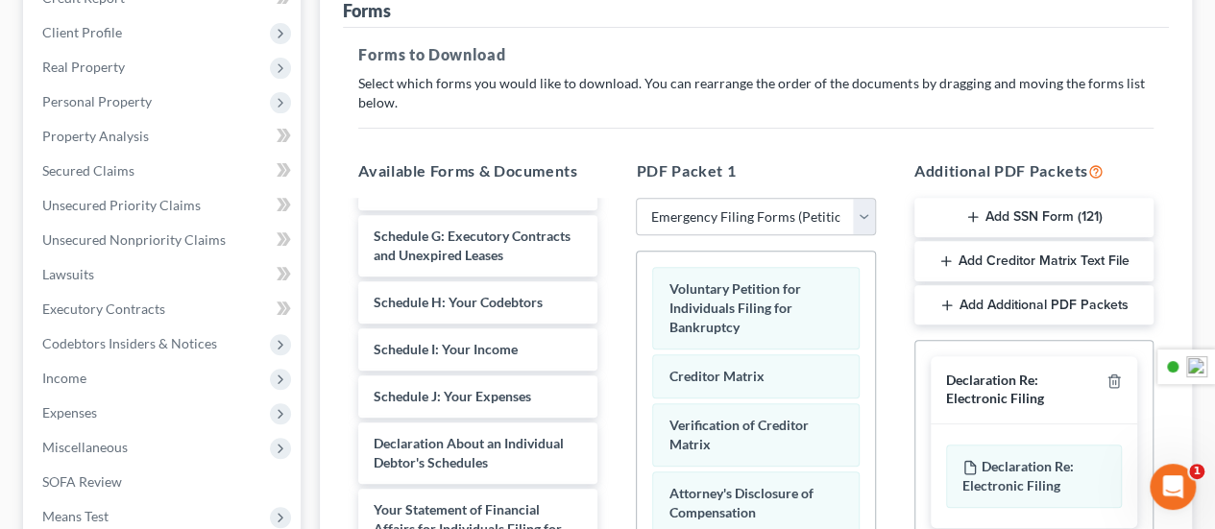
click at [1001, 212] on button "Add SSN Form (121)" at bounding box center [1034, 218] width 239 height 40
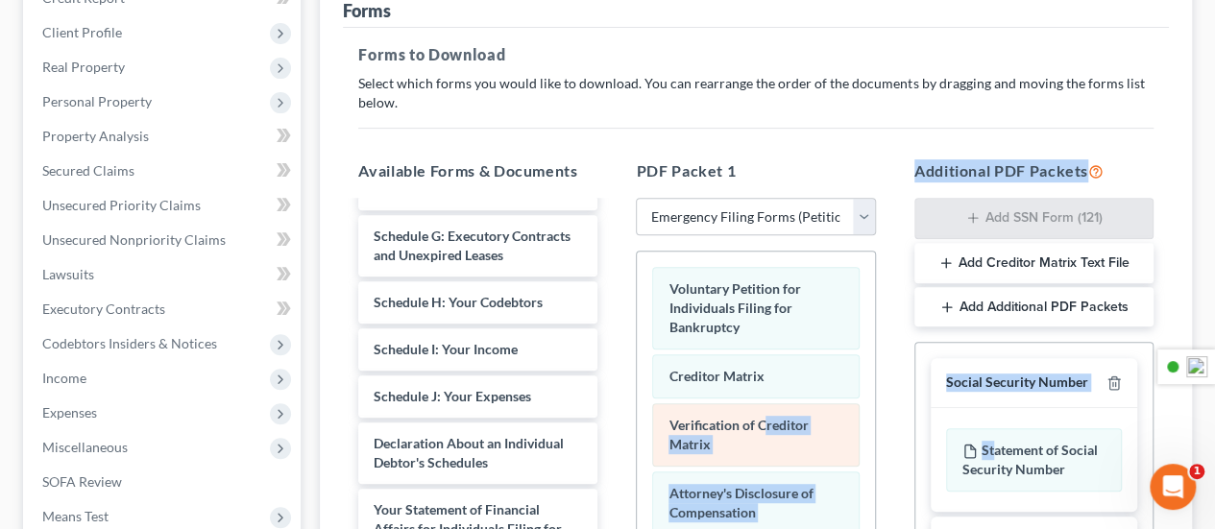
drag, startPoint x: 992, startPoint y: 426, endPoint x: 765, endPoint y: 430, distance: 227.7
click at [765, 430] on div "Available Forms & Documents Summary of Your Assets and Liabilities Schedule A/B…" at bounding box center [756, 469] width 834 height 651
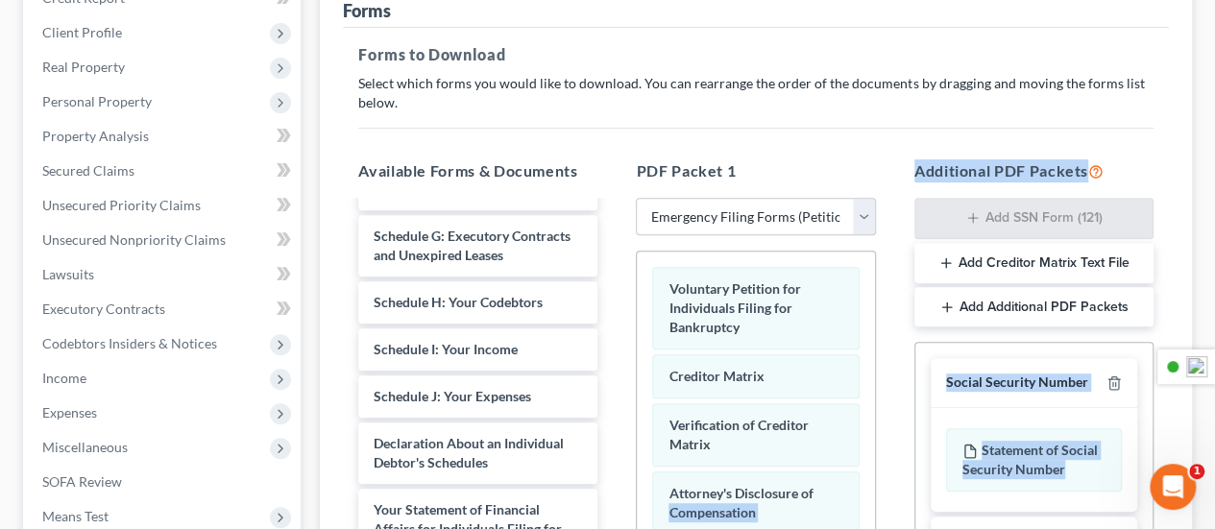
drag, startPoint x: 1061, startPoint y: 472, endPoint x: 892, endPoint y: 476, distance: 169.1
click at [892, 476] on div "Available Forms & Documents Summary of Your Assets and Liabilities Schedule A/B…" at bounding box center [756, 469] width 834 height 651
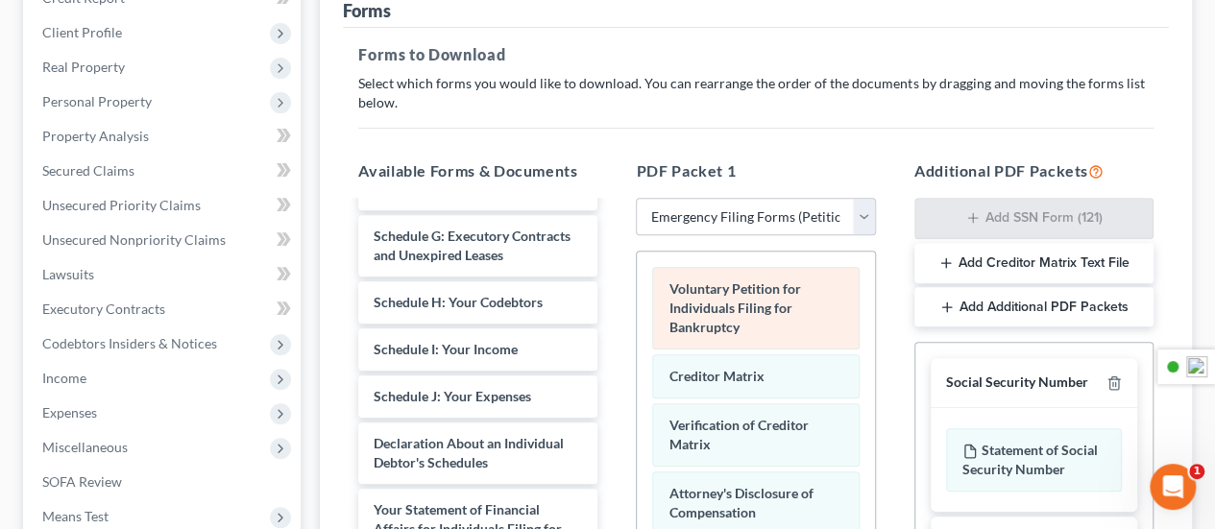
click at [833, 303] on div "Voluntary Petition for Individuals Filing for Bankruptcy" at bounding box center [755, 308] width 207 height 83
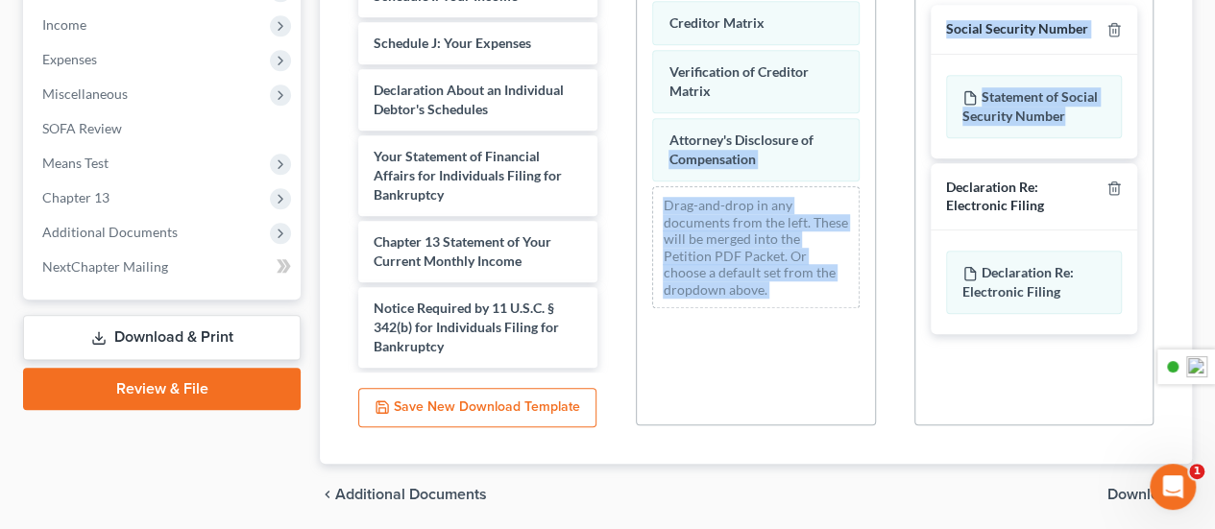
scroll to position [708, 0]
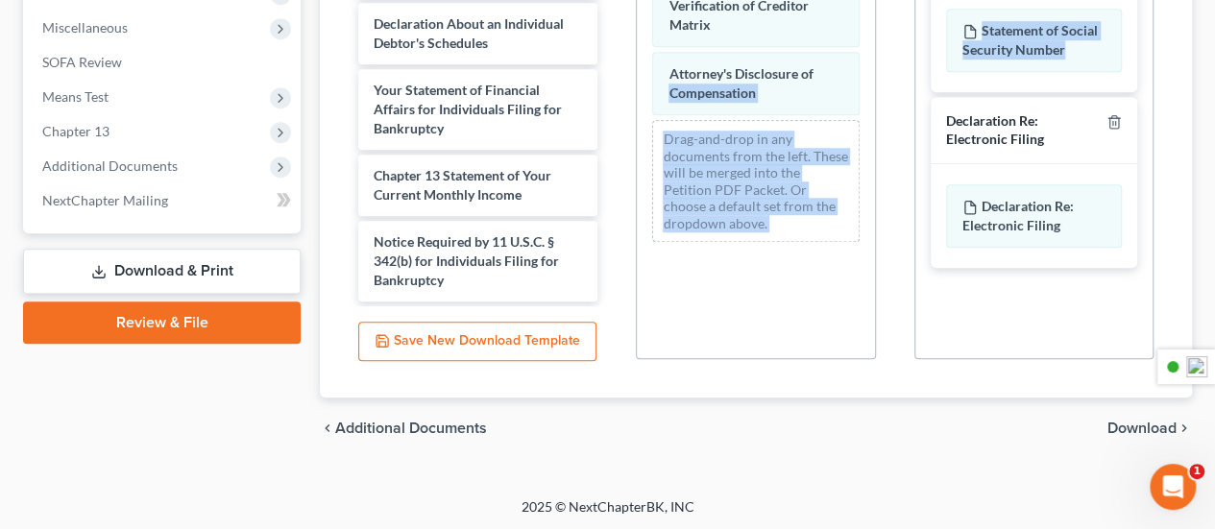
click at [1141, 430] on span "Download" at bounding box center [1142, 428] width 69 height 15
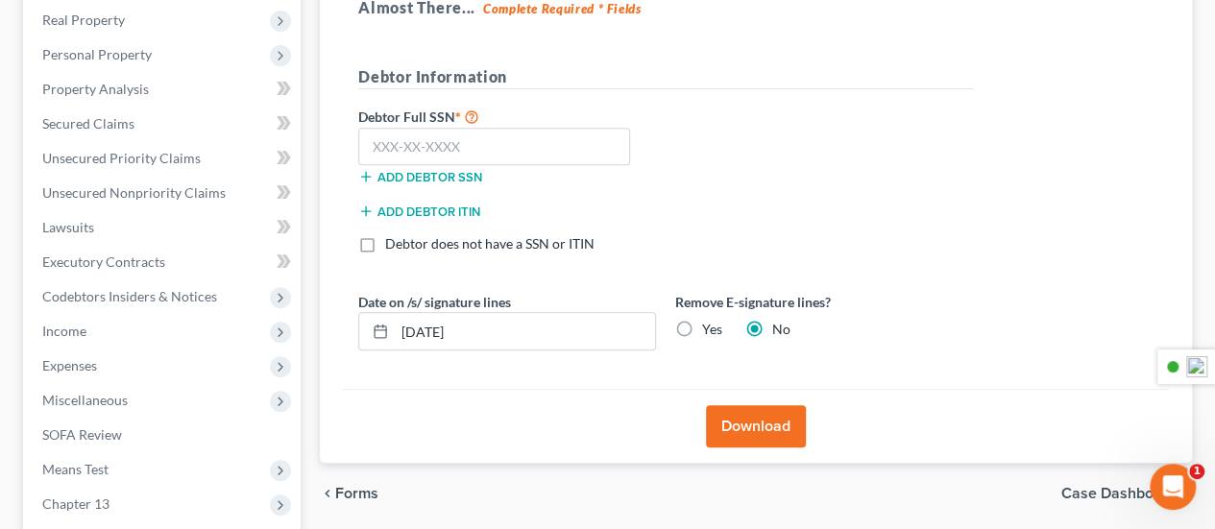
scroll to position [304, 0]
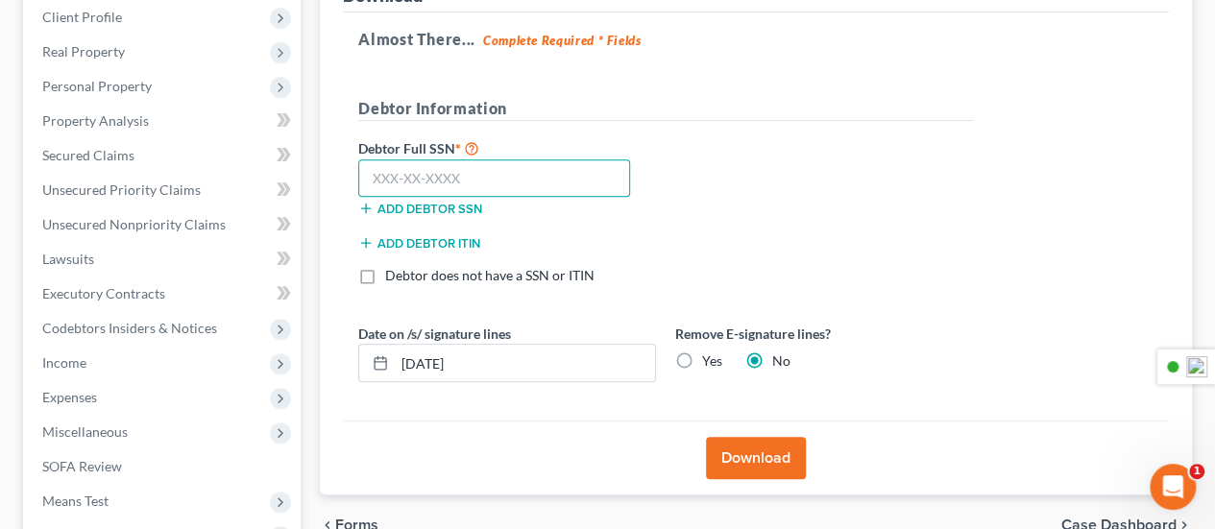
click at [546, 181] on input "text" at bounding box center [494, 178] width 272 height 38
type input "212-23-2368"
click at [749, 443] on button "Download" at bounding box center [756, 458] width 100 height 42
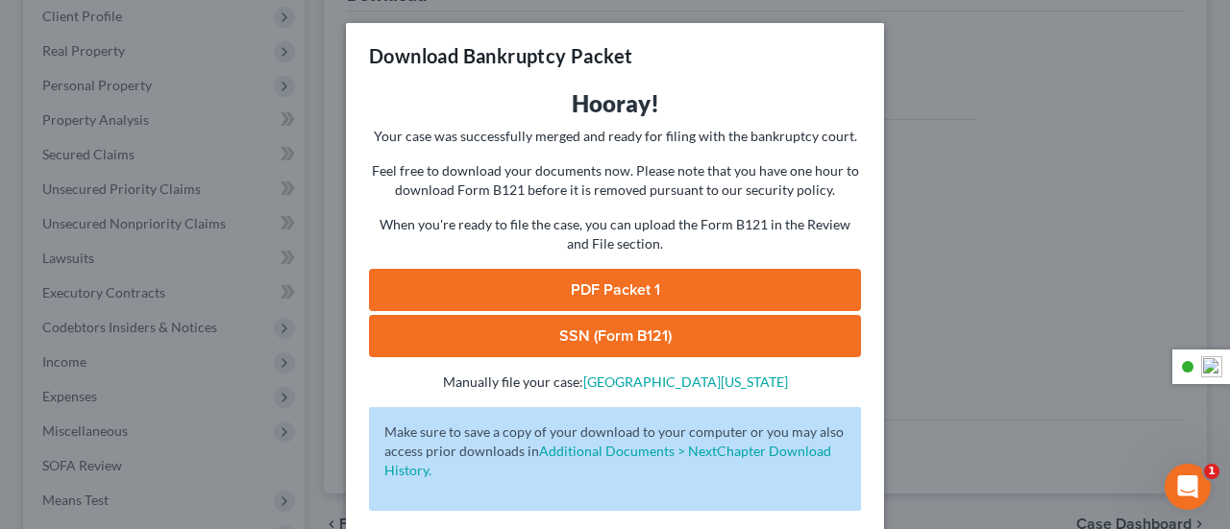
scroll to position [85, 0]
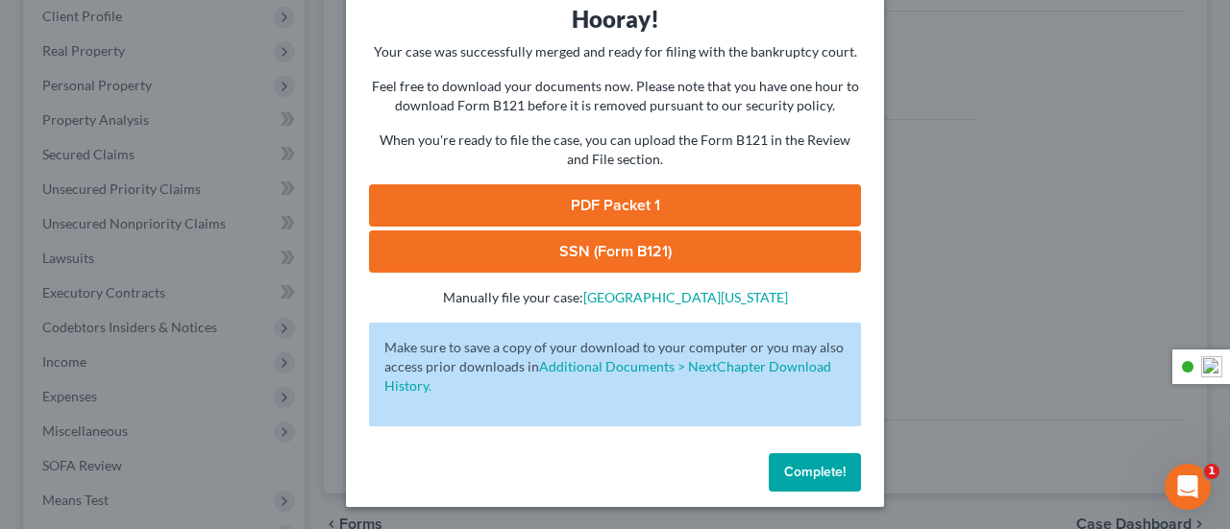
click at [686, 210] on link "PDF Packet 1" at bounding box center [615, 205] width 492 height 42
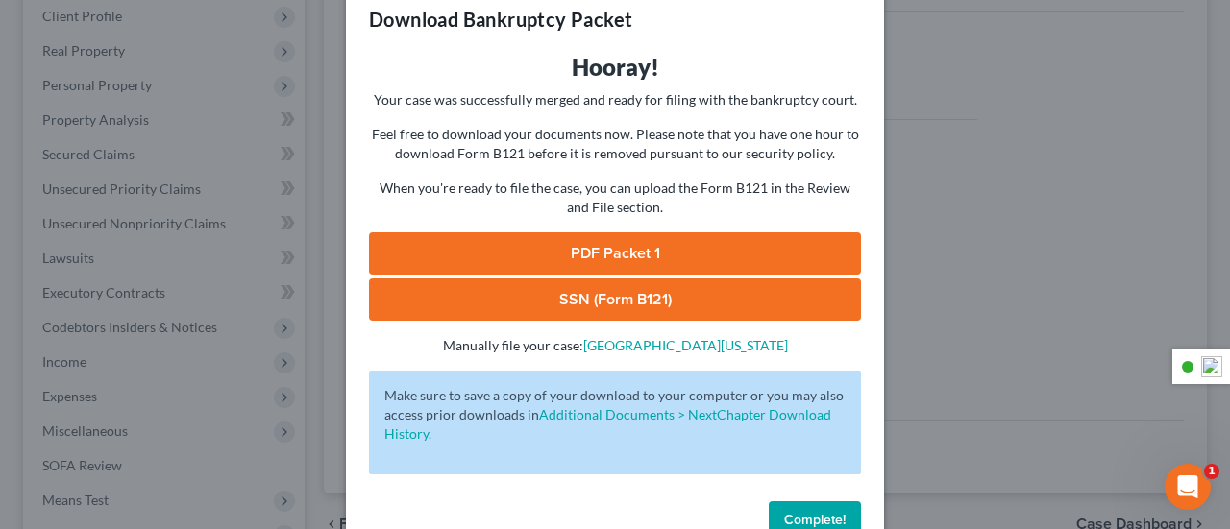
scroll to position [0, 0]
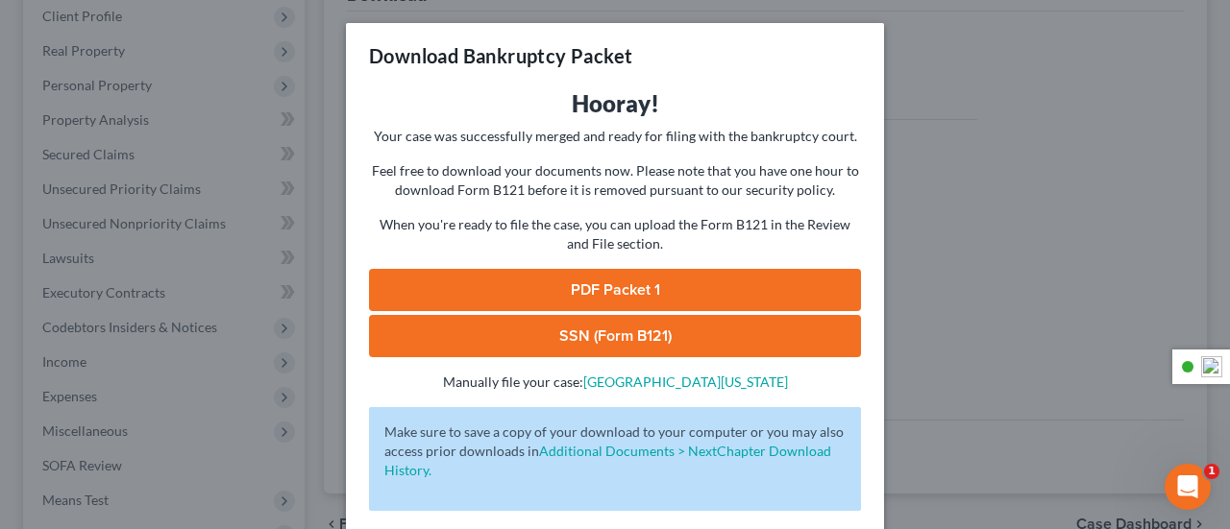
click at [860, 64] on div "Download Bankruptcy Packet" at bounding box center [615, 55] width 538 height 65
